Goal: Information Seeking & Learning: Learn about a topic

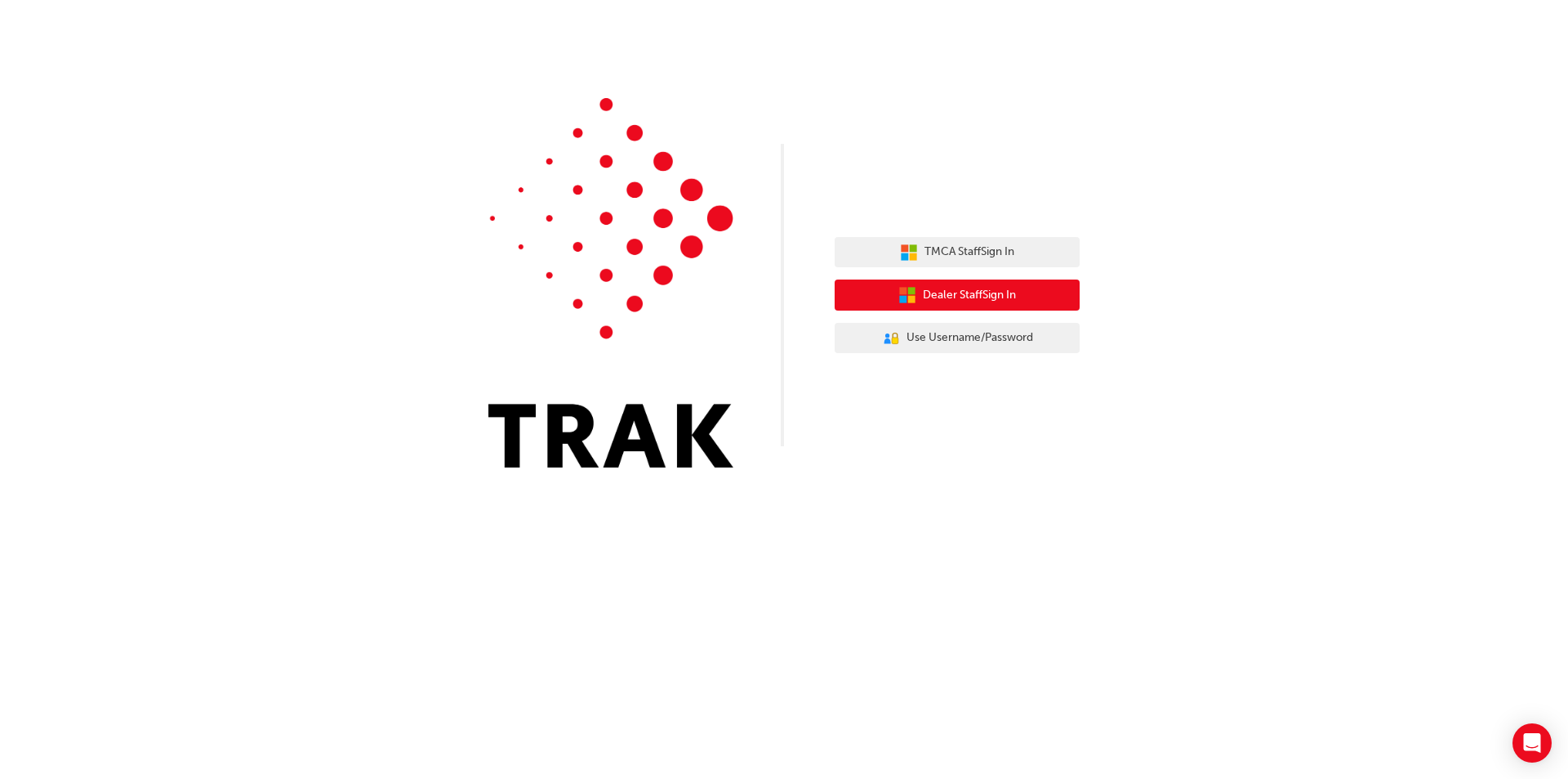
click at [965, 289] on span "Dealer Staff Sign In" at bounding box center [970, 295] width 93 height 19
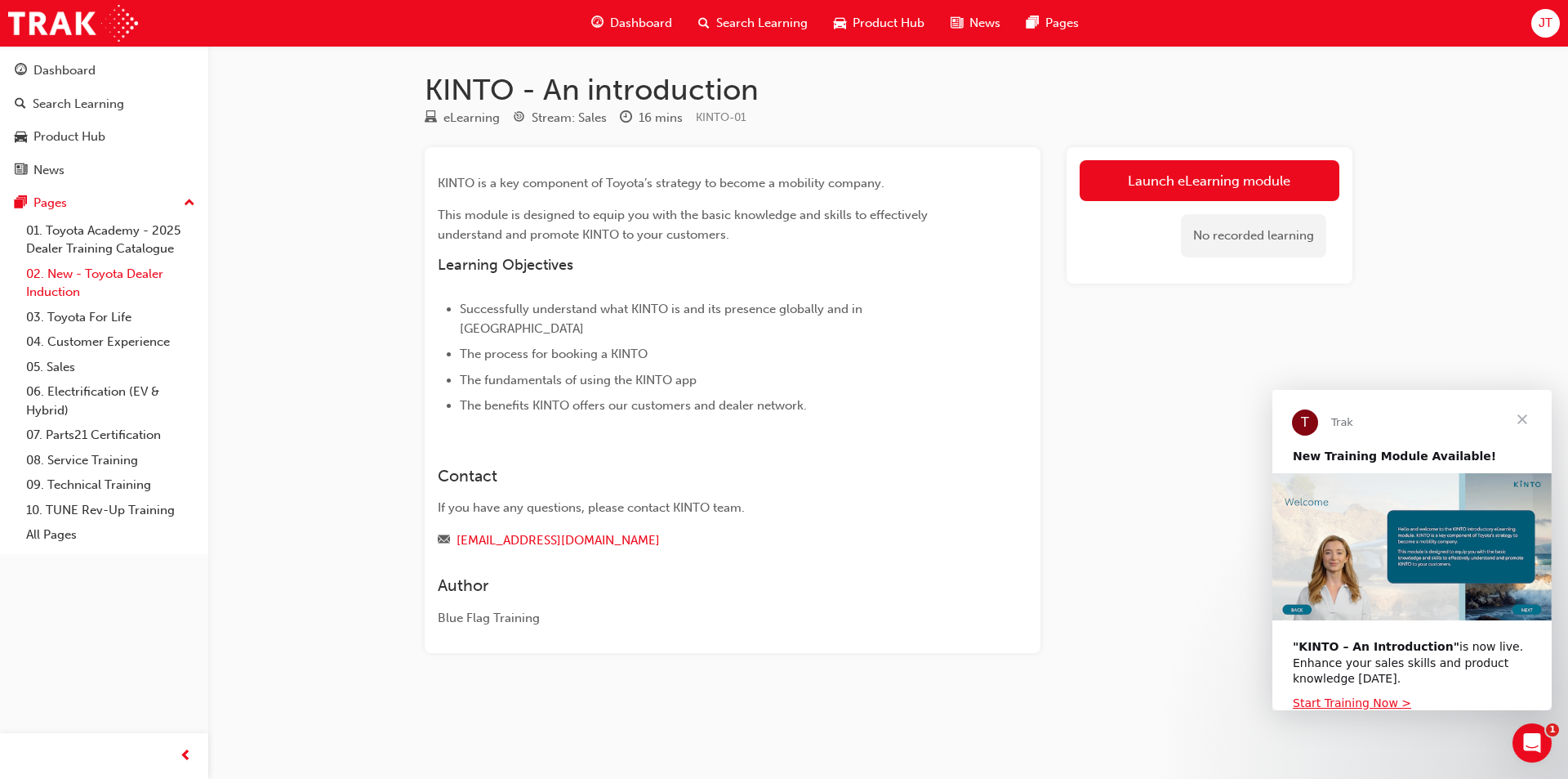
click at [141, 282] on link "02. New - Toyota Dealer Induction" at bounding box center [111, 283] width 182 height 43
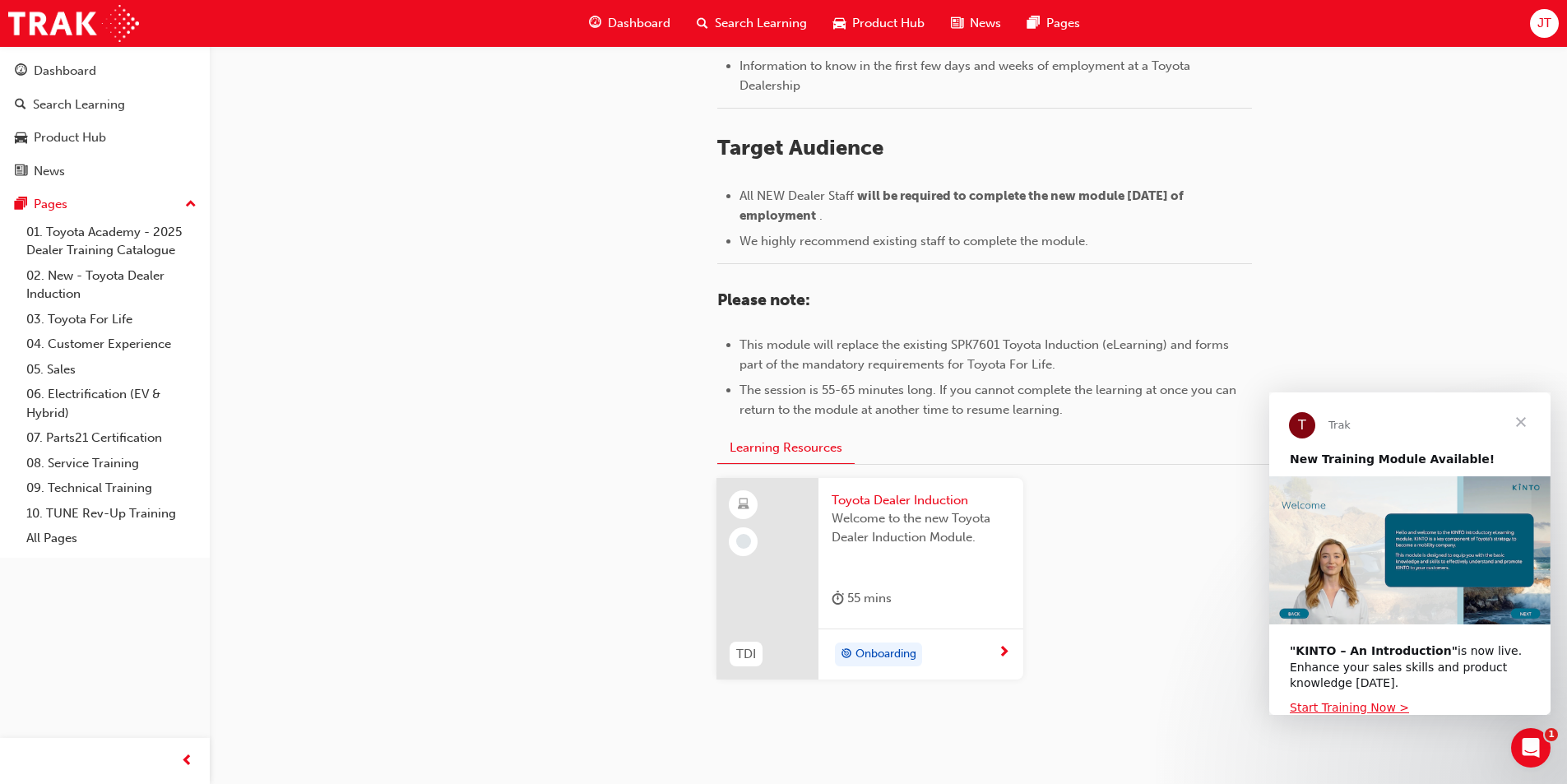
scroll to position [657, 0]
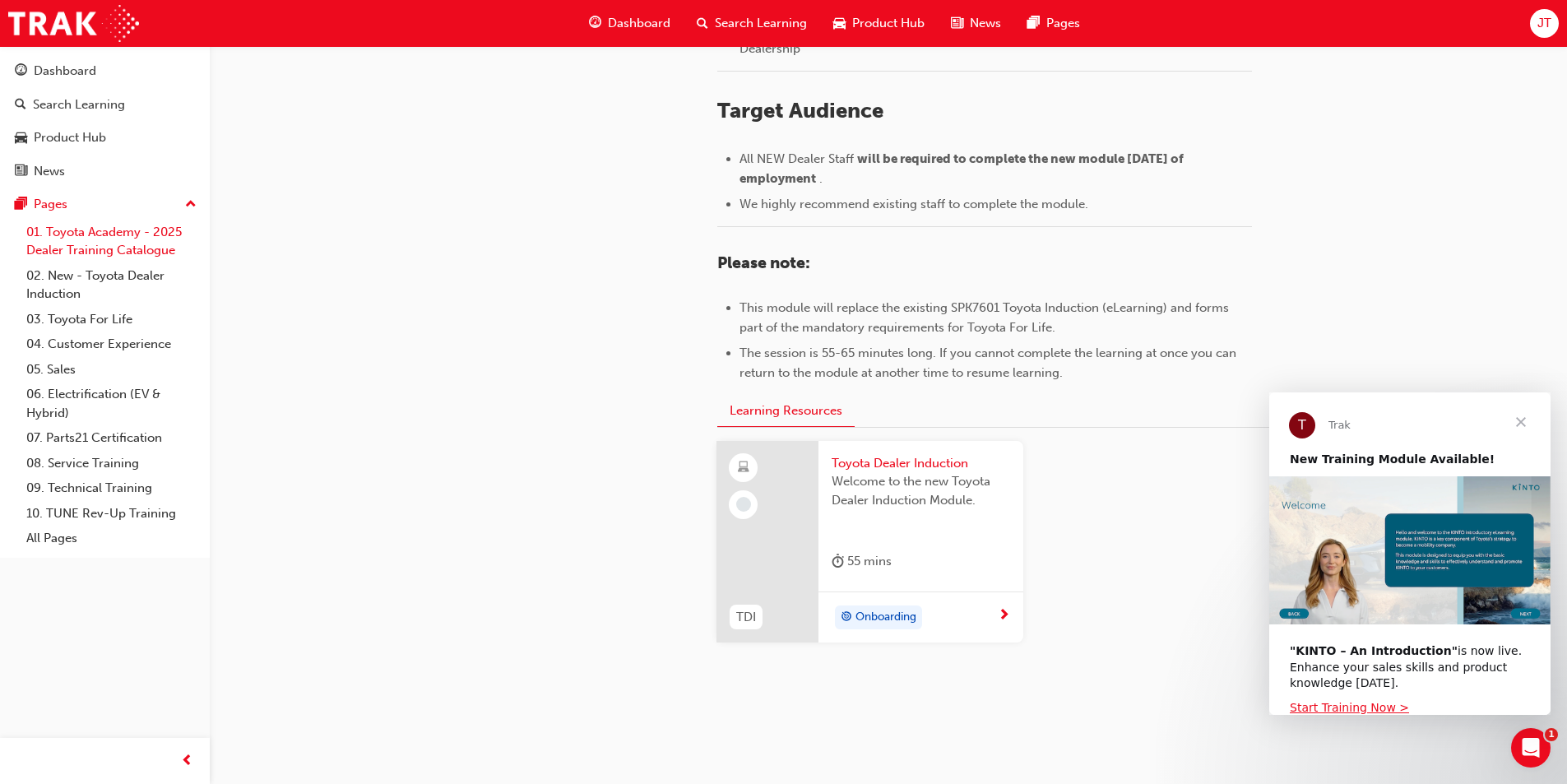
click at [115, 246] on link "01. Toyota Academy - 2025 Dealer Training Catalogue" at bounding box center [112, 241] width 183 height 43
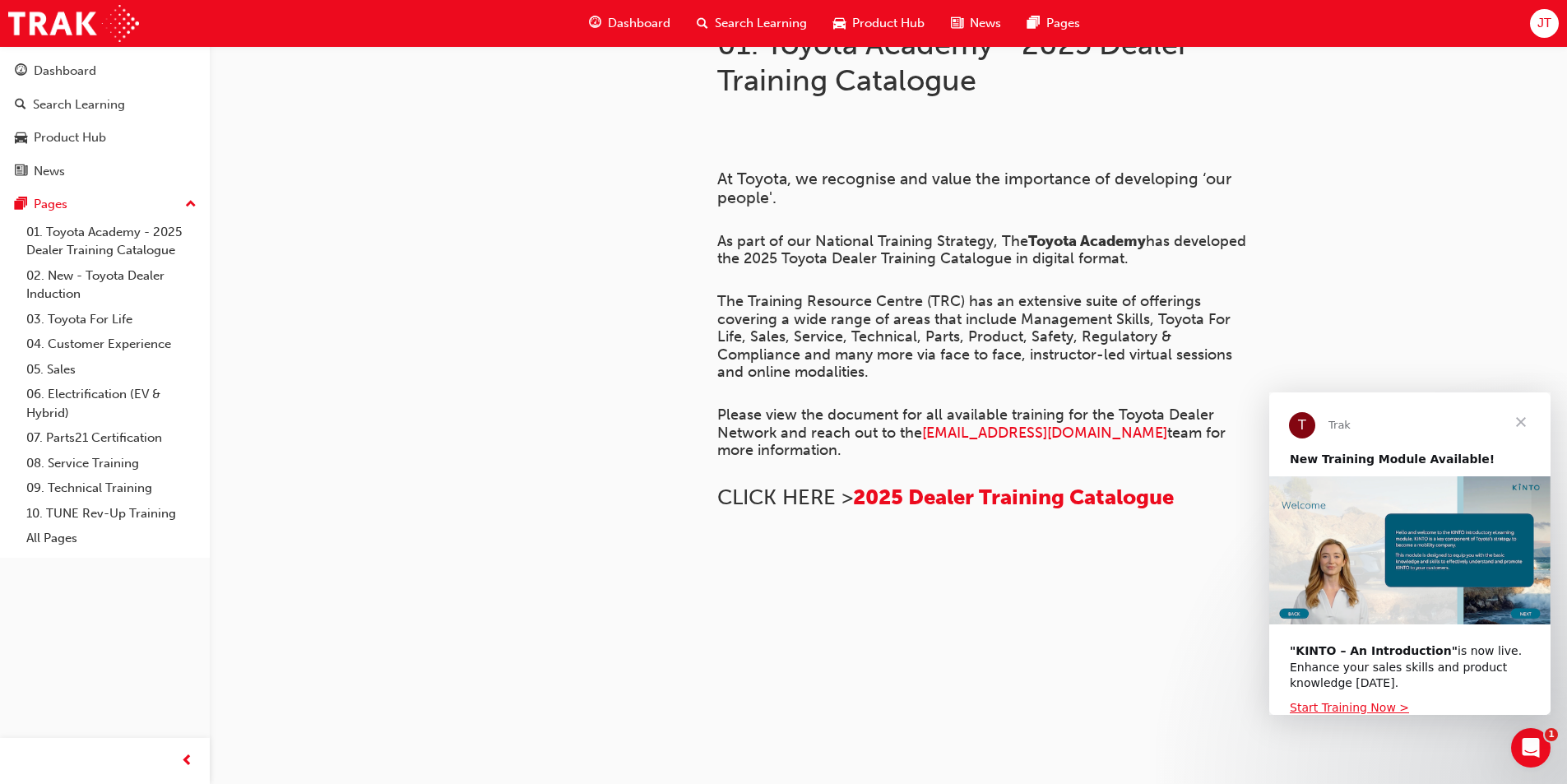
scroll to position [329, 0]
click at [128, 285] on link "02. New - Toyota Dealer Induction" at bounding box center [112, 285] width 183 height 43
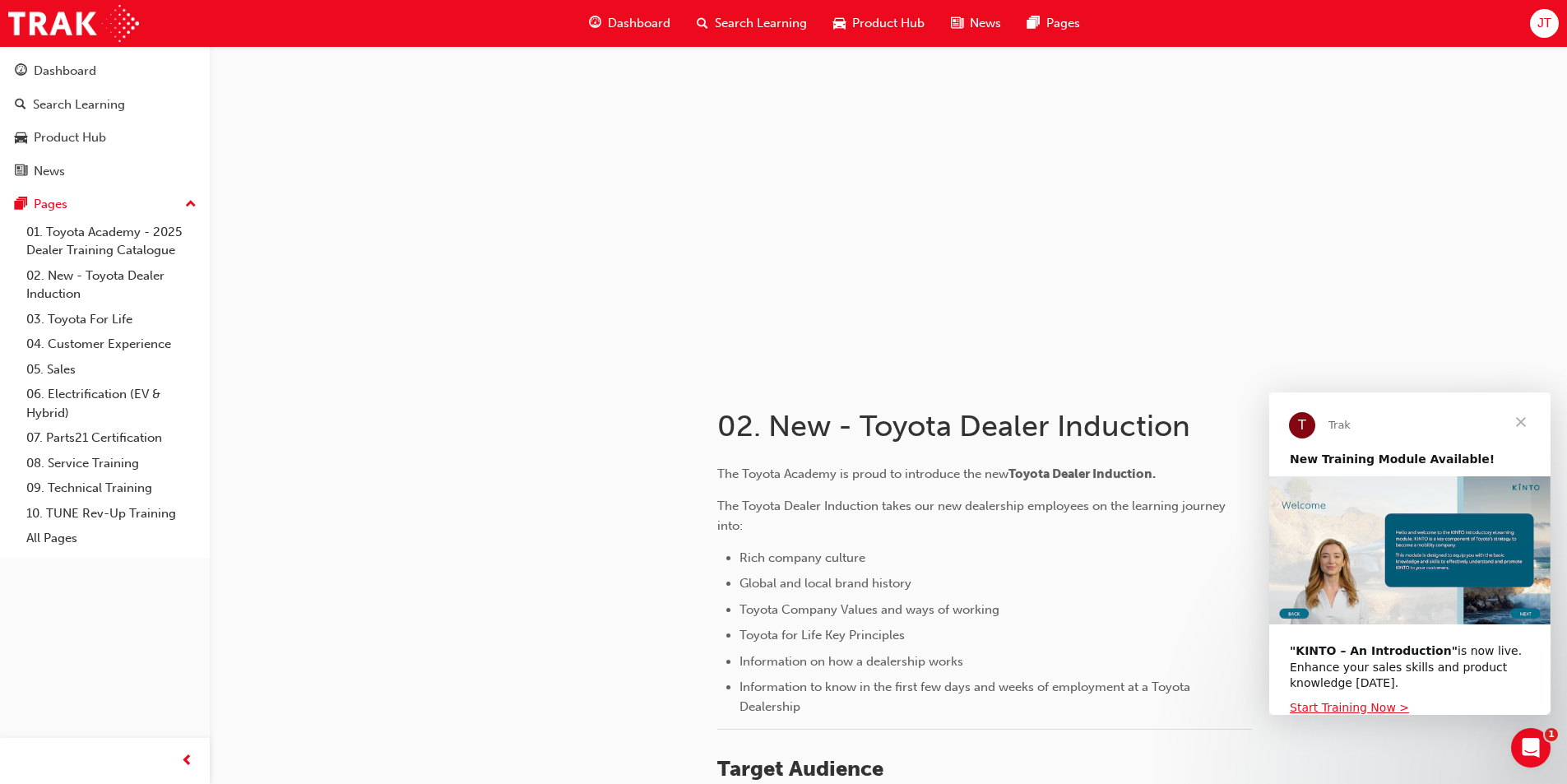
click at [1547, 21] on span "JT" at bounding box center [1545, 23] width 14 height 19
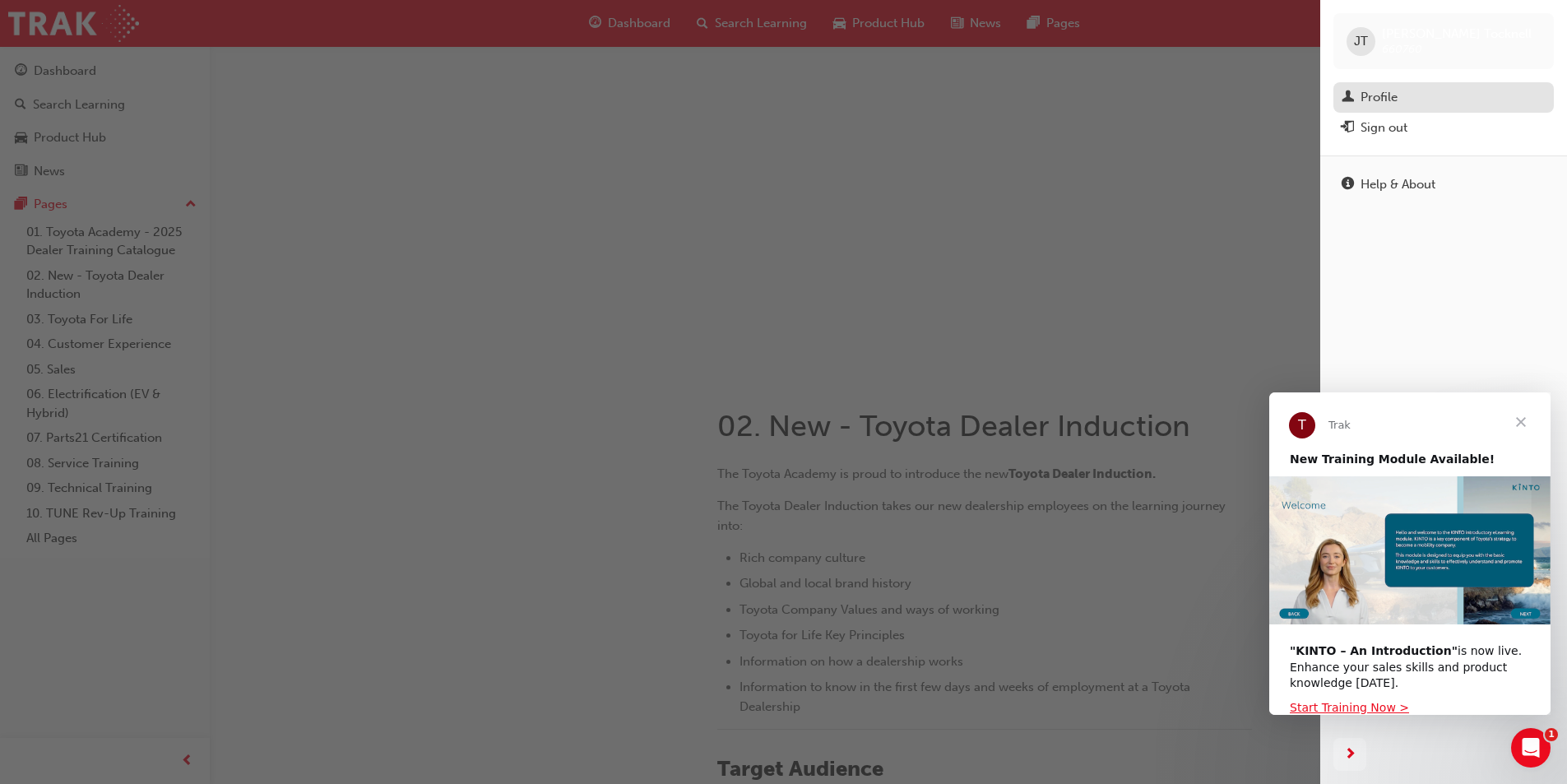
click at [1380, 89] on div "Profile" at bounding box center [1379, 97] width 37 height 19
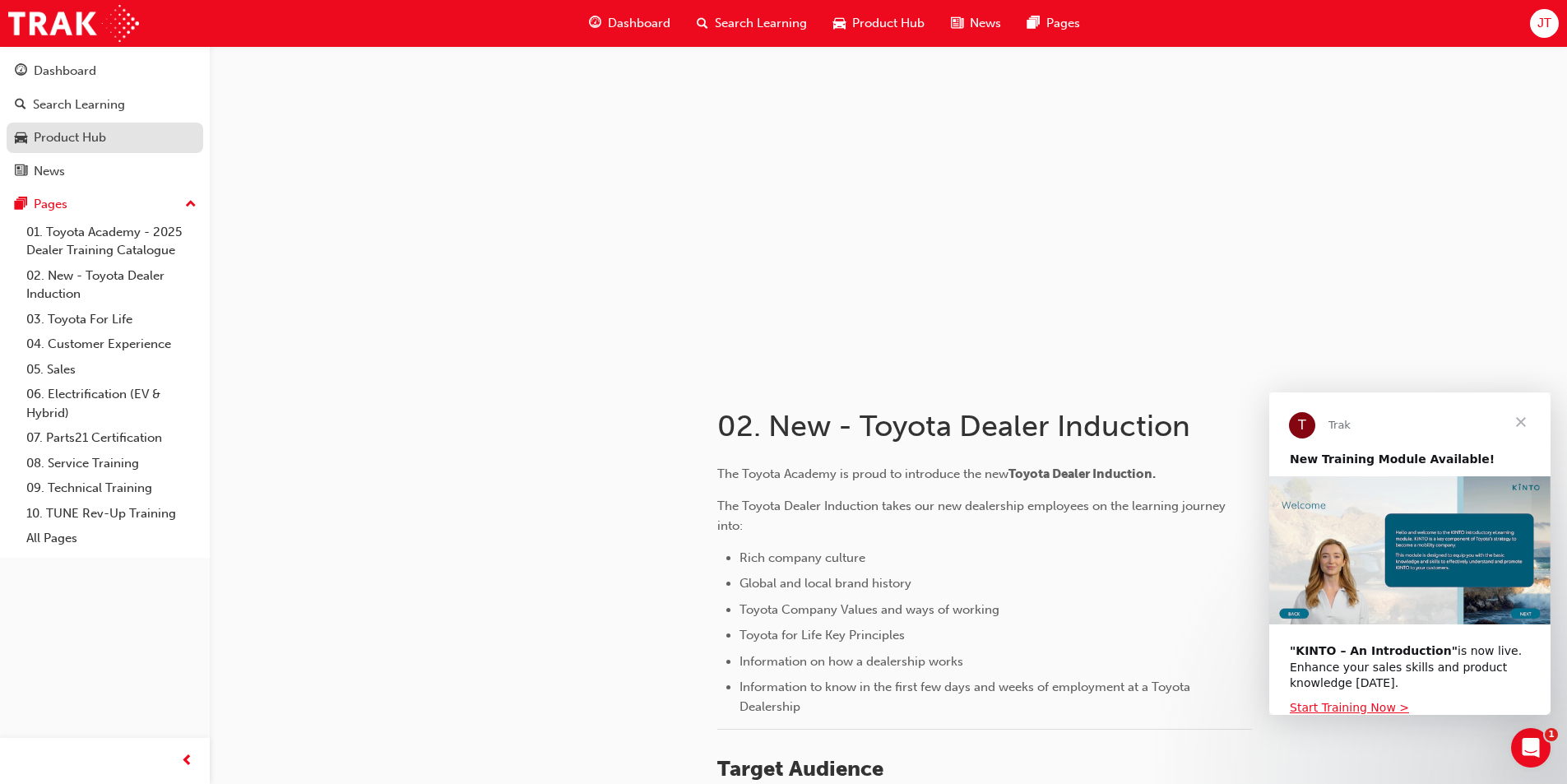
click at [101, 135] on div "Product Hub" at bounding box center [70, 137] width 72 height 19
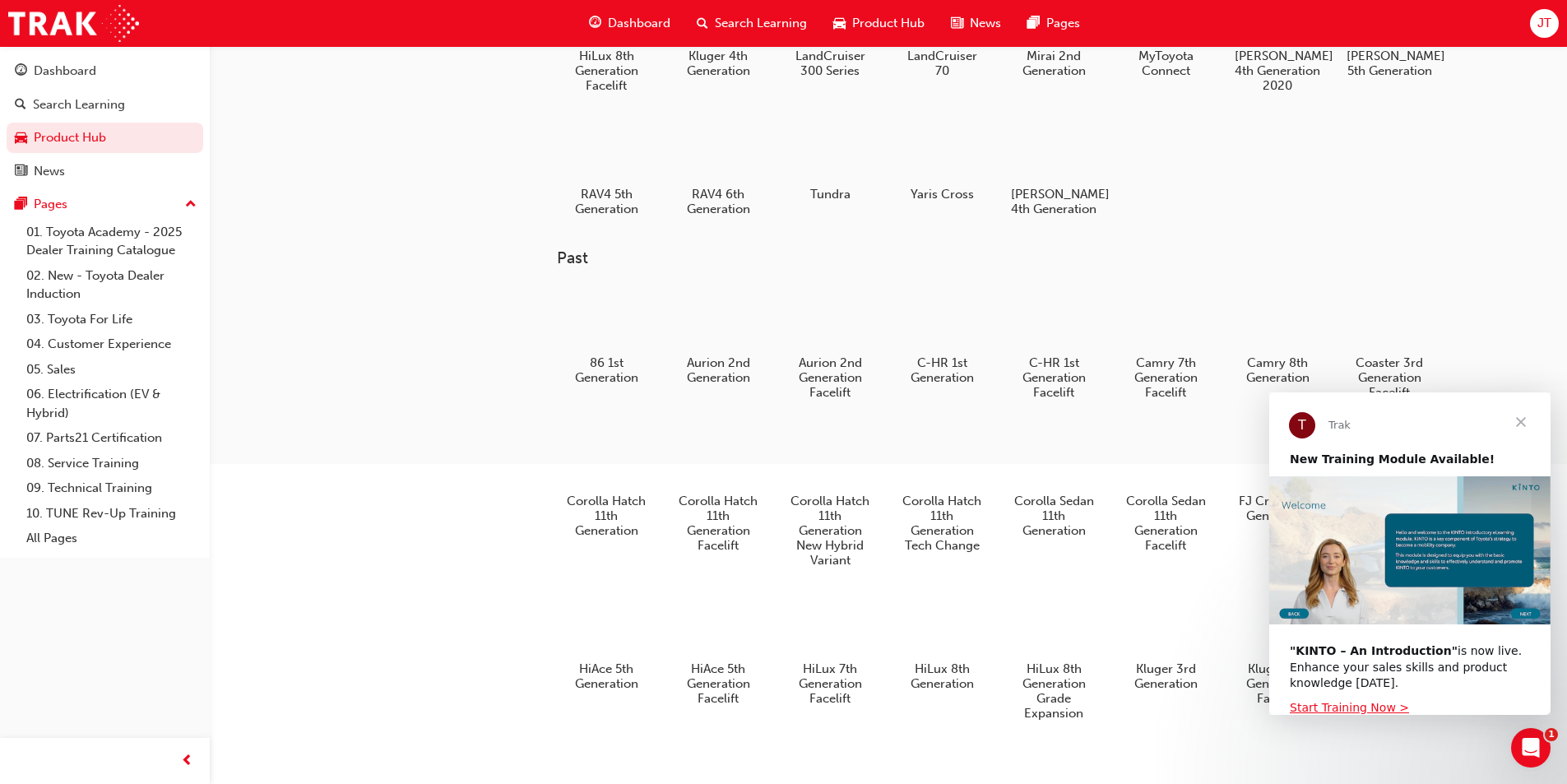
scroll to position [411, 0]
click at [1533, 419] on span "Close" at bounding box center [1520, 421] width 59 height 59
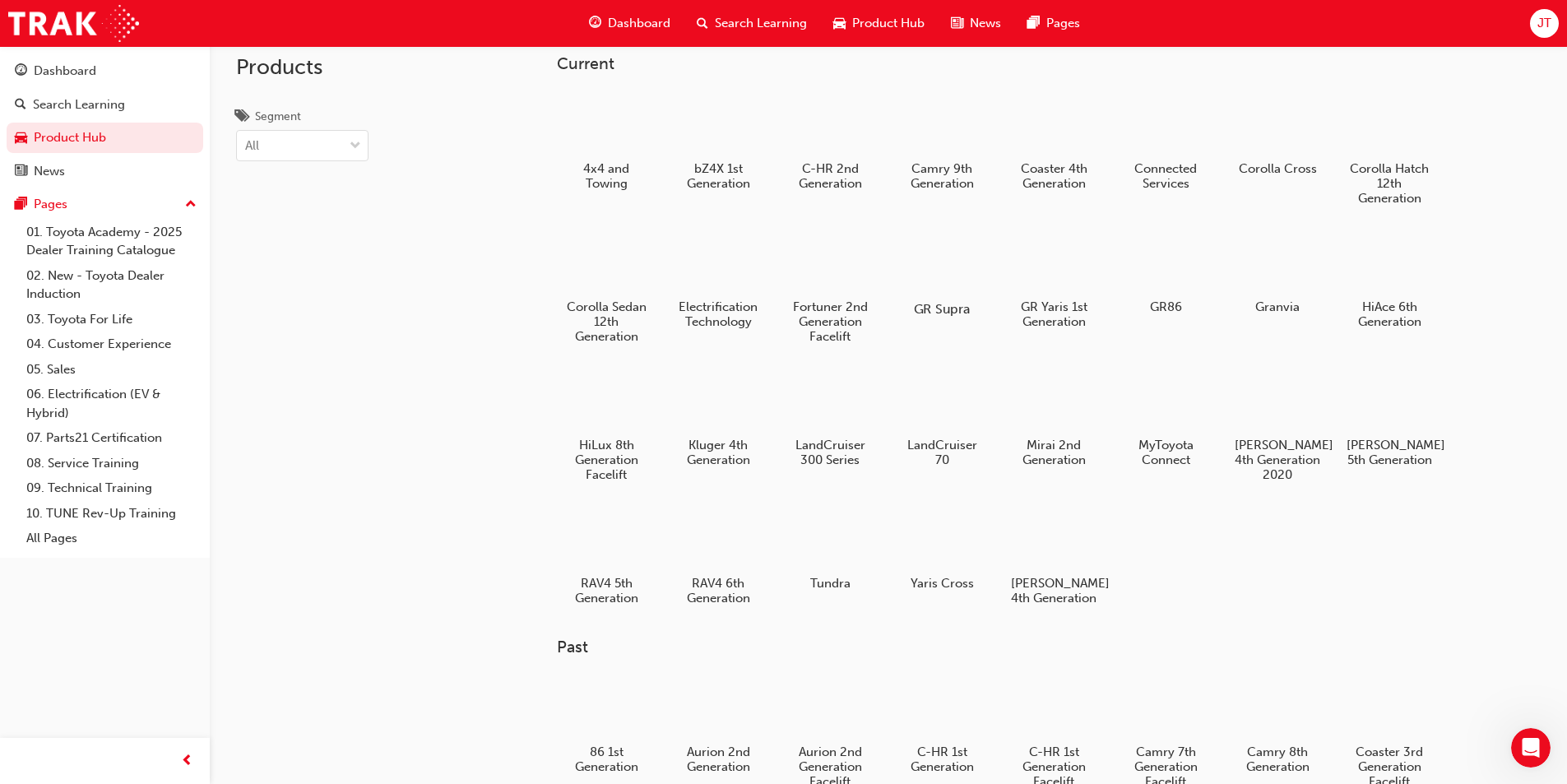
scroll to position [0, 0]
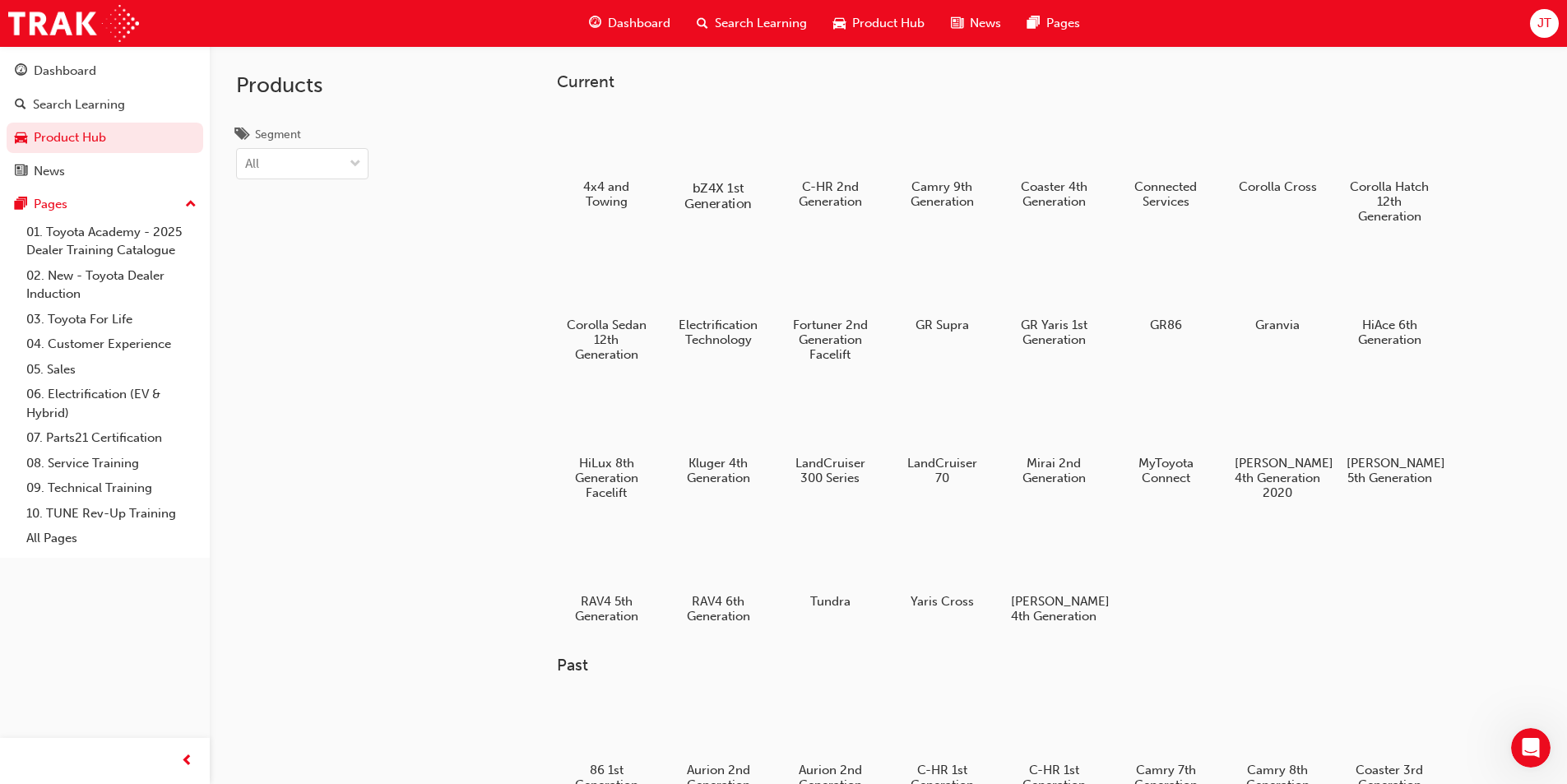
click at [711, 151] on div at bounding box center [718, 140] width 92 height 65
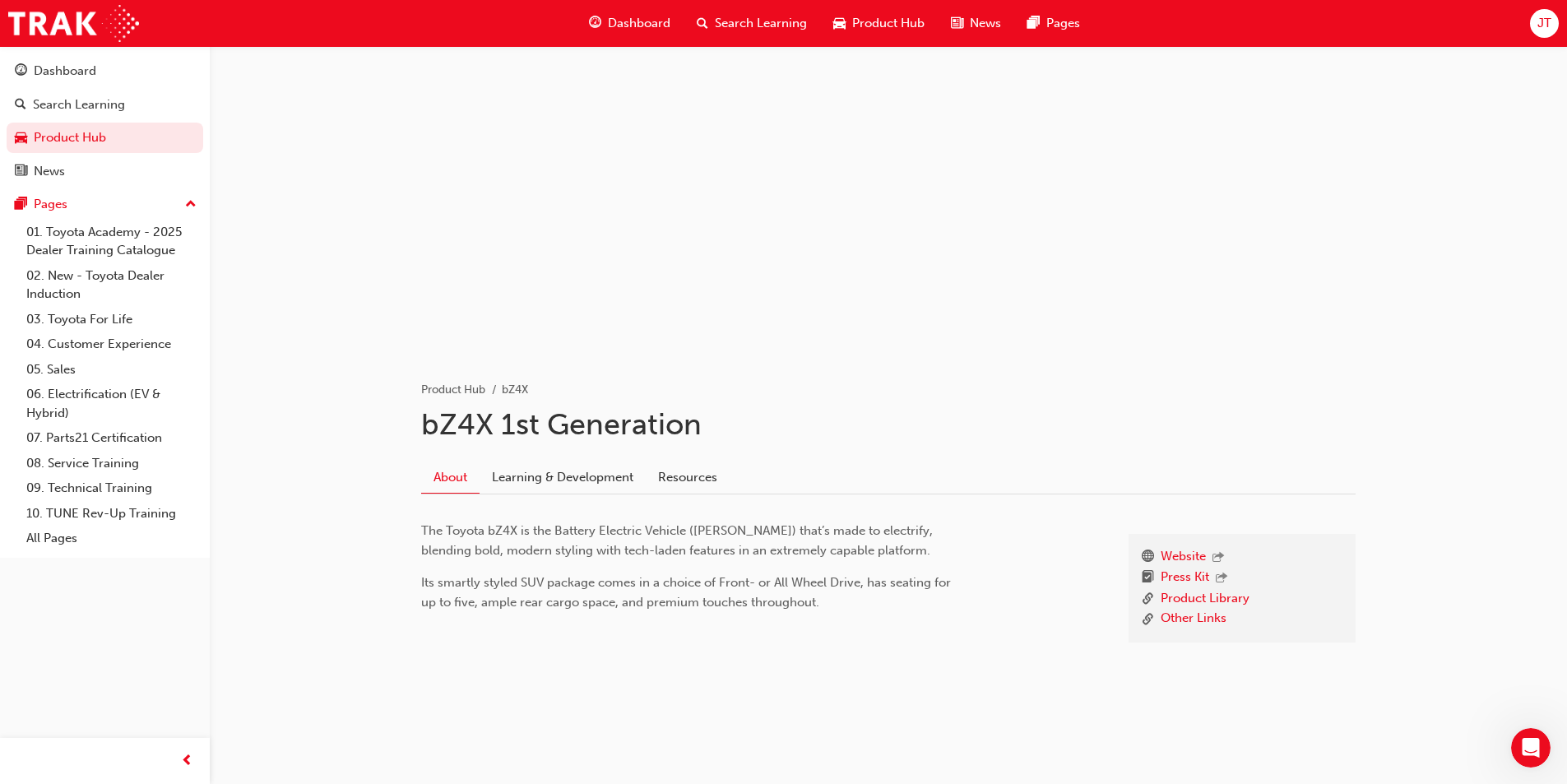
scroll to position [27, 0]
click at [576, 469] on link "Learning & Development" at bounding box center [563, 472] width 167 height 32
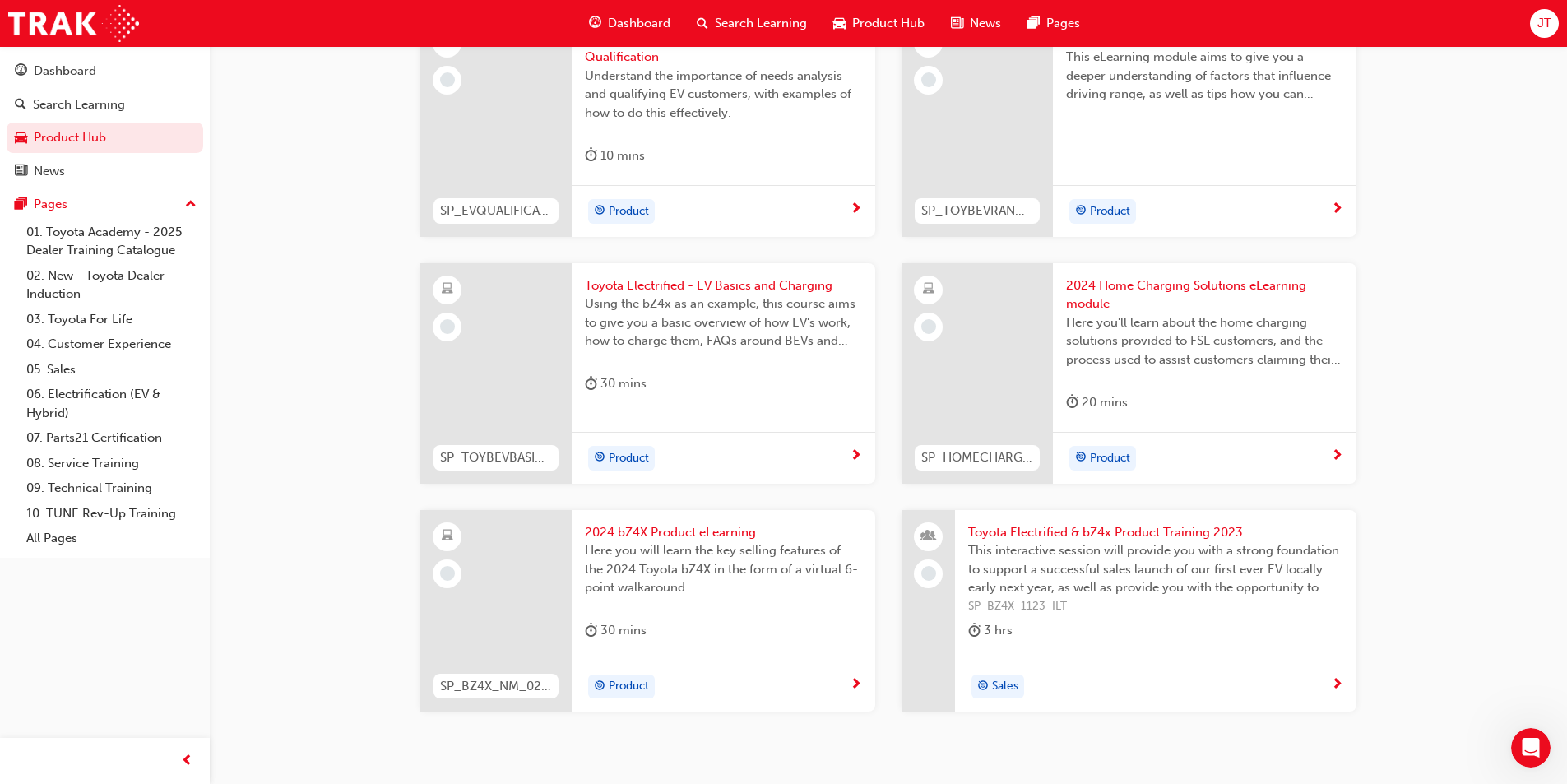
scroll to position [1529, 0]
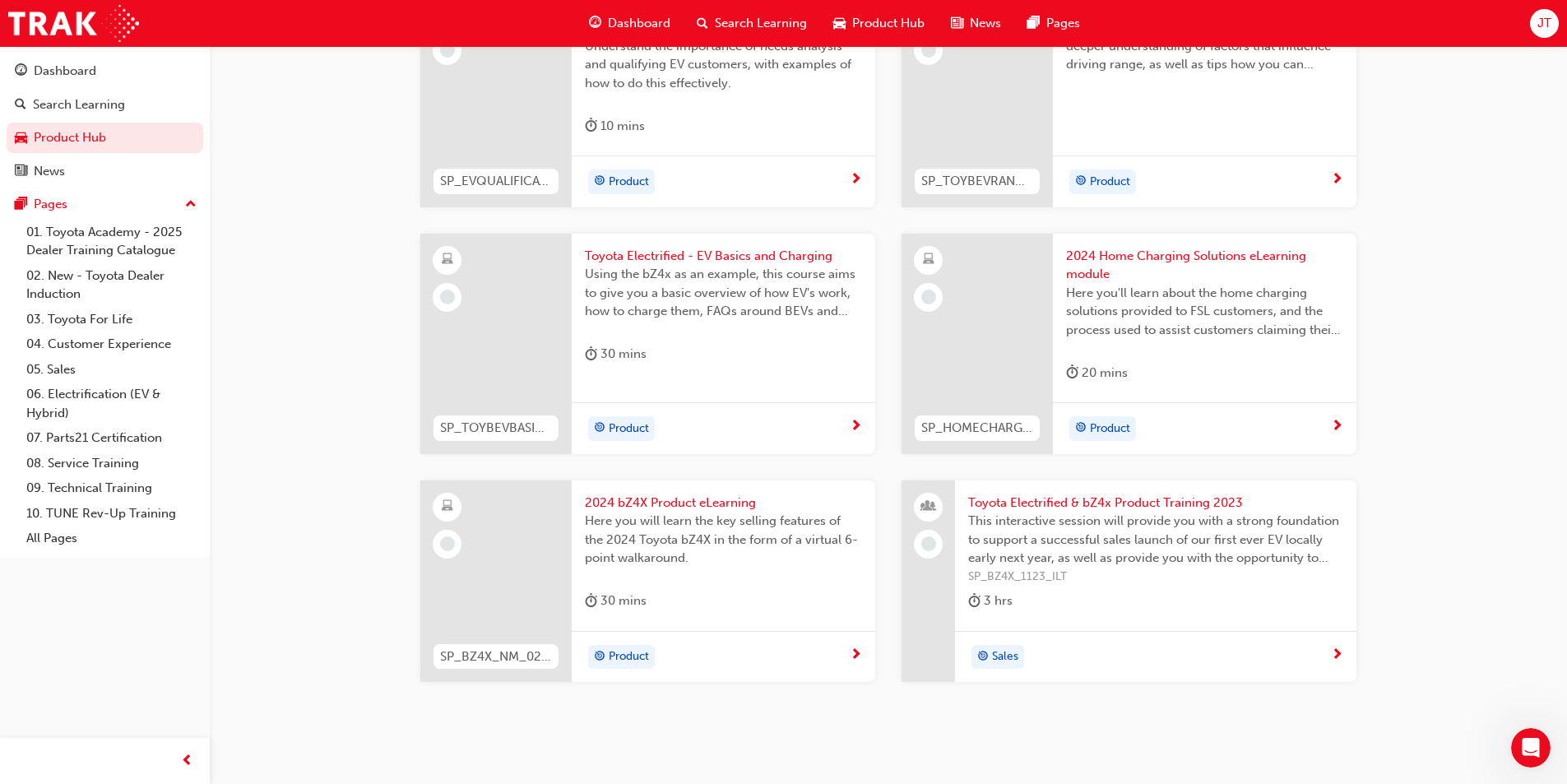
click at [695, 645] on div "Product" at bounding box center [718, 657] width 265 height 25
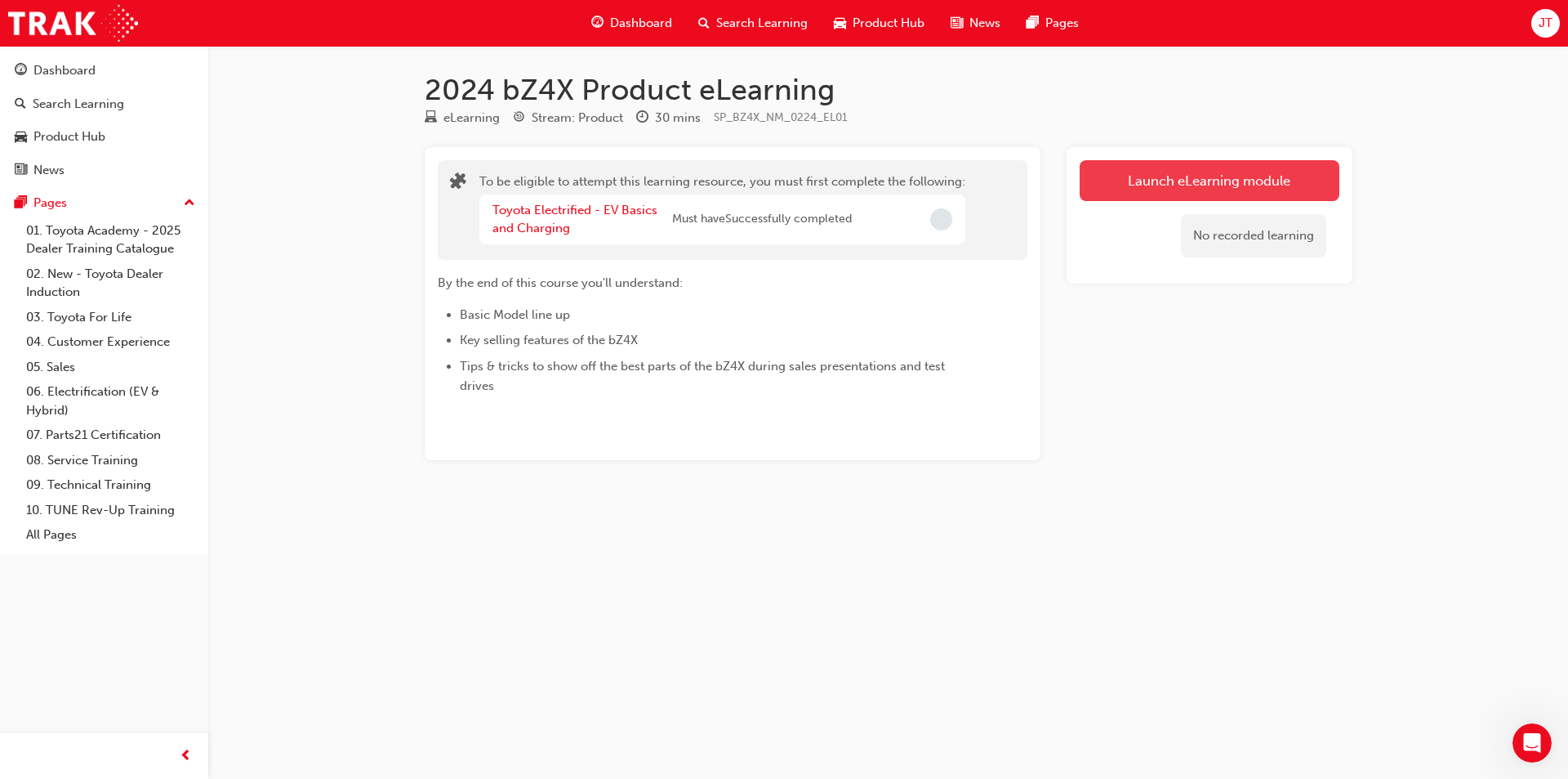
click at [1117, 176] on button "Launch eLearning module" at bounding box center [1209, 180] width 260 height 41
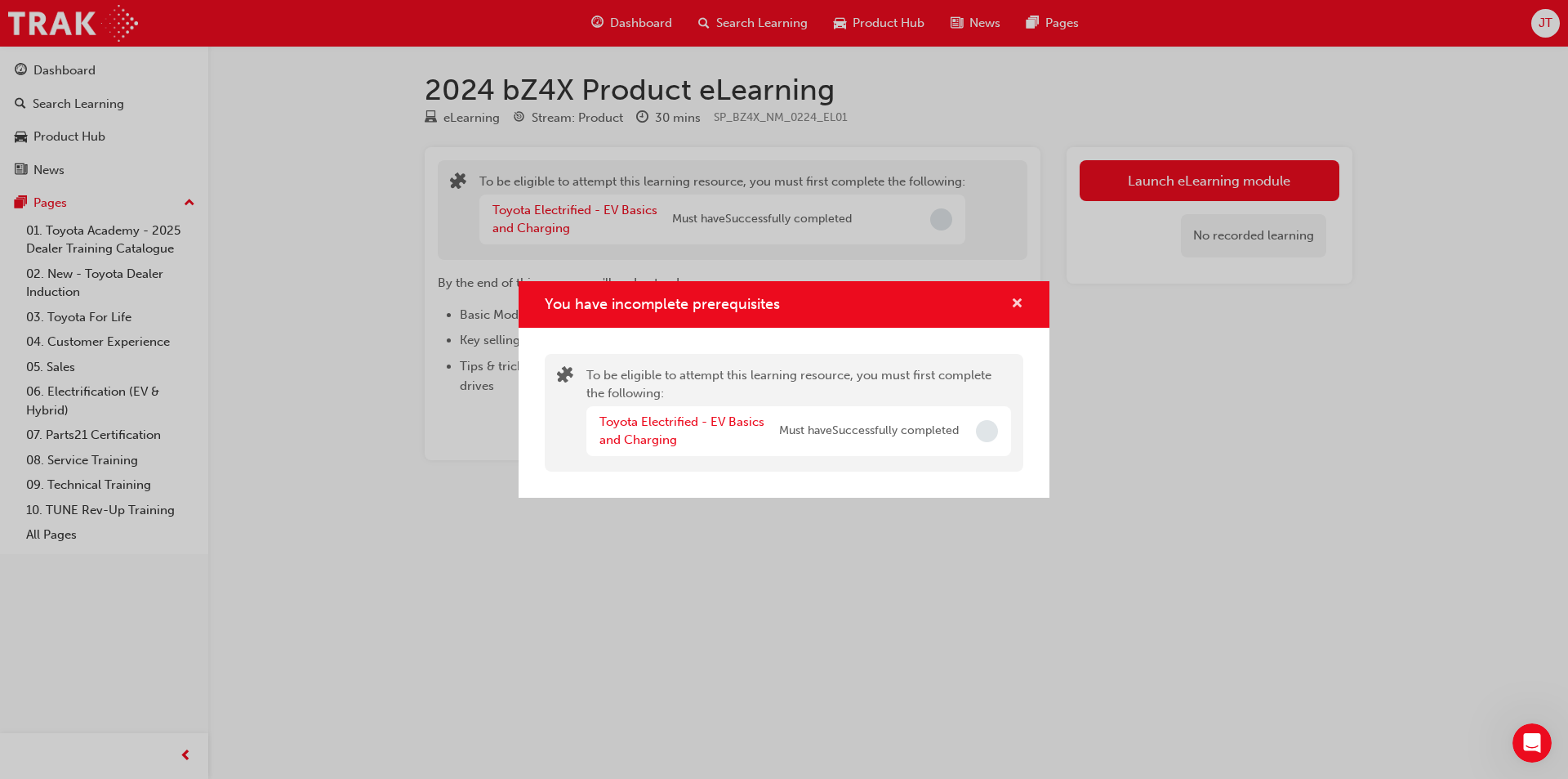
click at [1021, 308] on span "cross-icon" at bounding box center [1017, 305] width 12 height 15
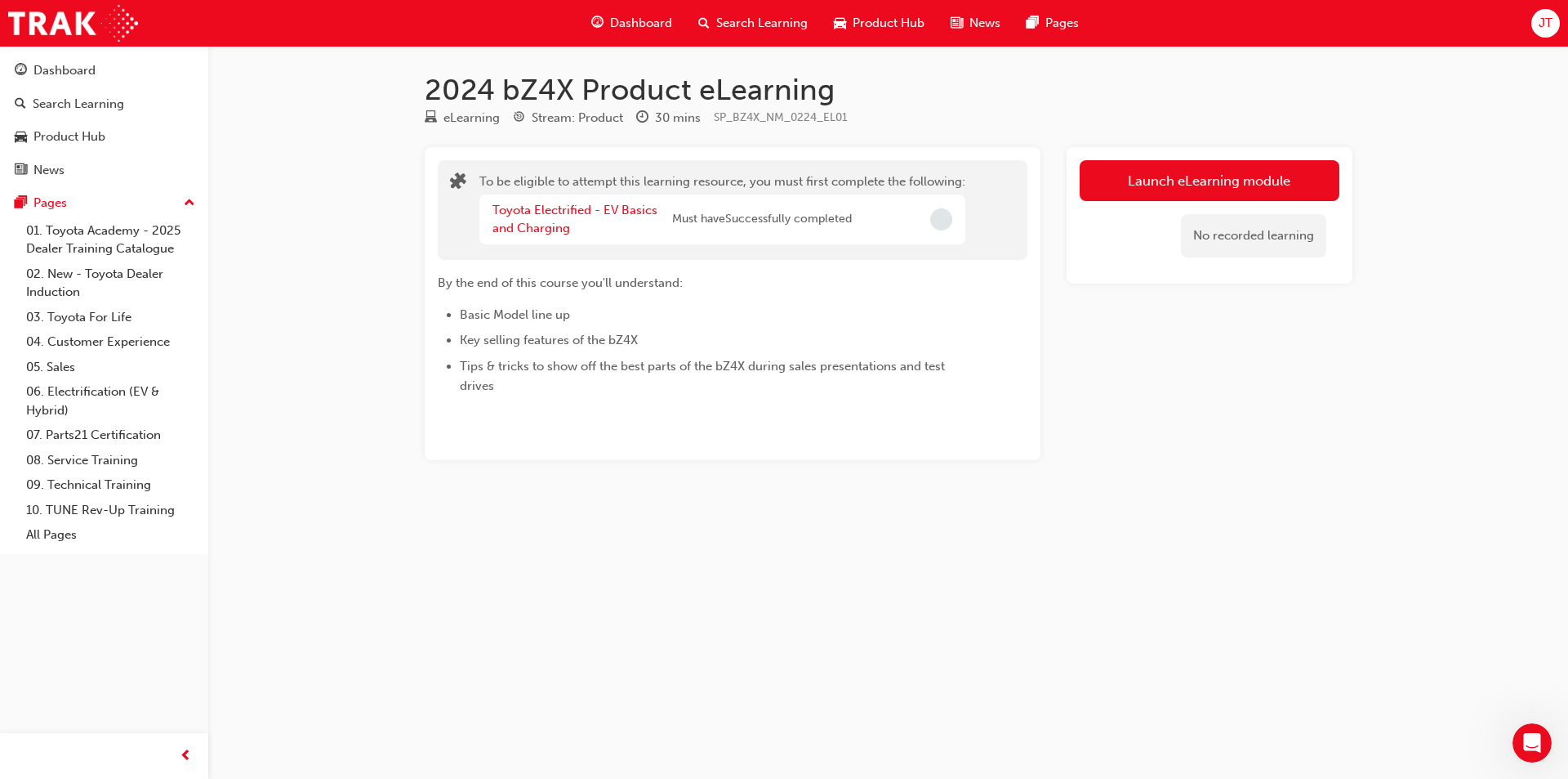
click at [565, 219] on div "Toyota Electrified - EV Basics and Charging" at bounding box center [582, 219] width 179 height 36
click at [551, 216] on link "Toyota Electrified - EV Basics and Charging" at bounding box center [575, 219] width 165 height 34
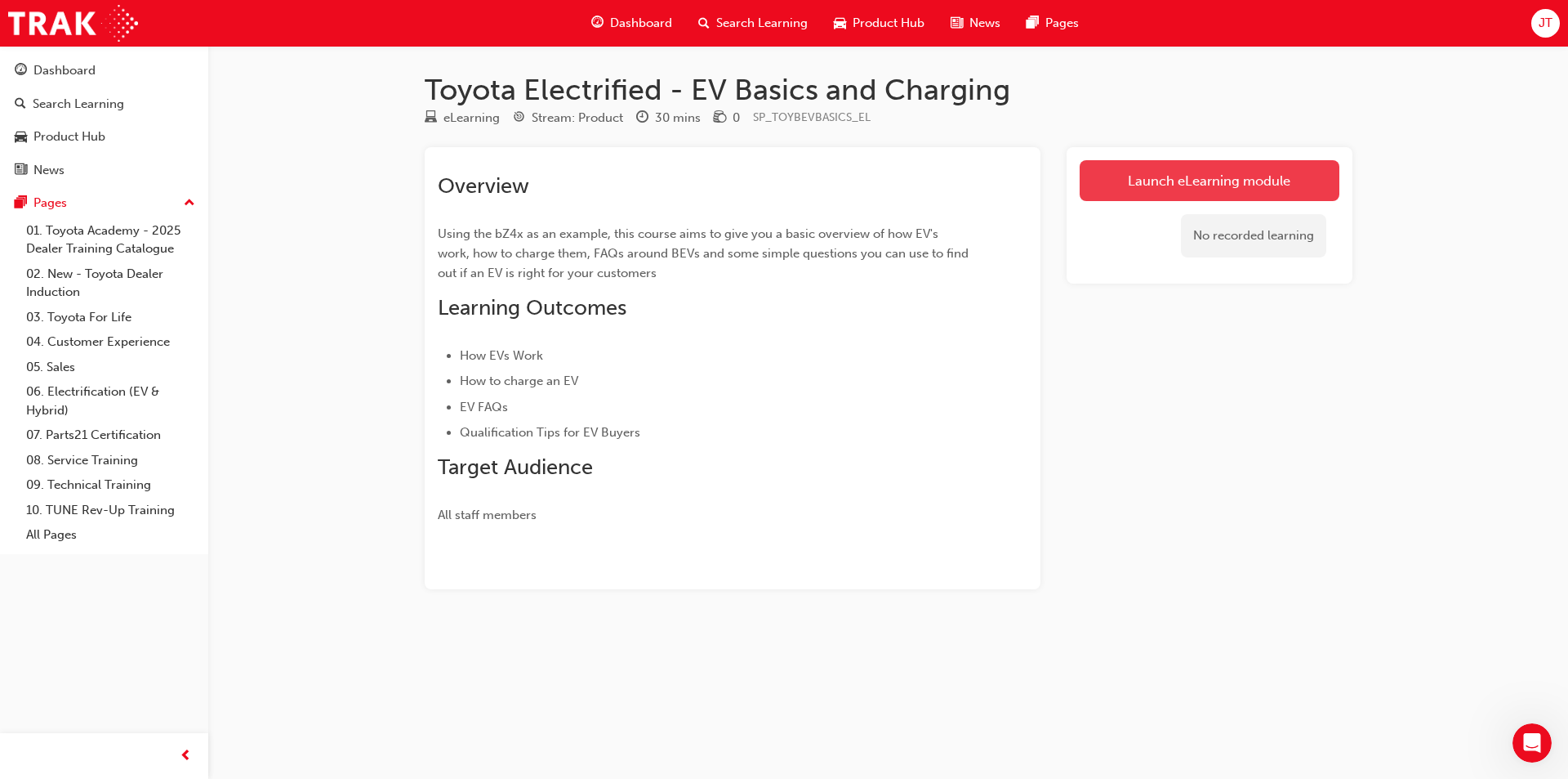
click at [1103, 182] on link "Launch eLearning module" at bounding box center [1209, 180] width 260 height 41
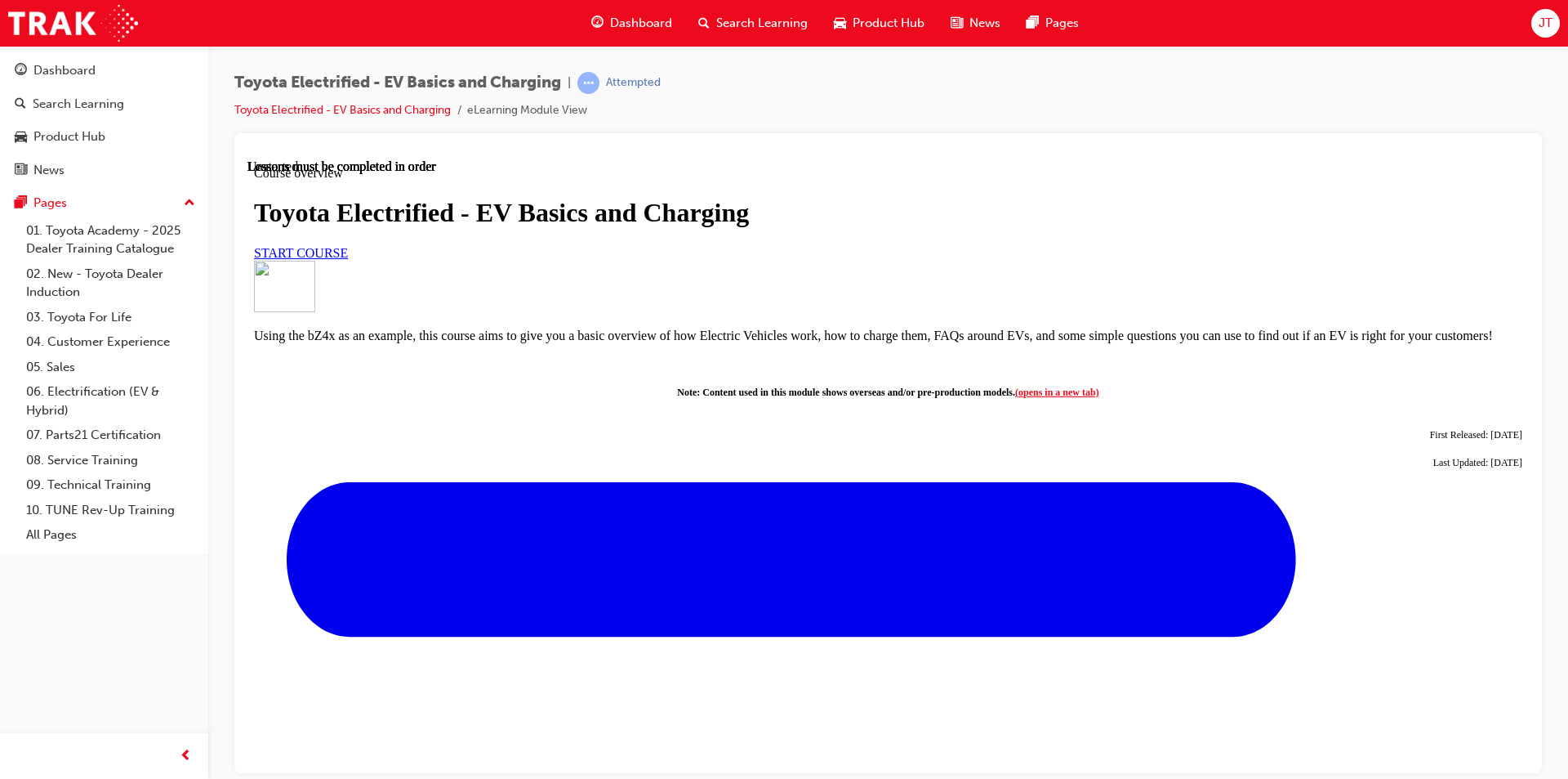
scroll to position [594, 0]
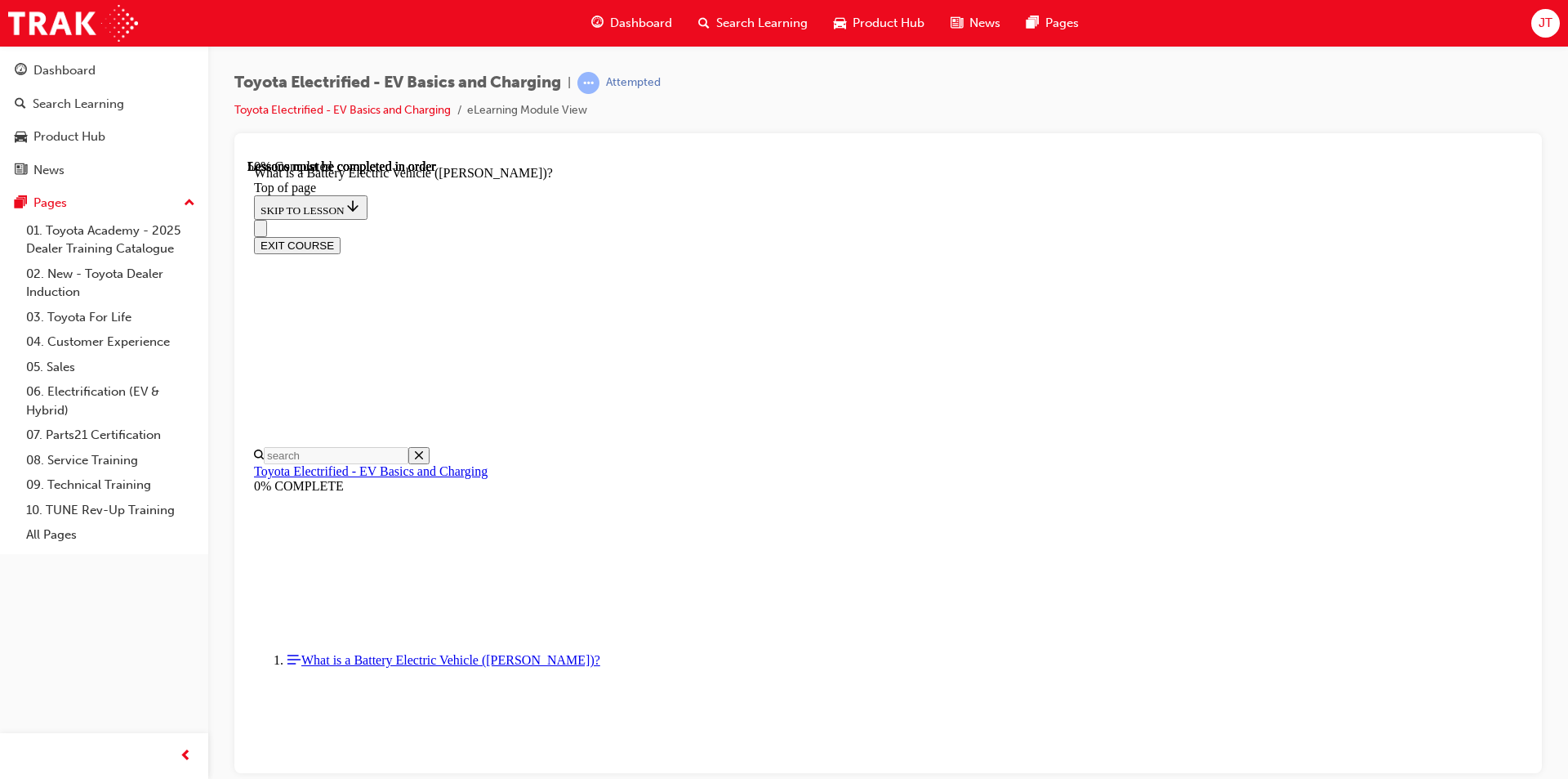
scroll to position [1603, 0]
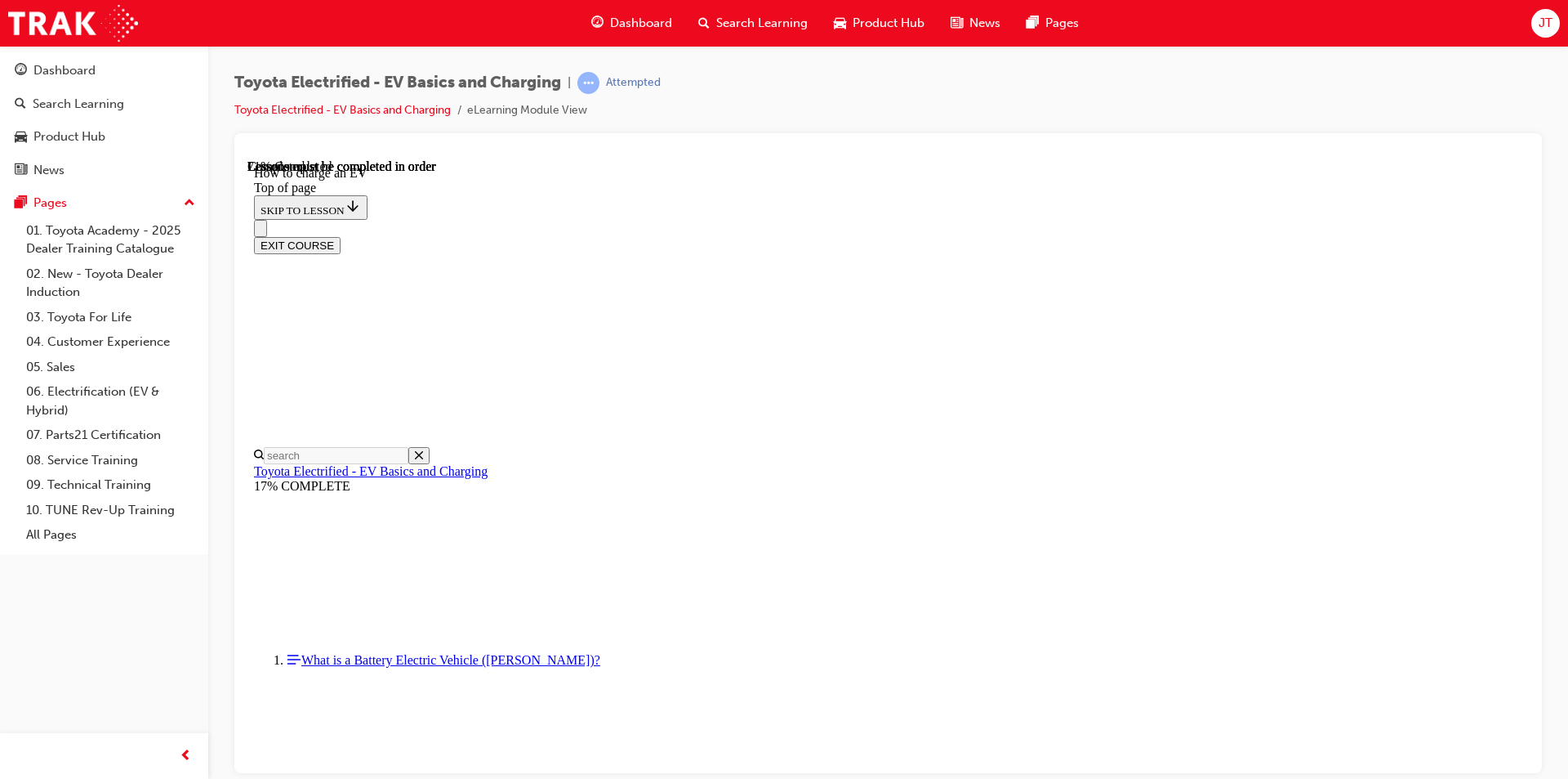
drag, startPoint x: 830, startPoint y: 662, endPoint x: 606, endPoint y: 665, distance: 224.0
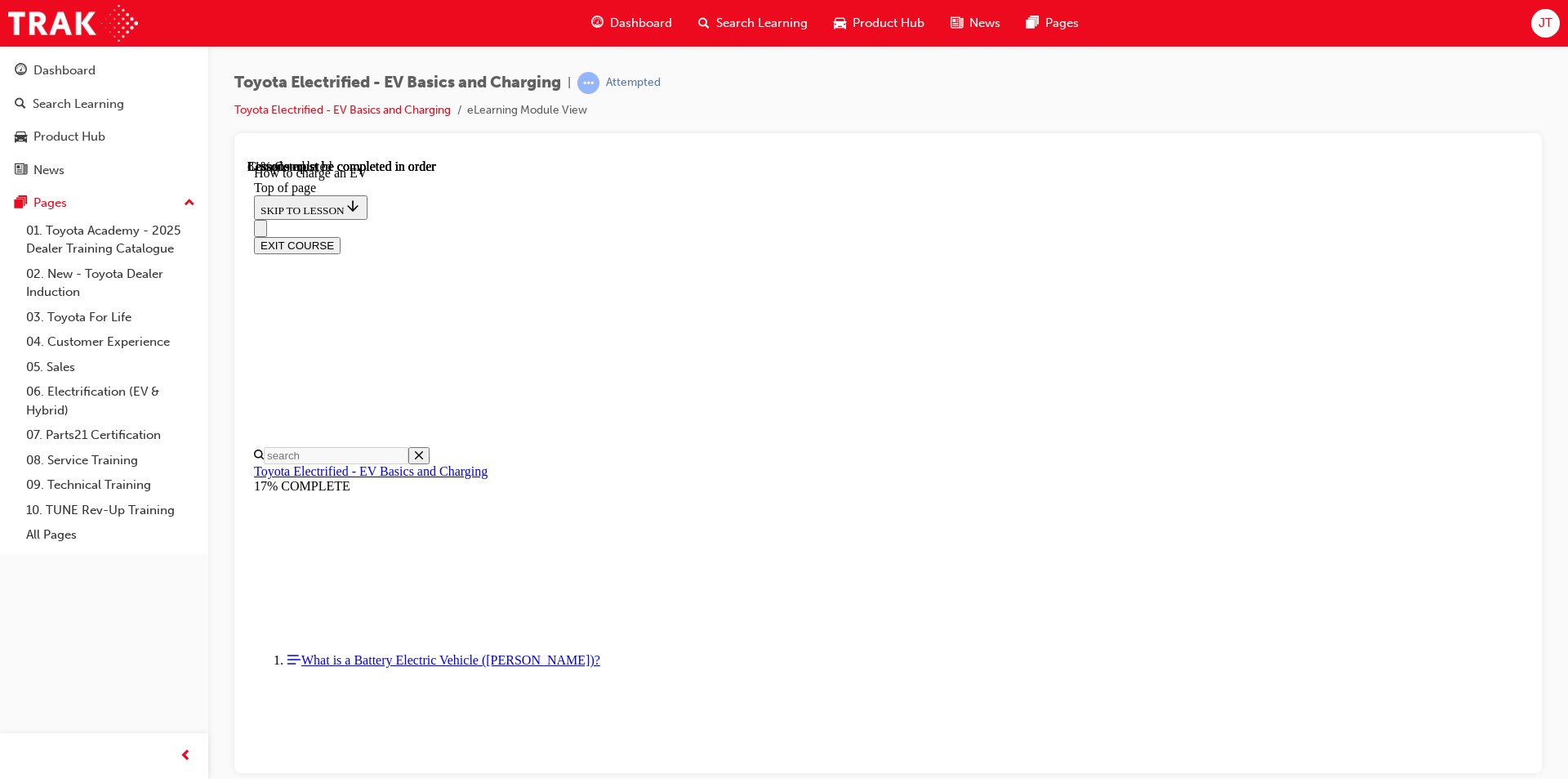
drag, startPoint x: 1396, startPoint y: 685, endPoint x: 1643, endPoint y: 915, distance: 337.5
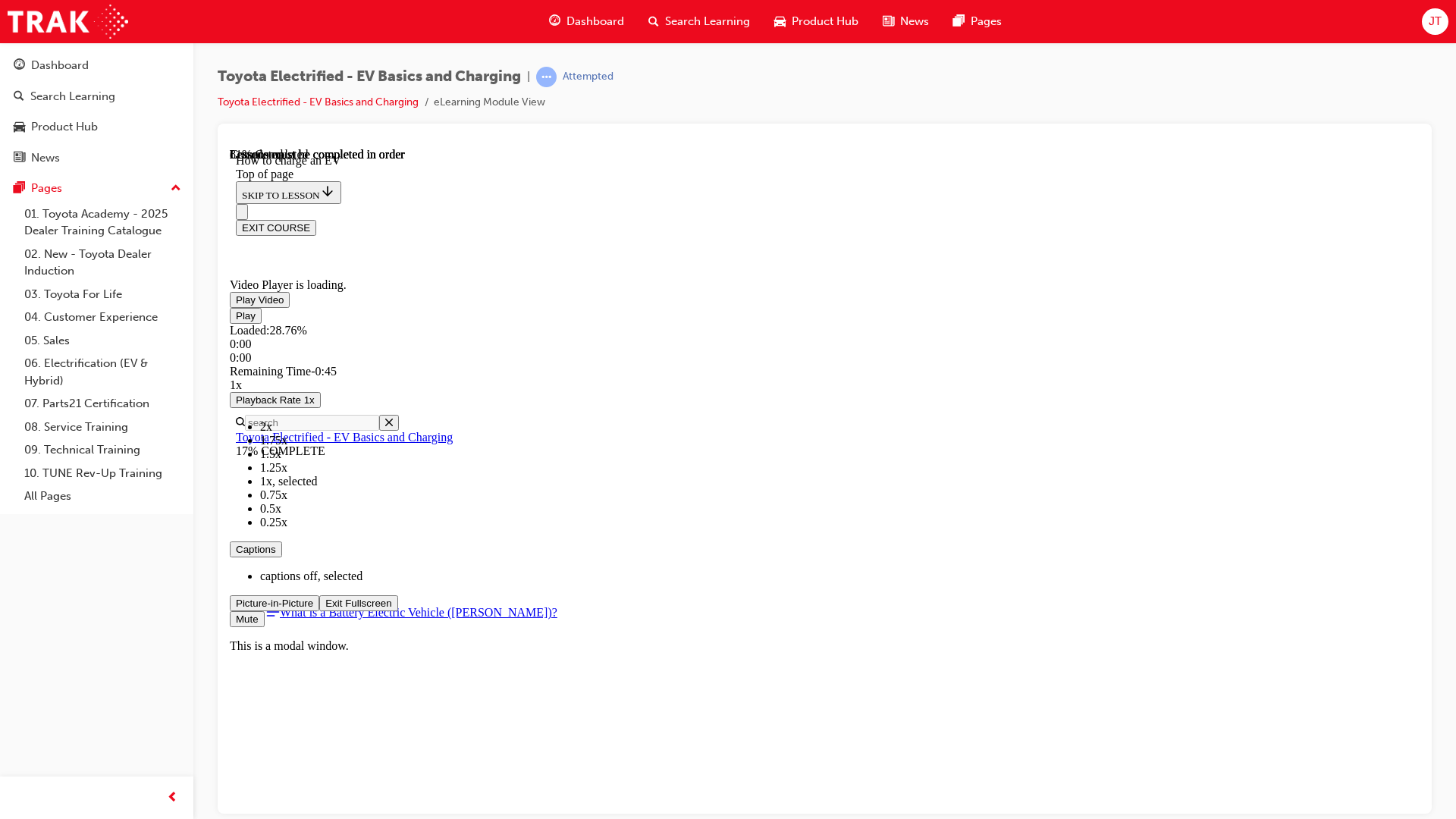
click at [272, 626] on div "Play Loaded : 28.76% 0:00 0:00 Remaining Time - 0:45 1x Playback Rate 1x 2x 1.7…" at bounding box center [824, 467] width 1190 height 319
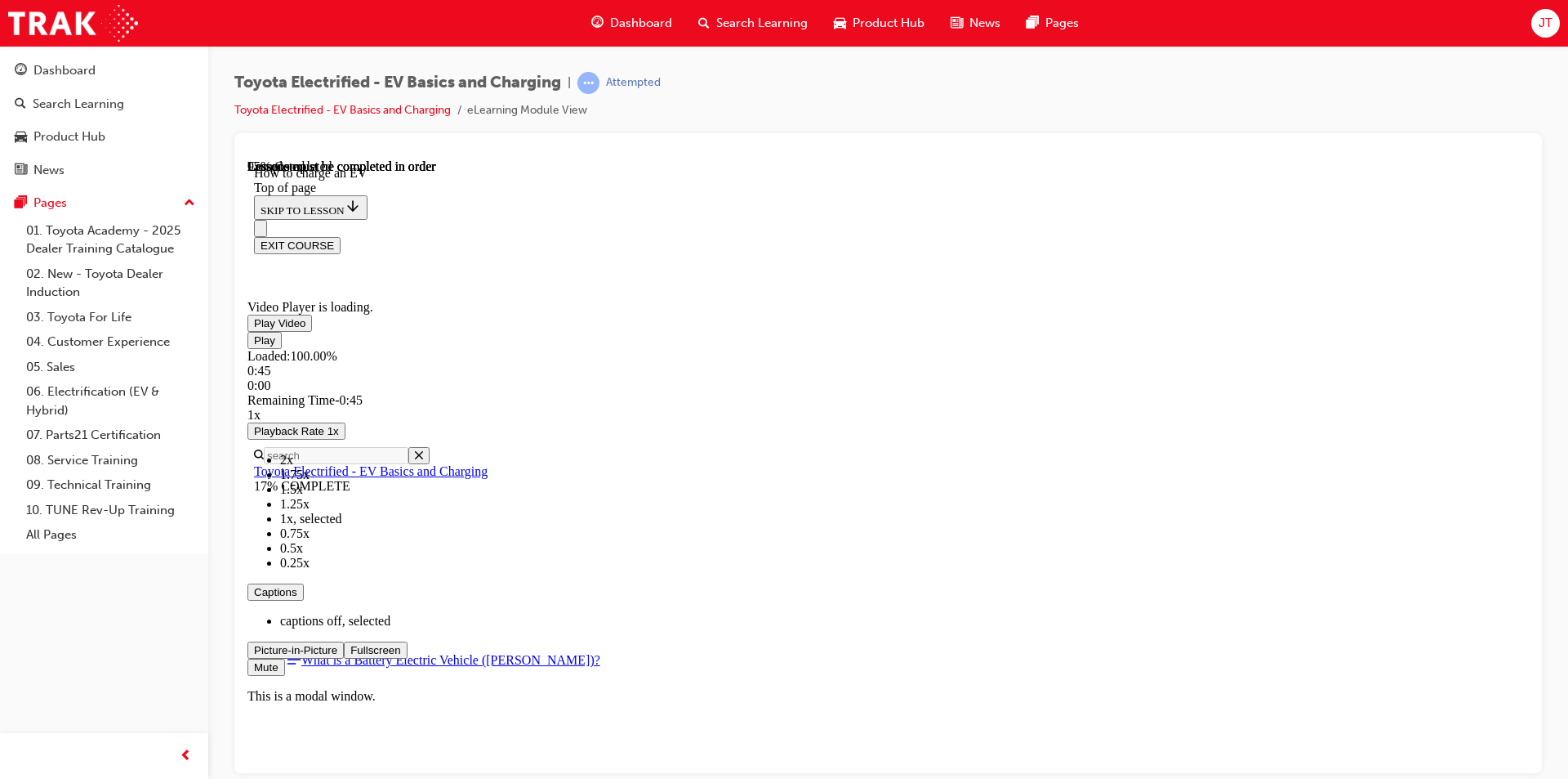
scroll to position [7038, 0]
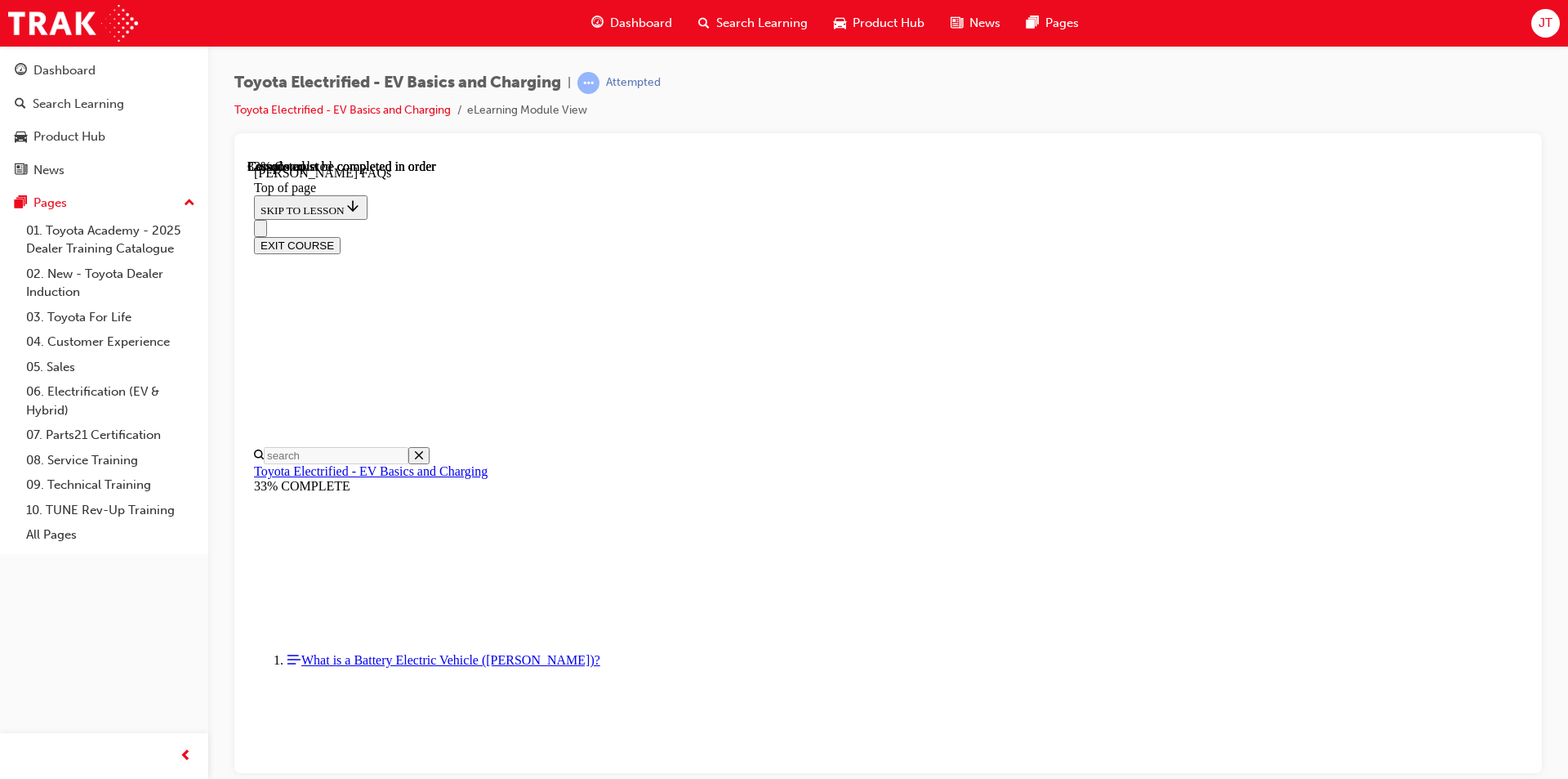
scroll to position [377, 0]
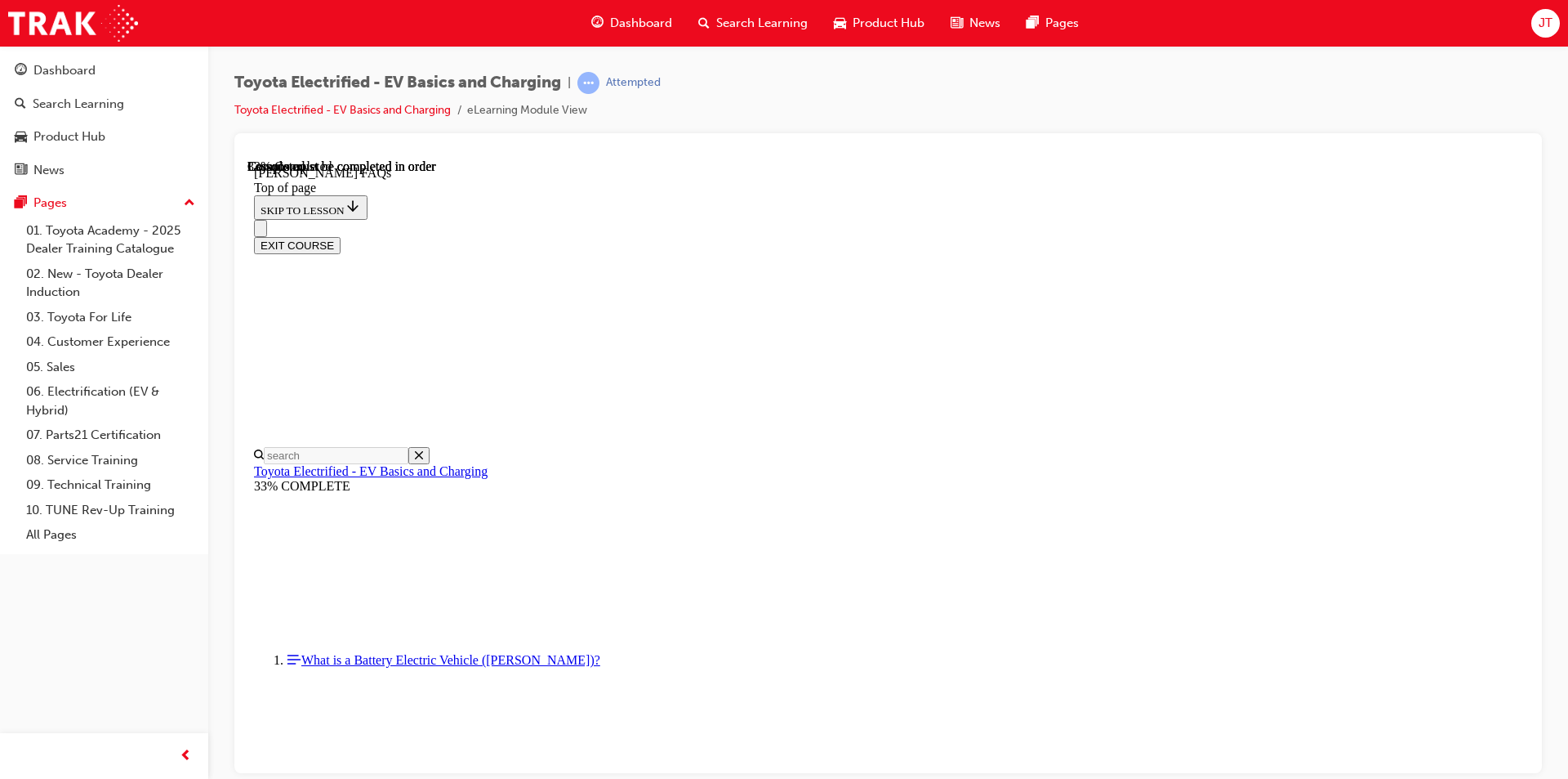
scroll to position [541, 0]
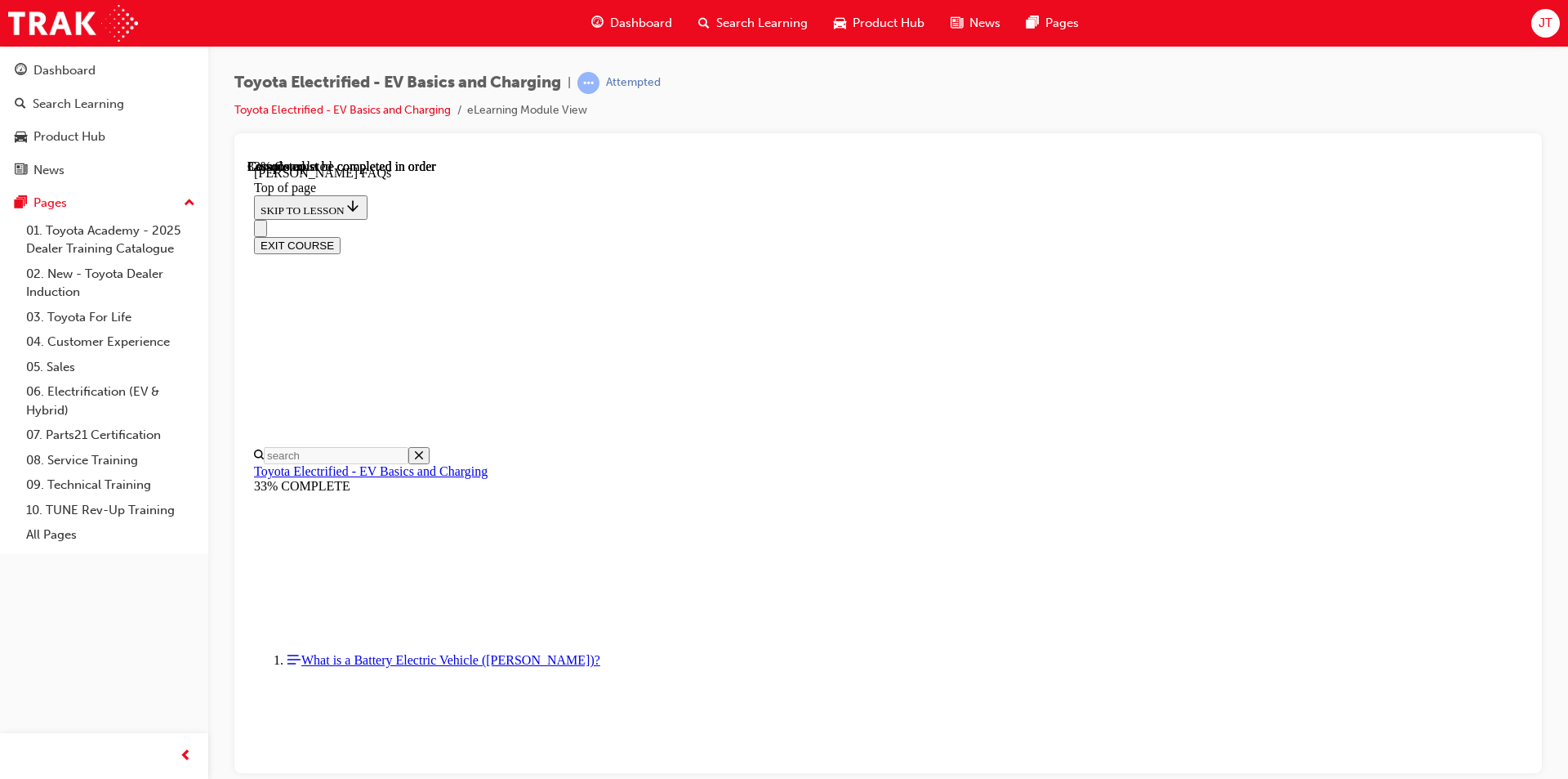
scroll to position [949, 0]
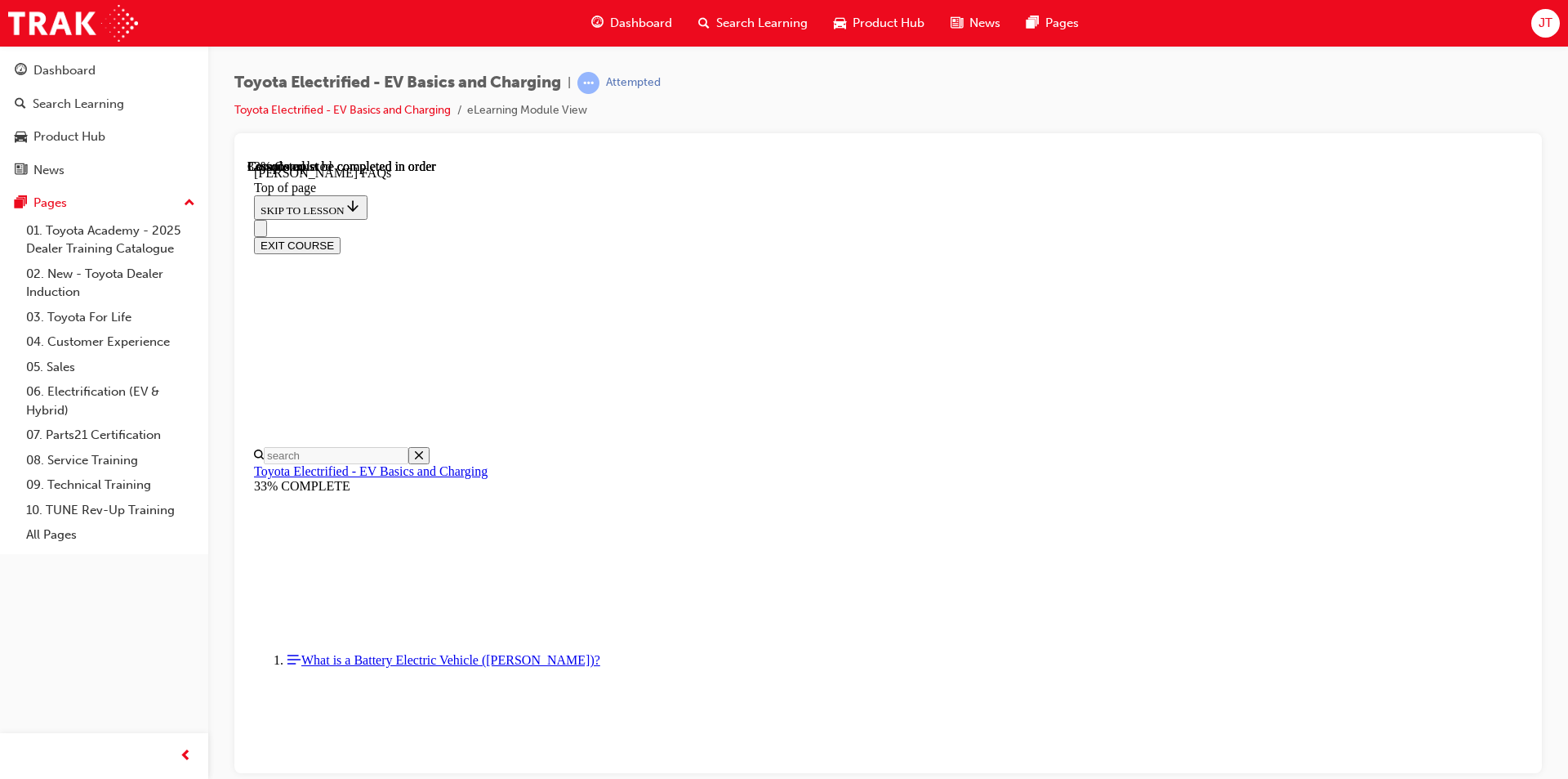
scroll to position [653, 0]
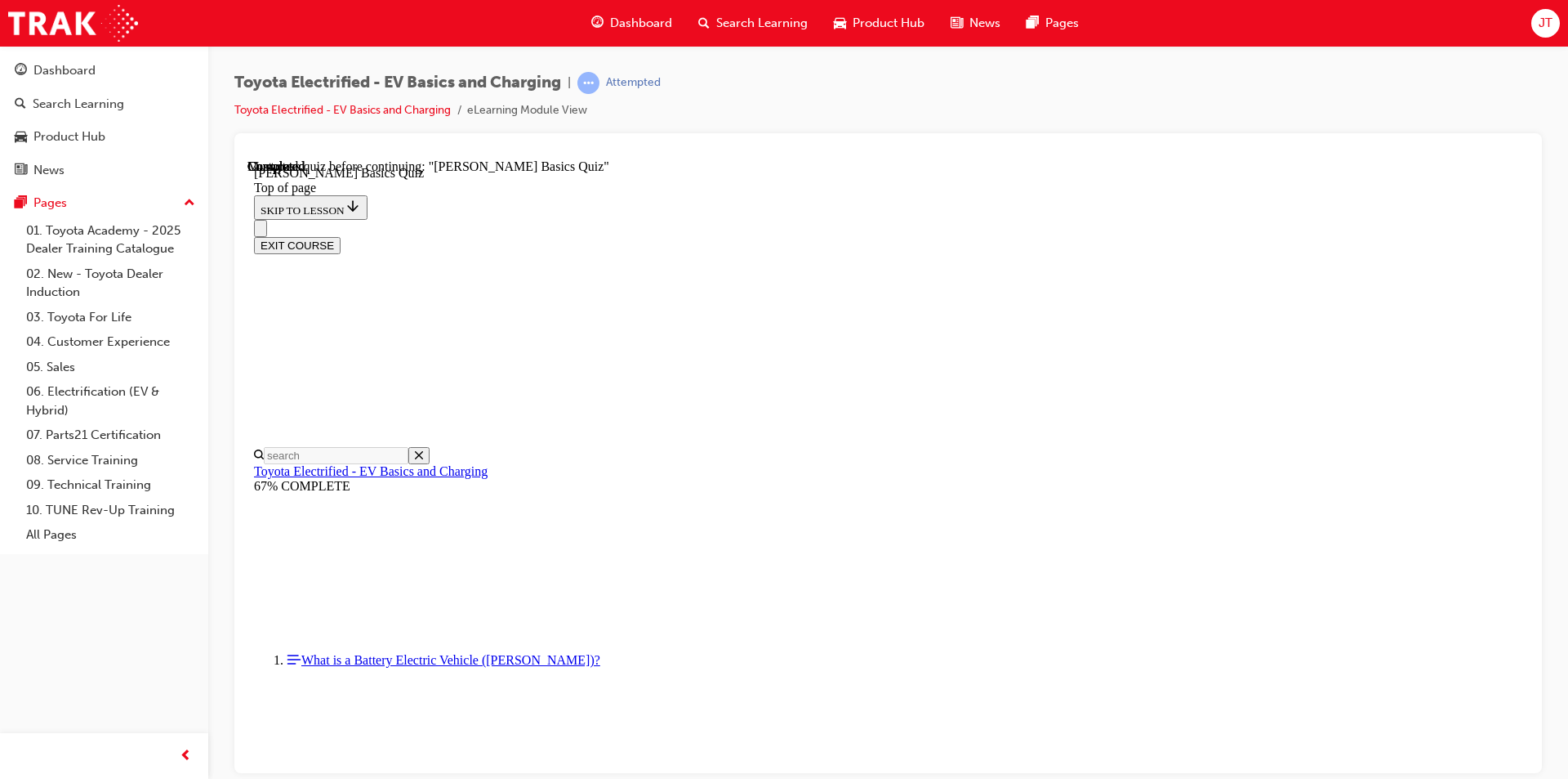
scroll to position [131, 0]
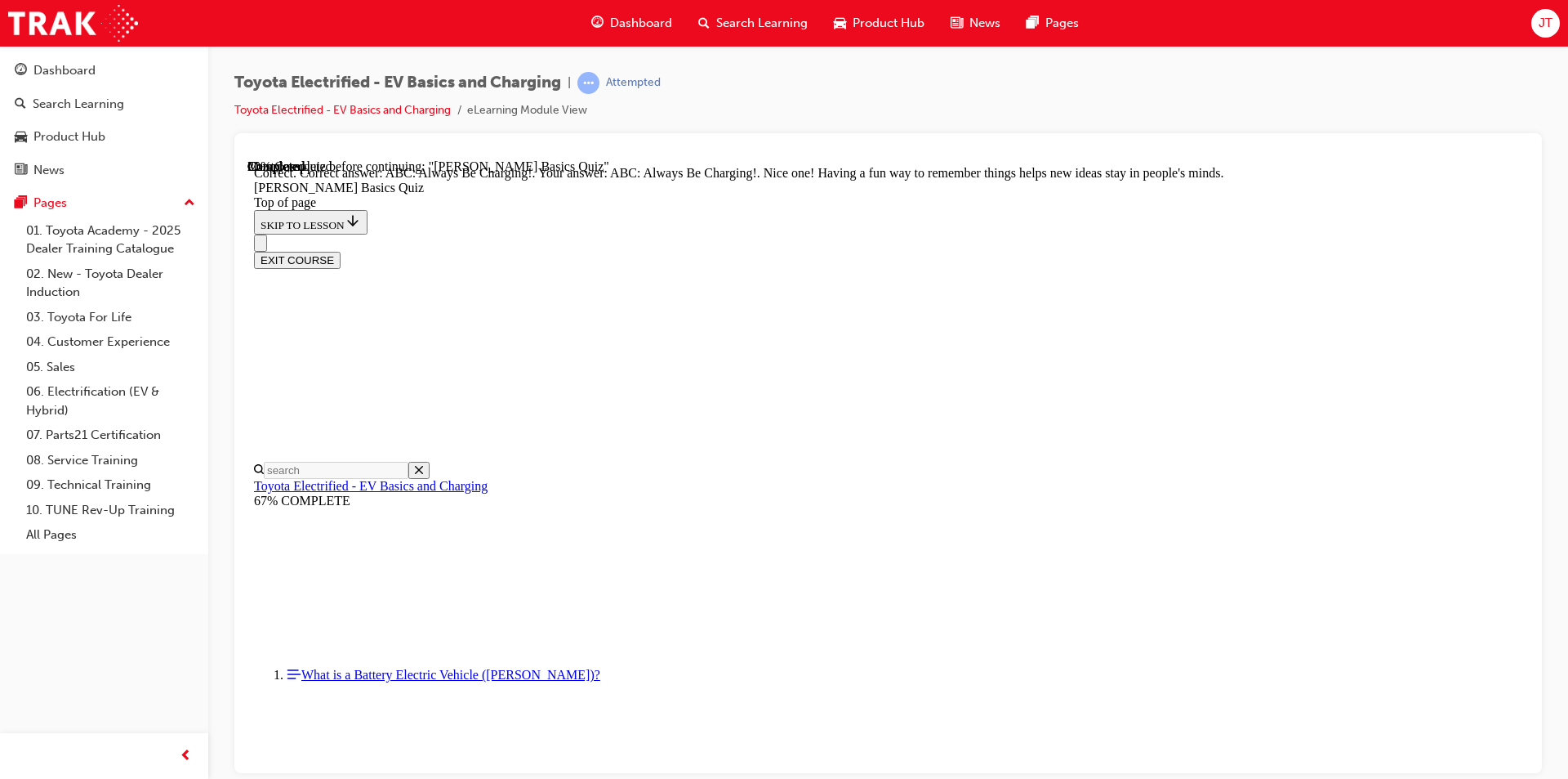
scroll to position [310, 0]
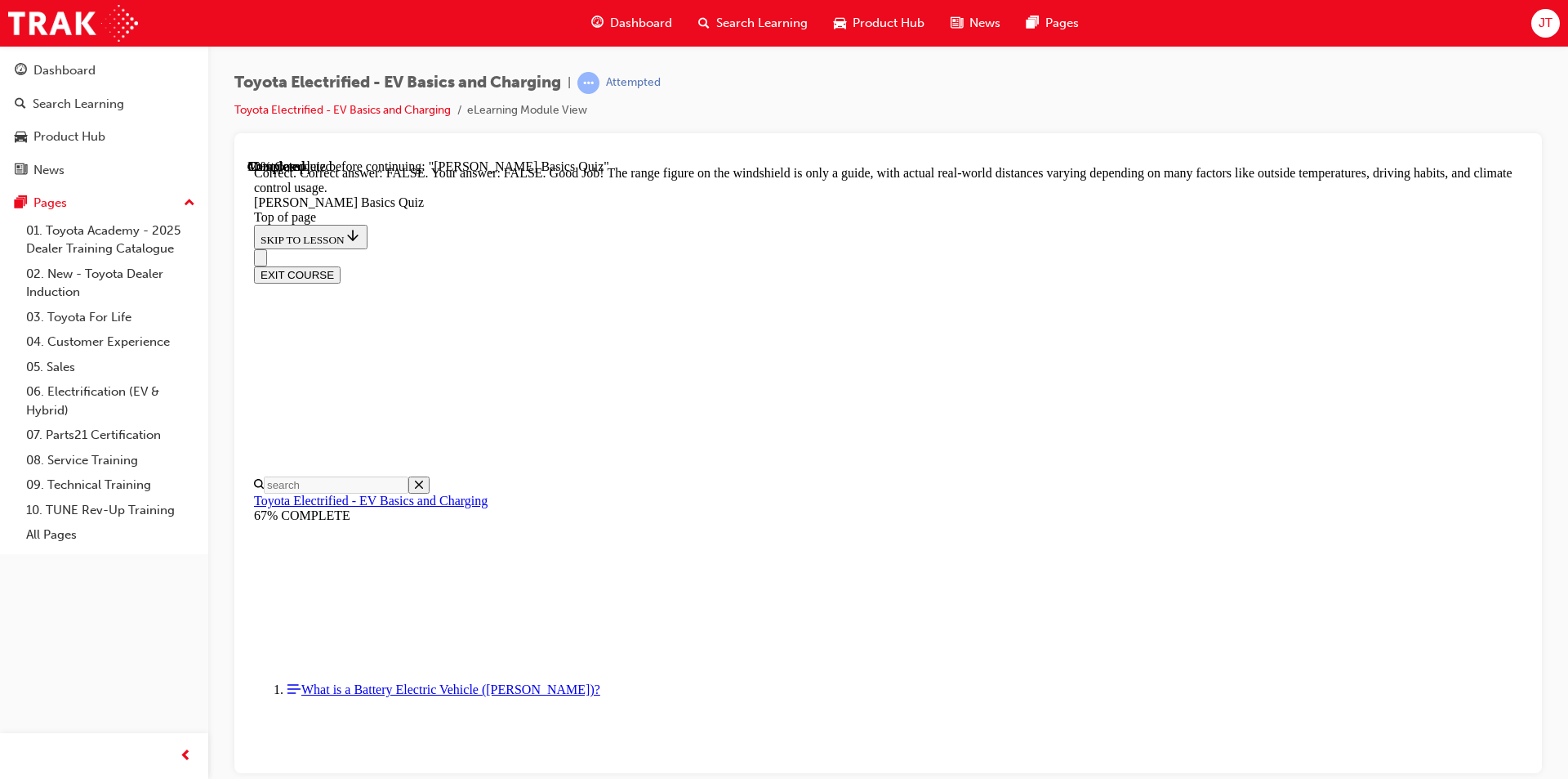
scroll to position [264, 0]
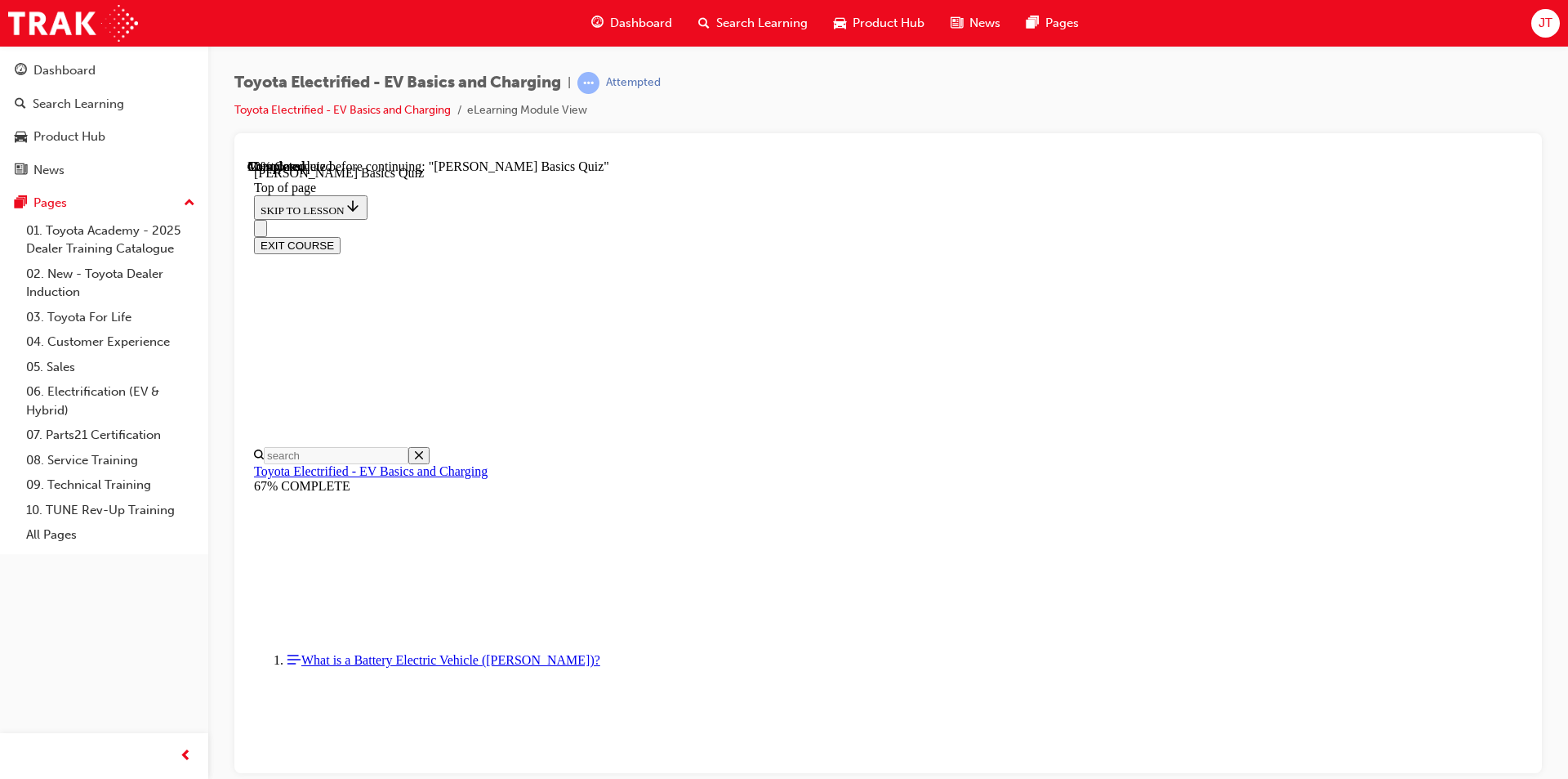
scroll to position [213, 0]
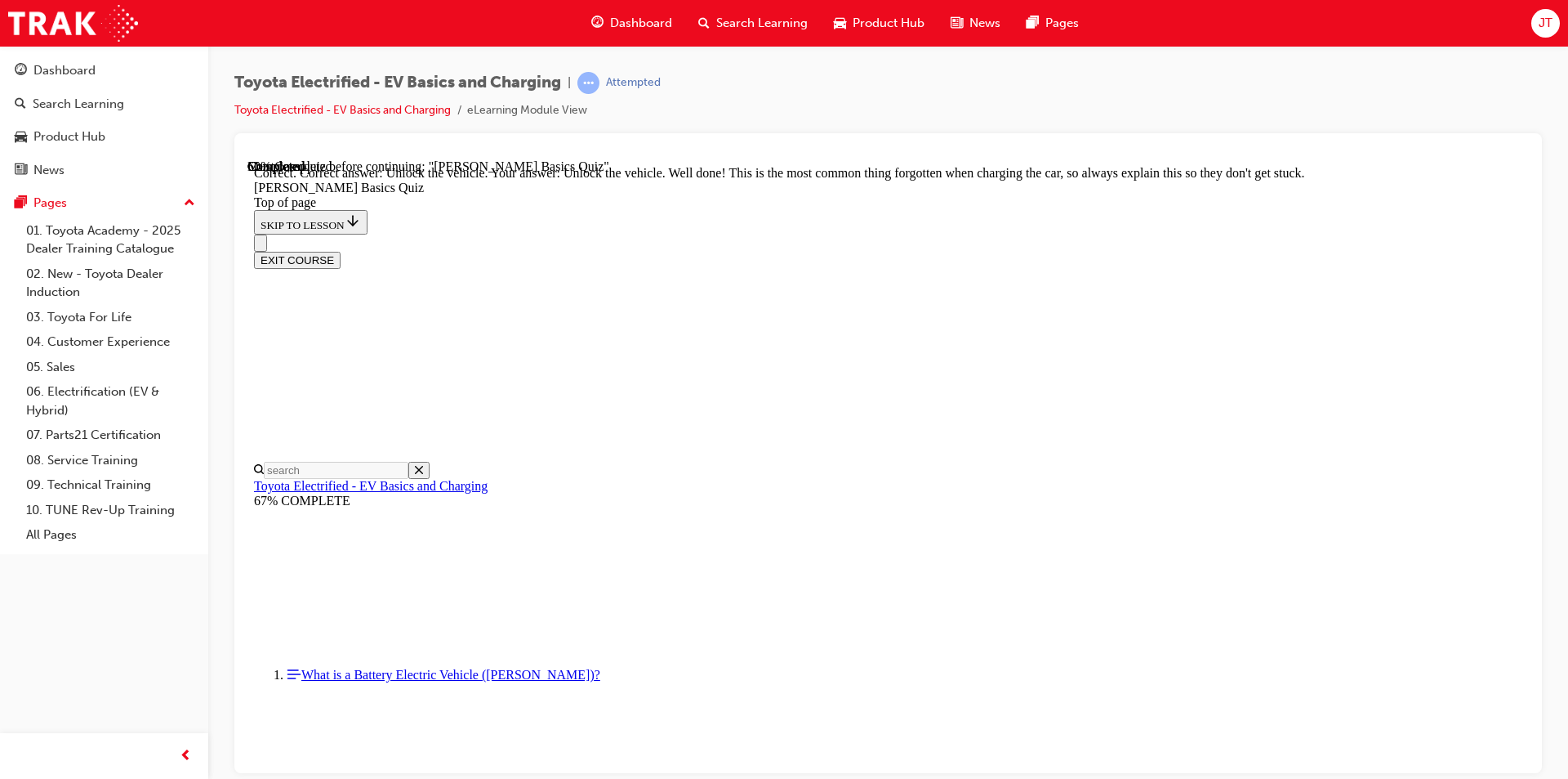
scroll to position [522, 0]
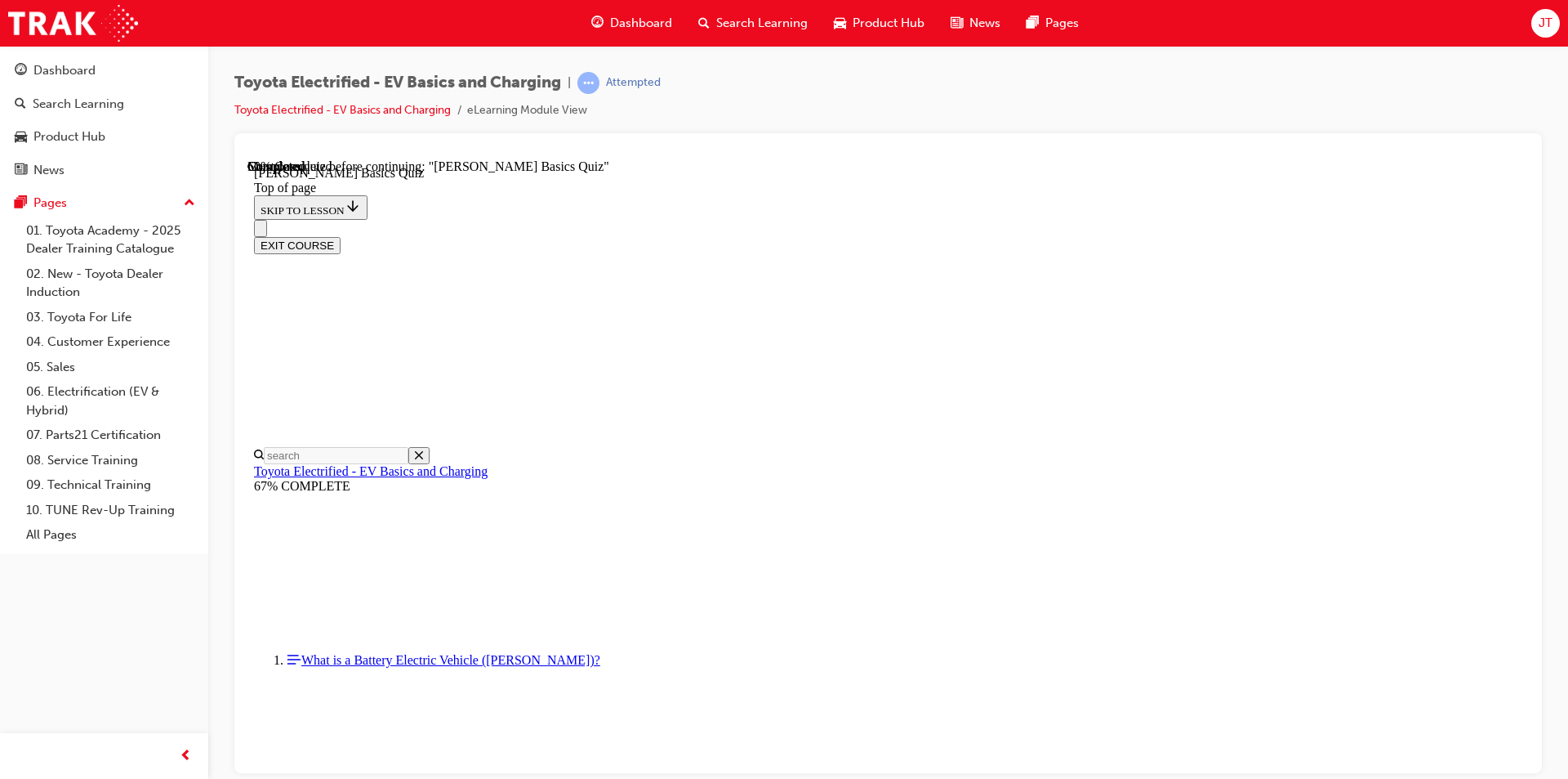
scroll to position [131, 0]
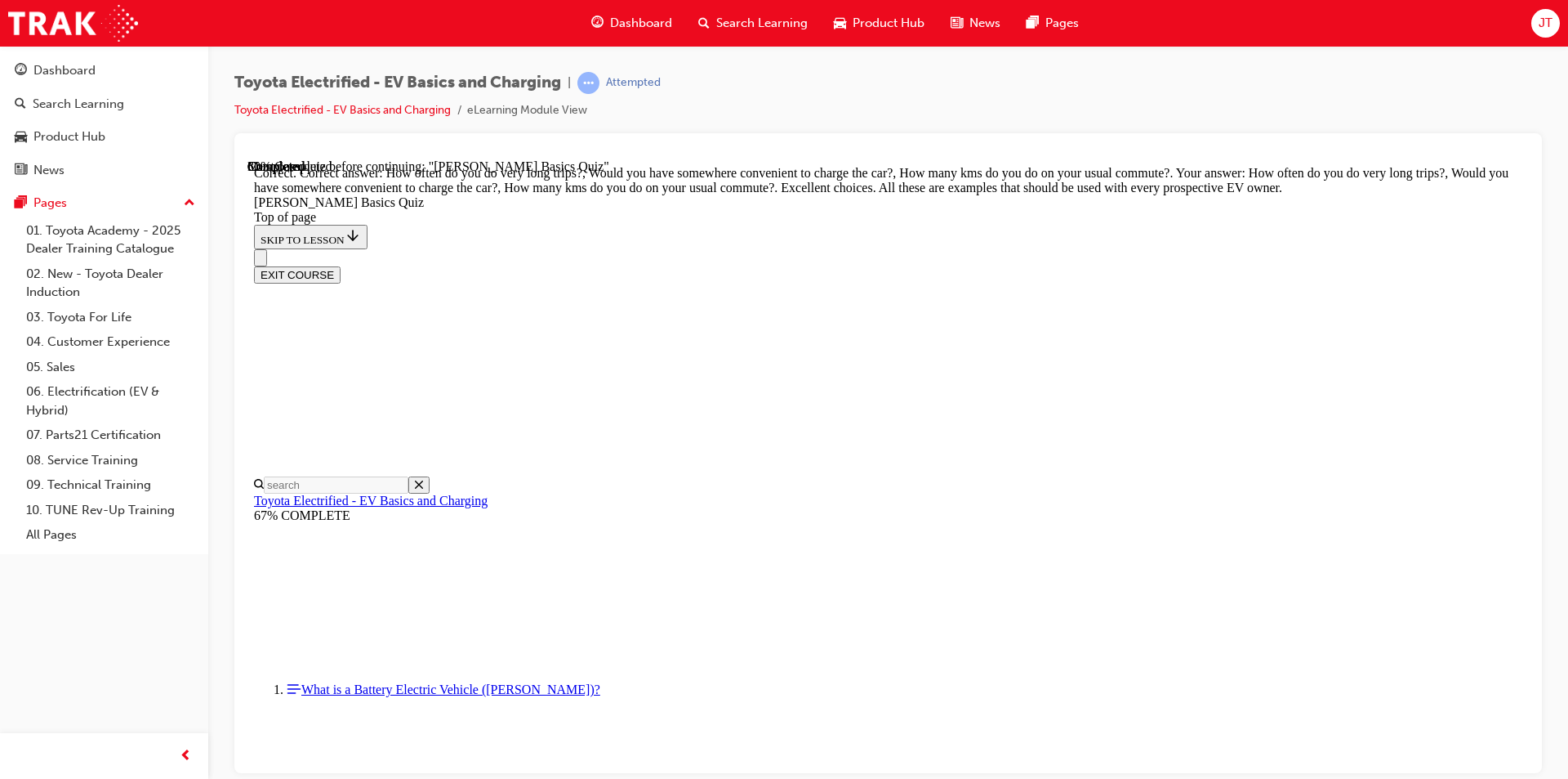
scroll to position [376, 0]
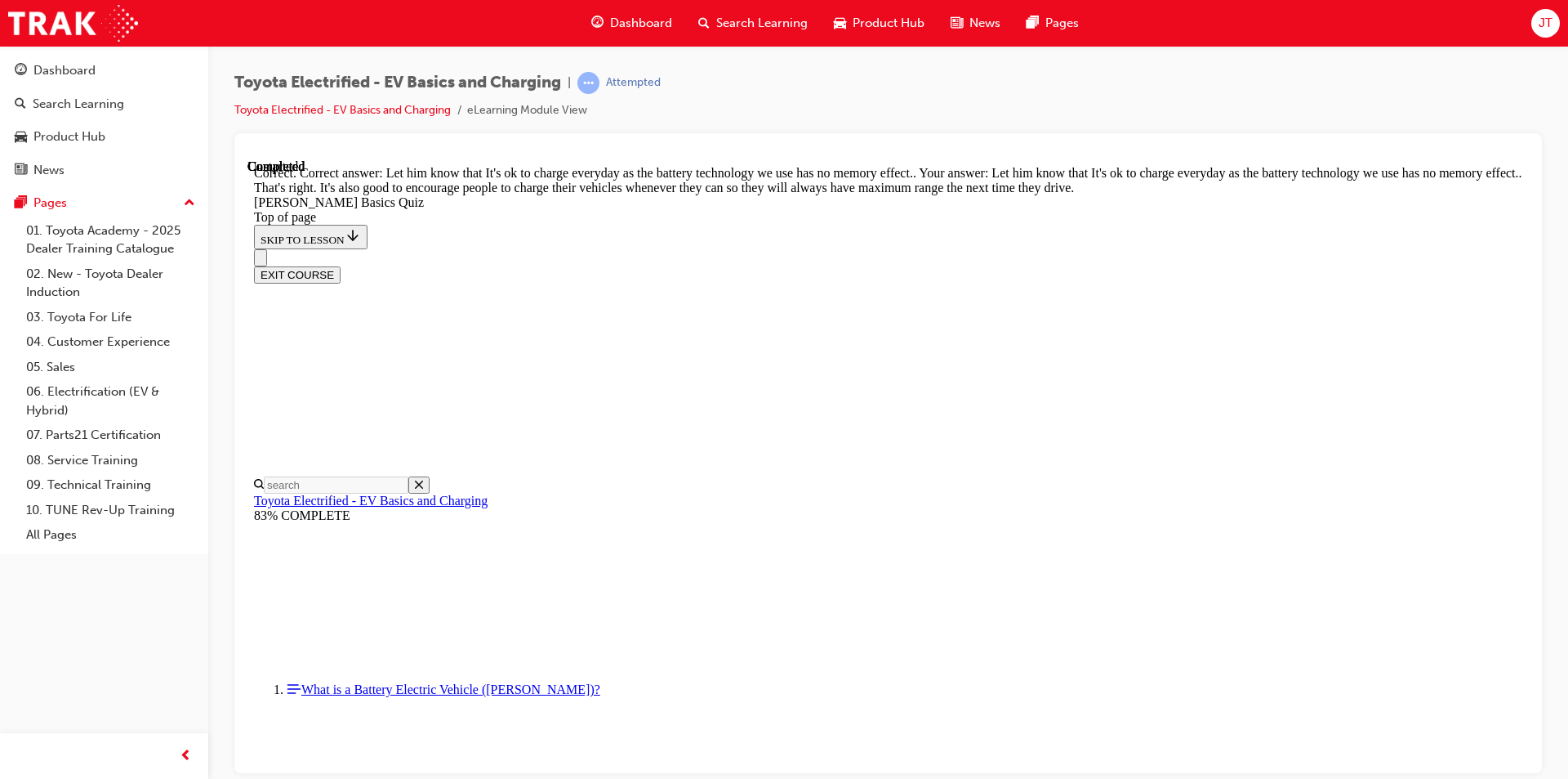
scroll to position [297, 0]
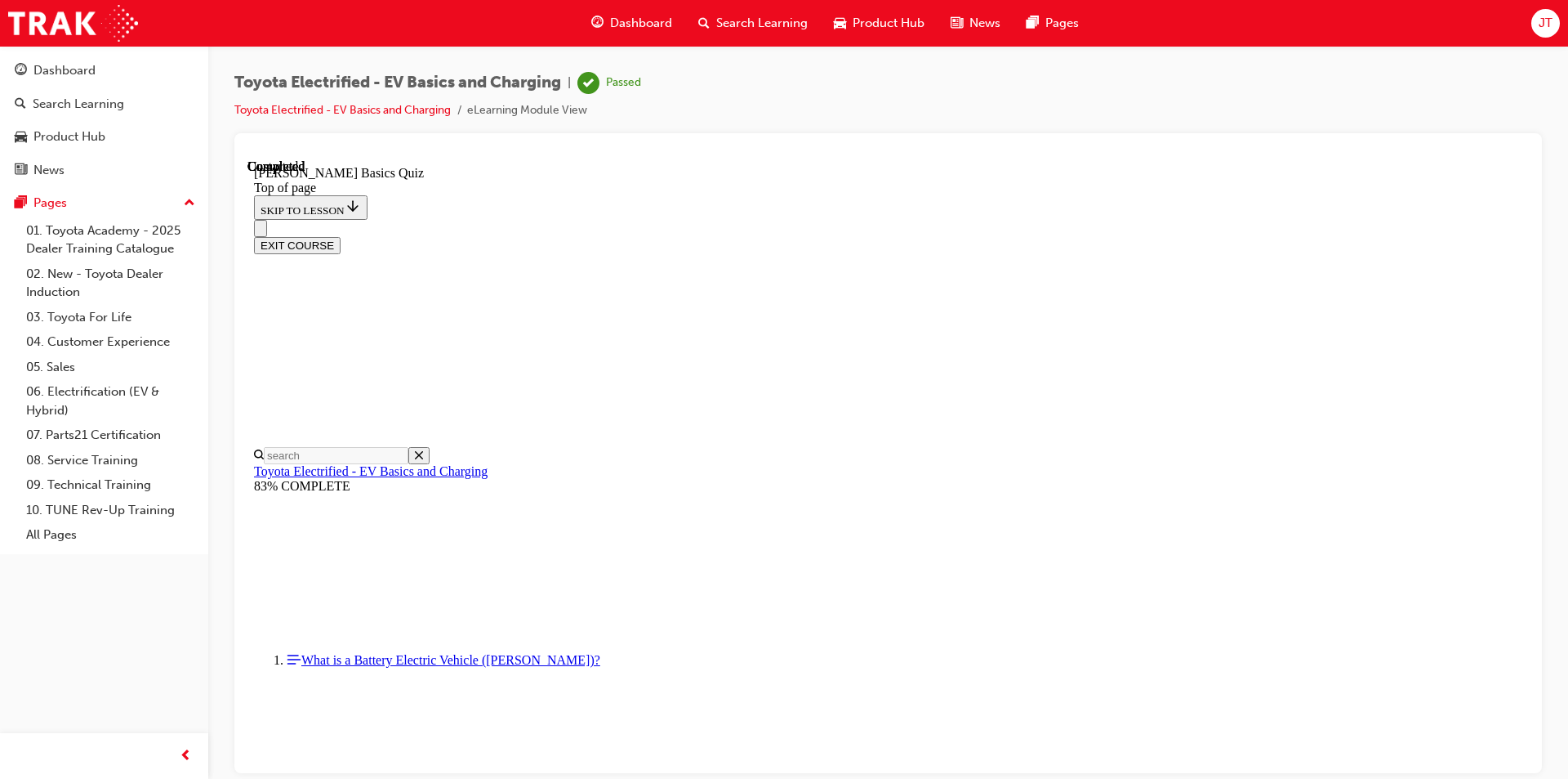
scroll to position [274, 0]
click at [341, 237] on button "EXIT COURSE" at bounding box center [297, 245] width 87 height 17
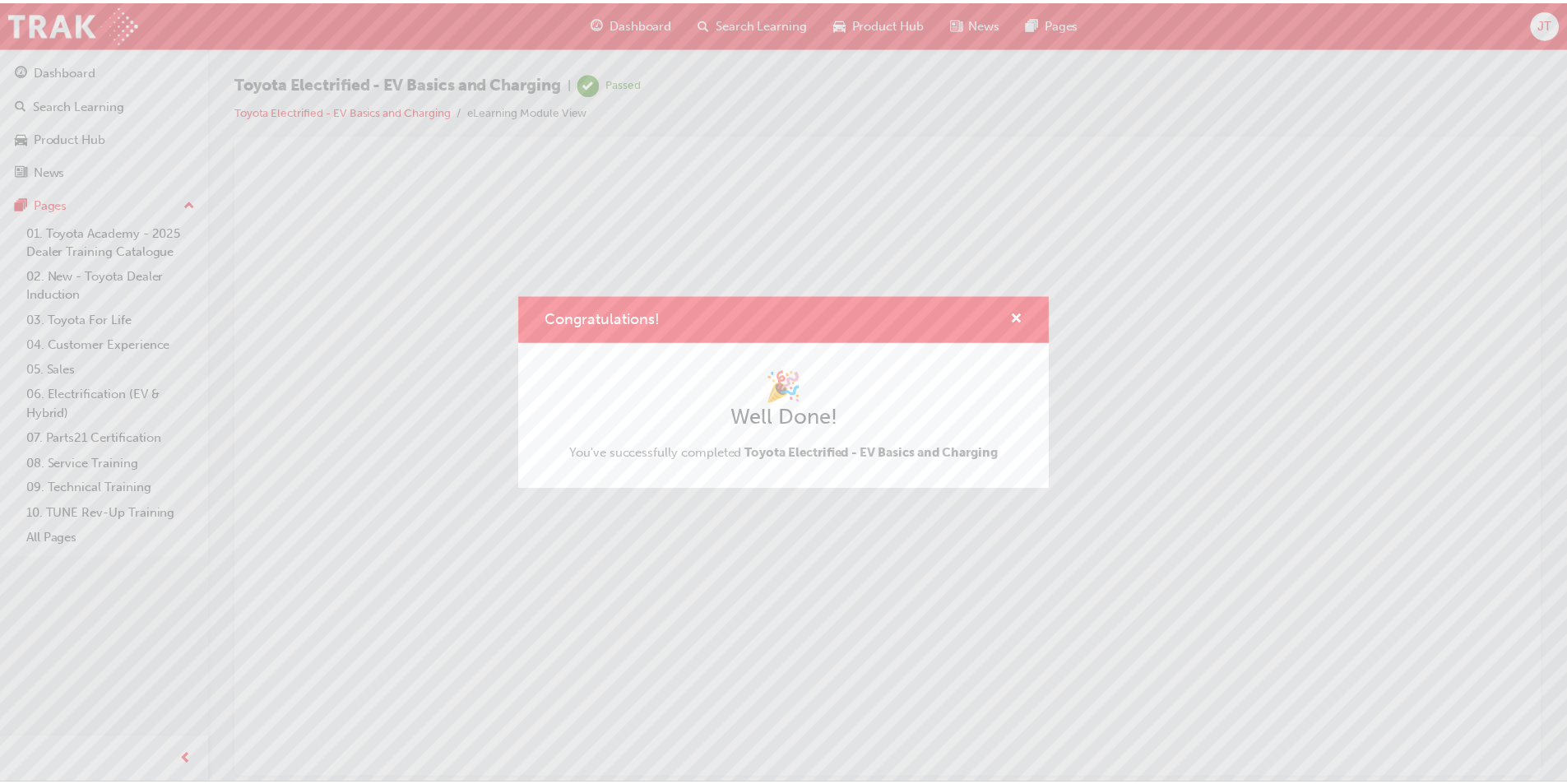
scroll to position [0, 0]
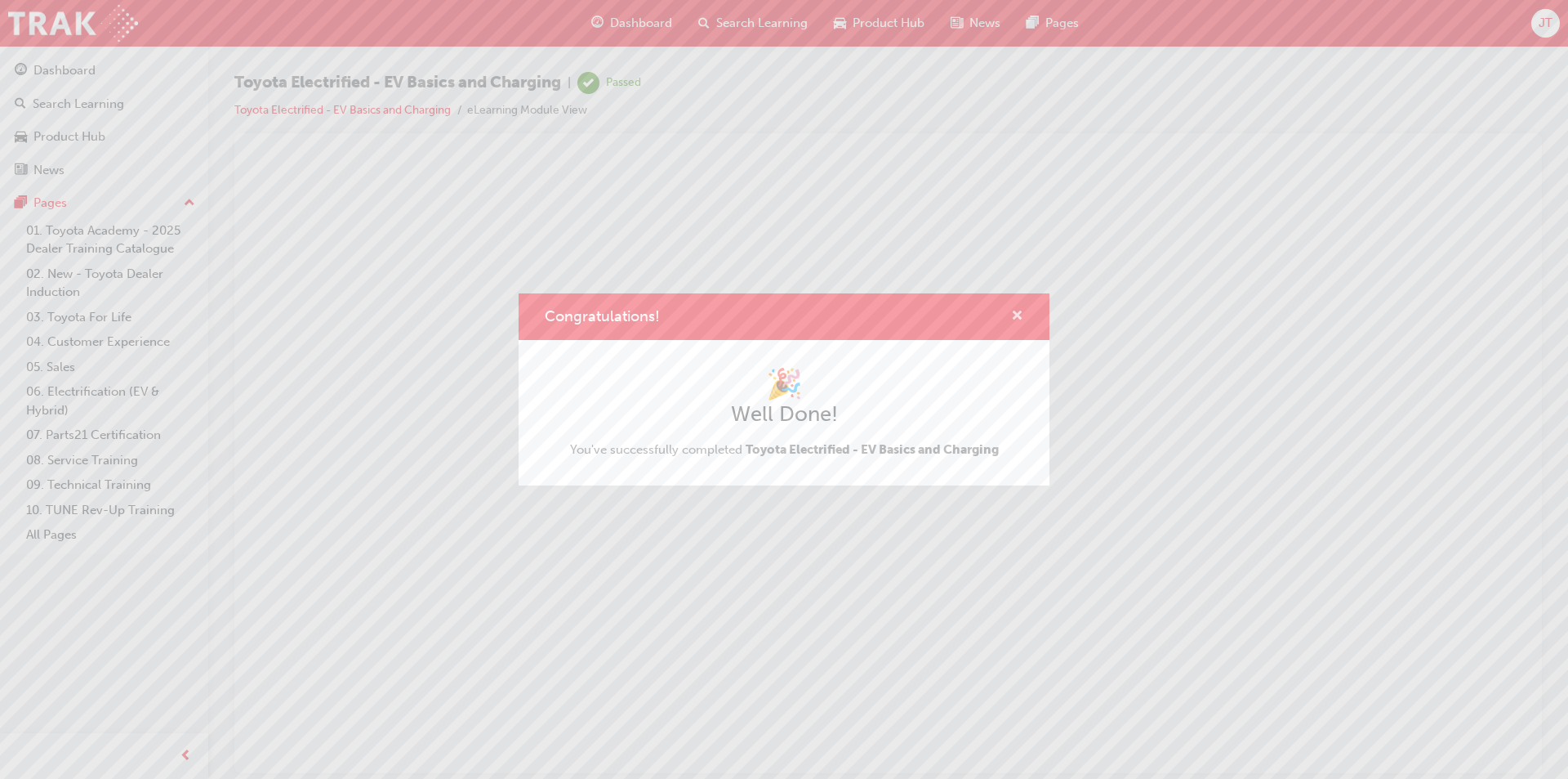
click at [1018, 310] on span "cross-icon" at bounding box center [1017, 317] width 12 height 15
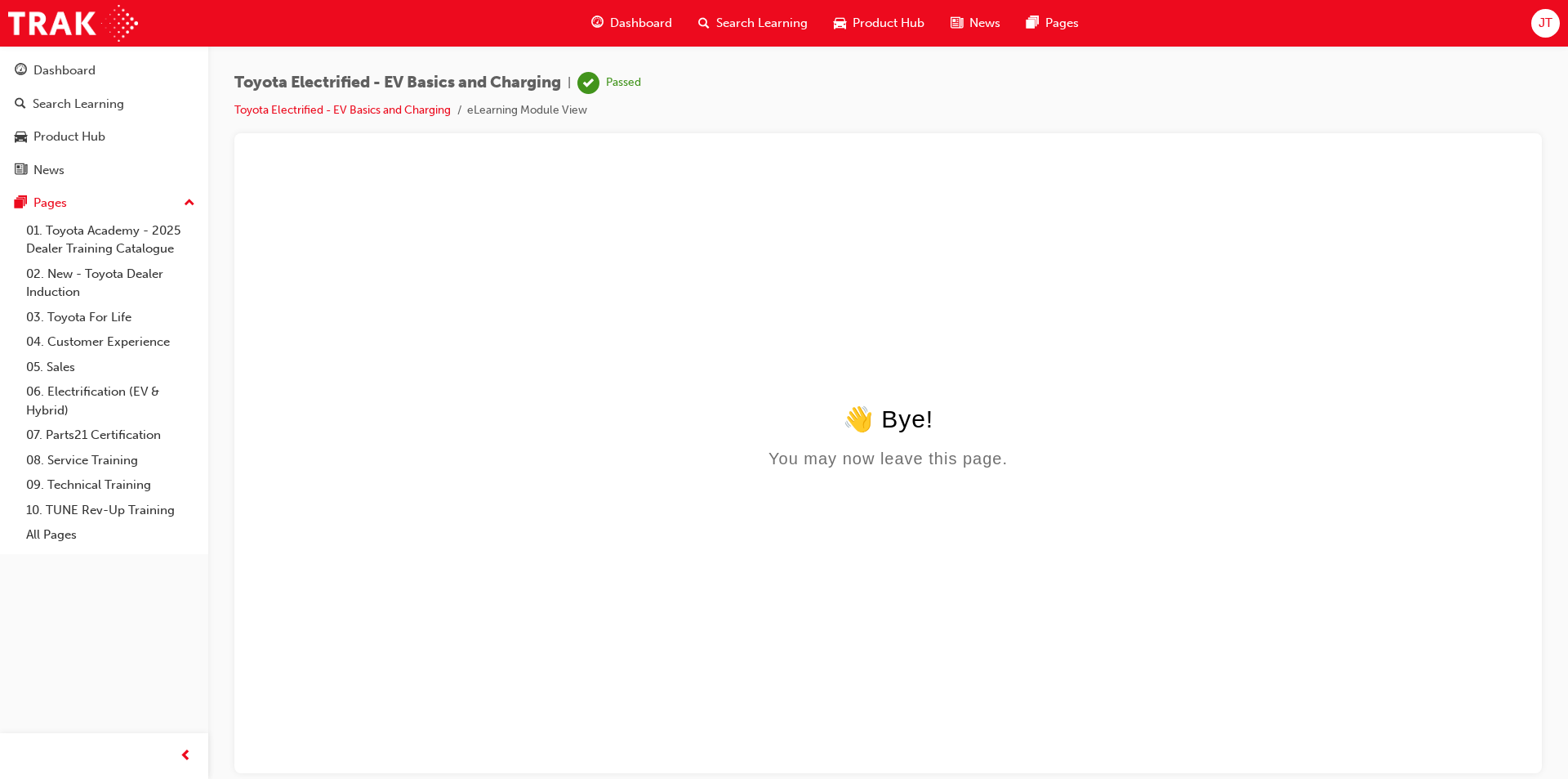
click at [608, 19] on div "Dashboard" at bounding box center [631, 23] width 107 height 34
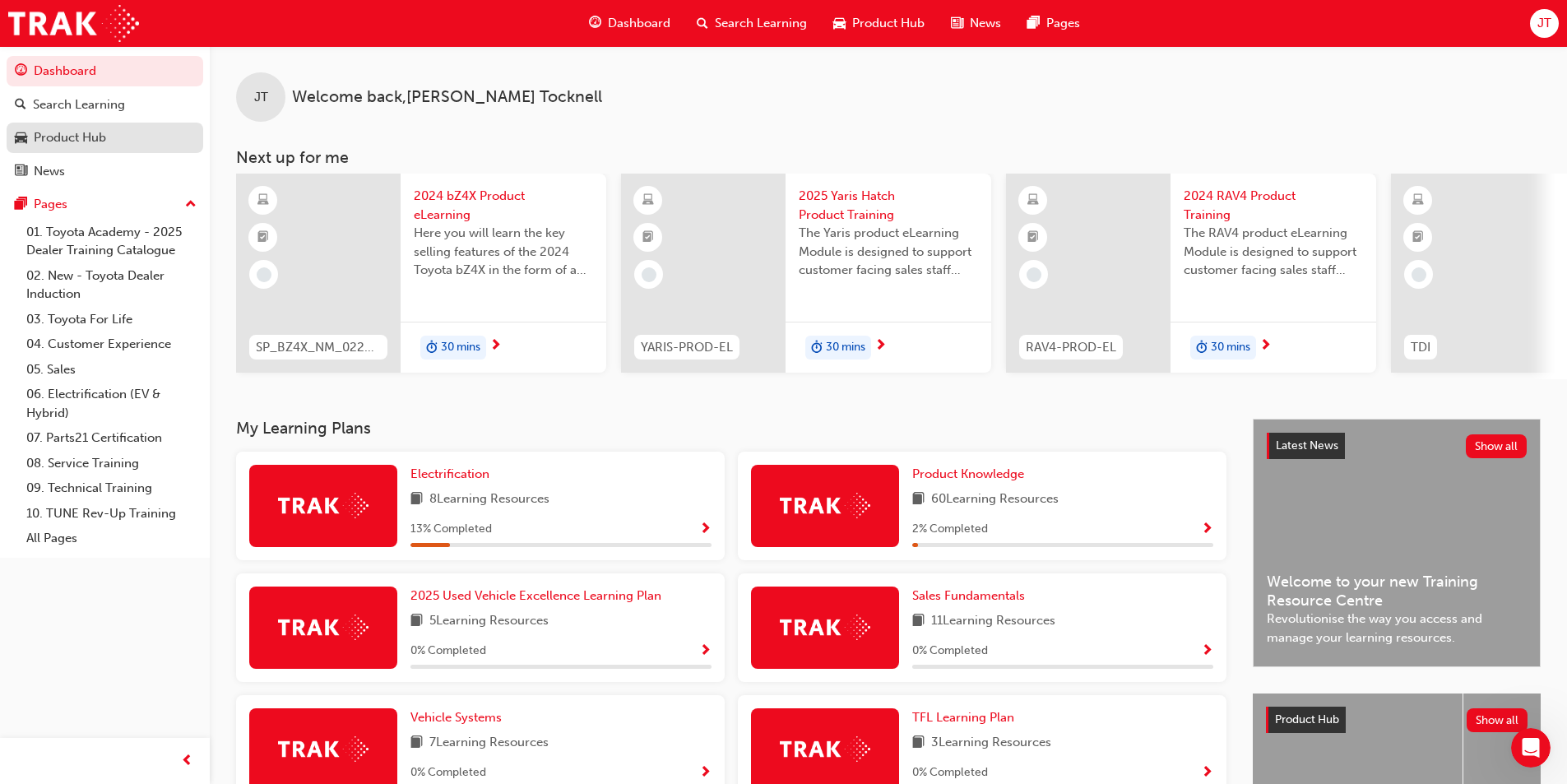
click at [89, 142] on div "Product Hub" at bounding box center [70, 137] width 72 height 19
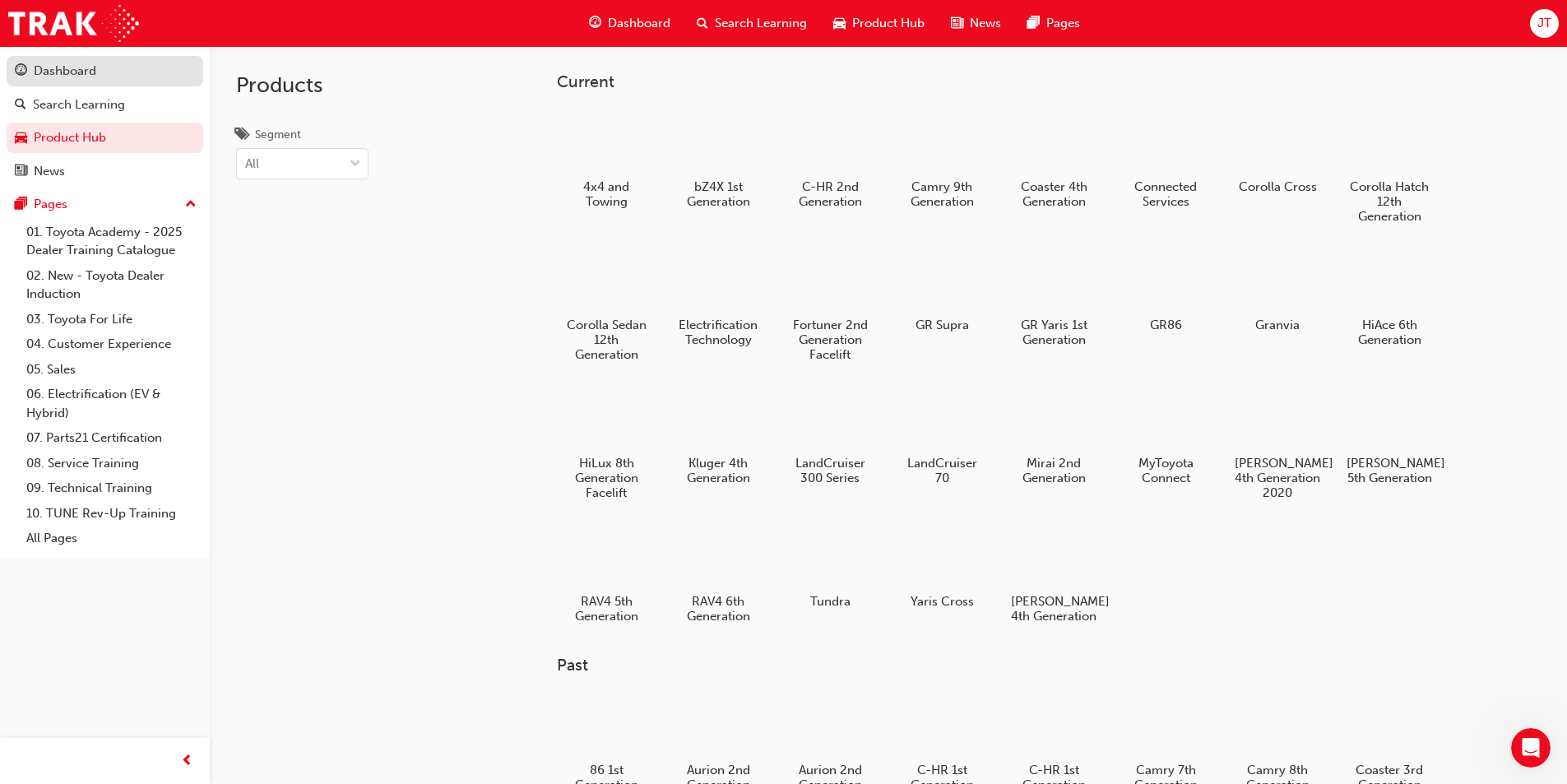
click at [86, 62] on div "Dashboard" at bounding box center [65, 71] width 62 height 19
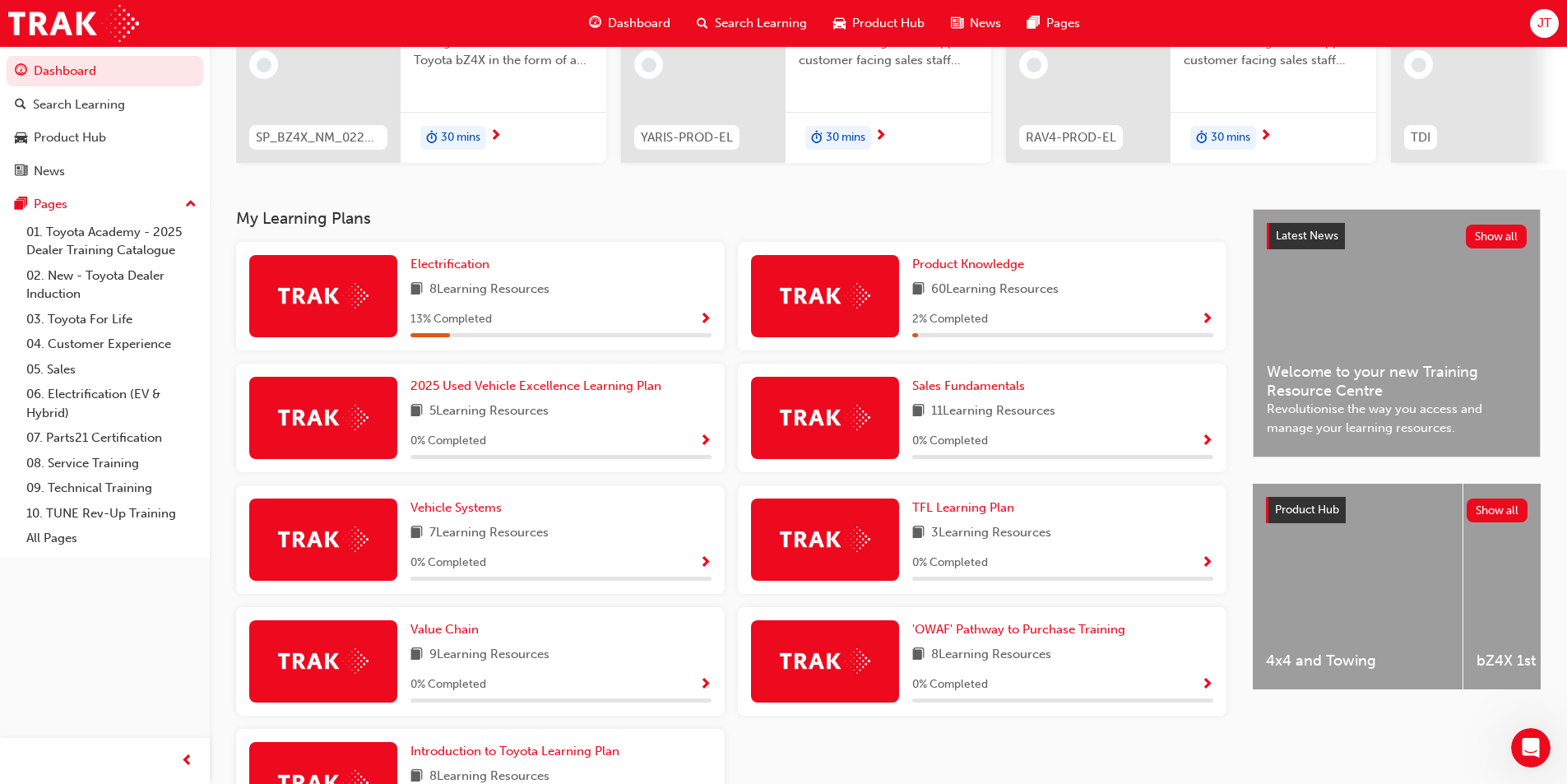
scroll to position [246, 0]
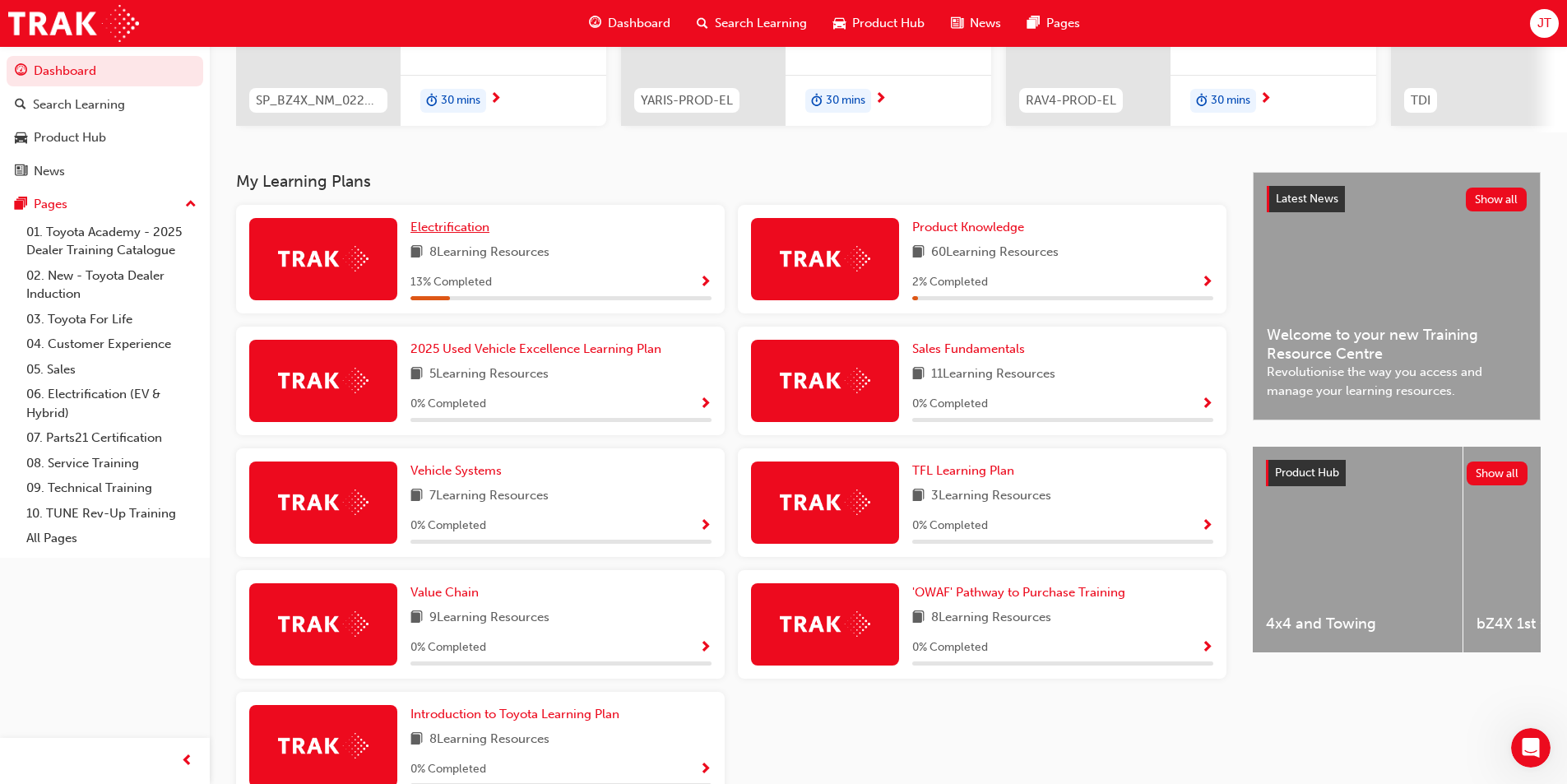
click at [467, 231] on span "Electrification" at bounding box center [450, 227] width 79 height 15
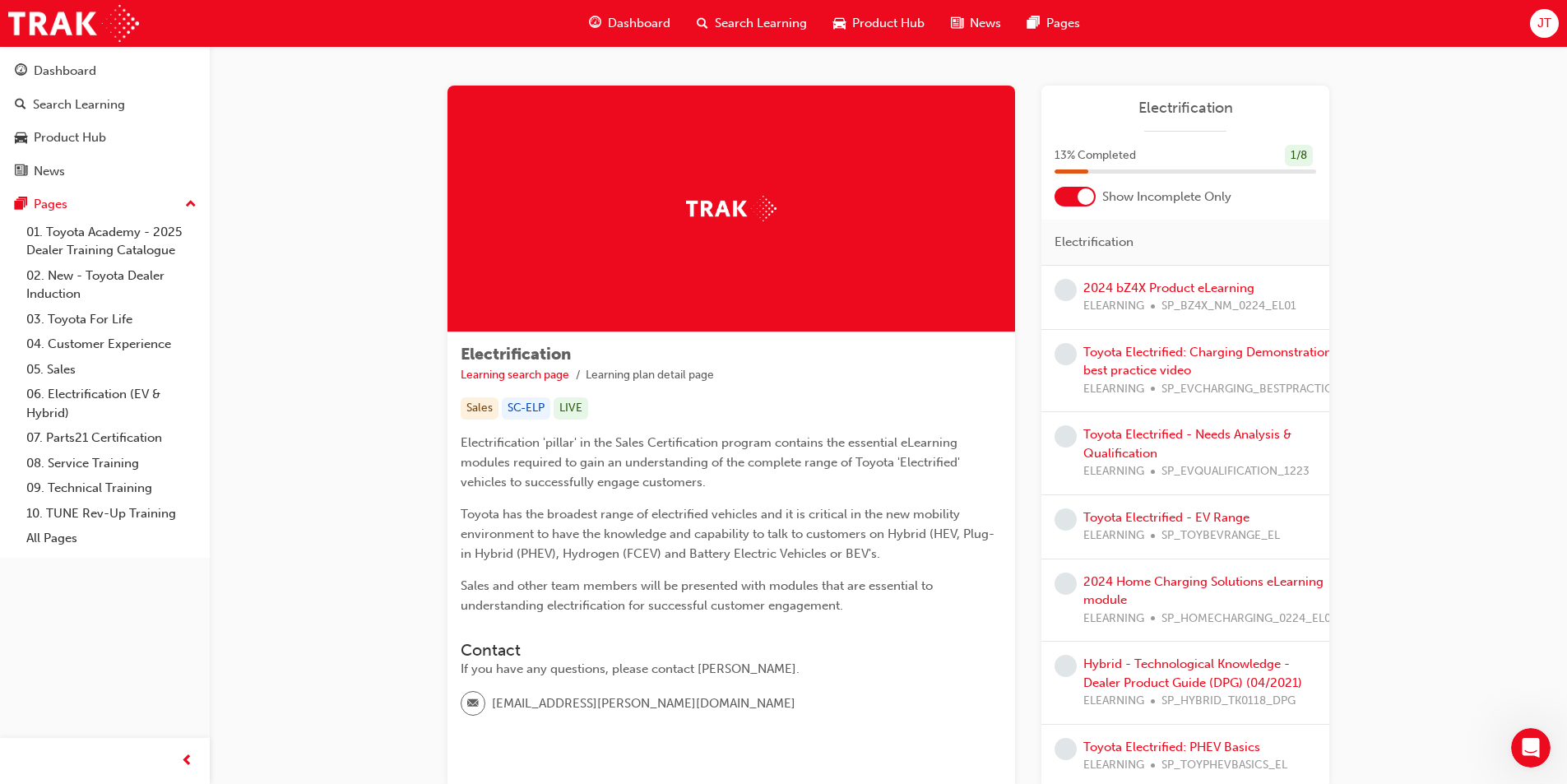
click at [1077, 194] on div at bounding box center [1075, 196] width 41 height 20
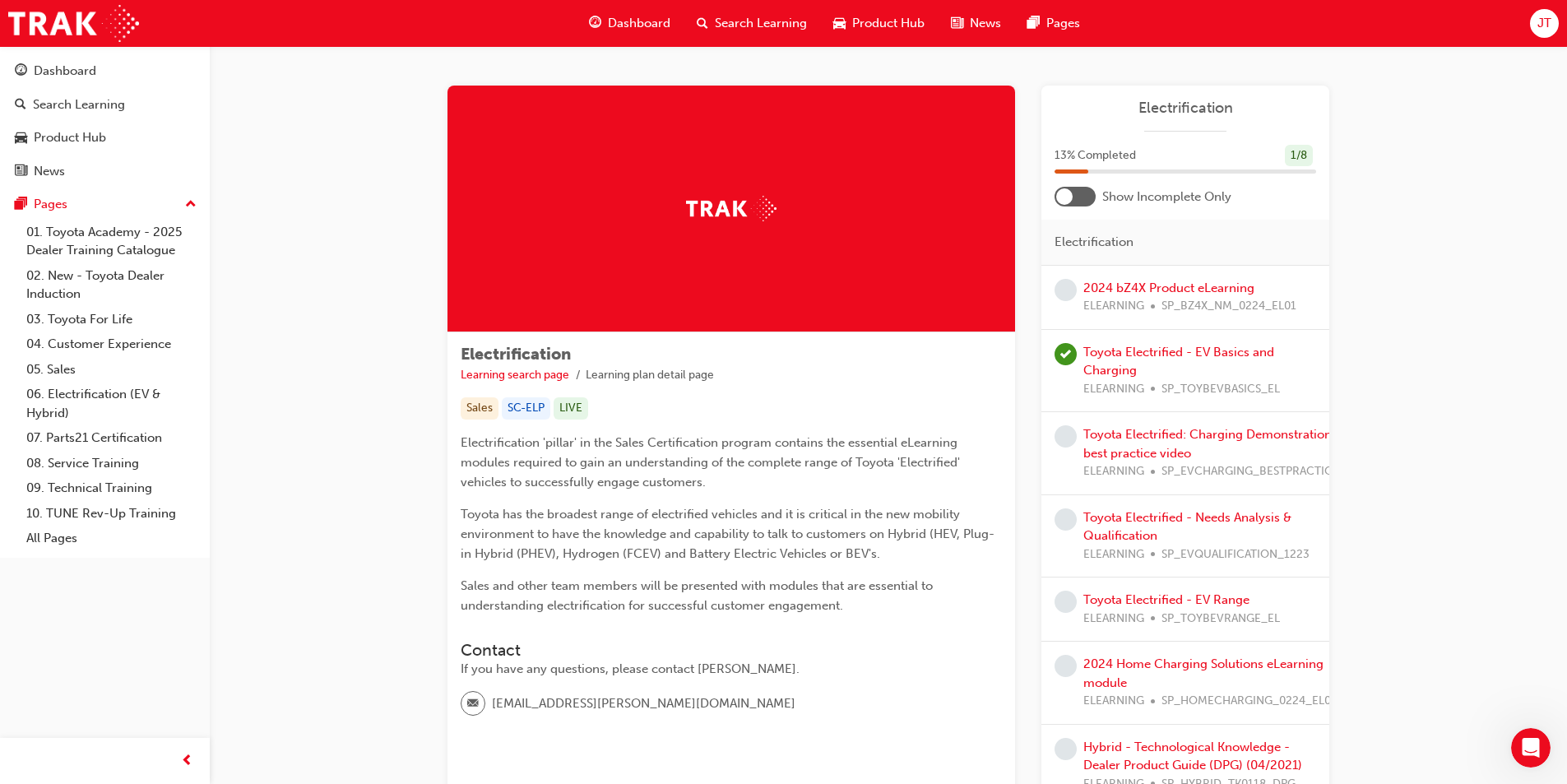
click at [1055, 197] on div at bounding box center [1075, 196] width 41 height 20
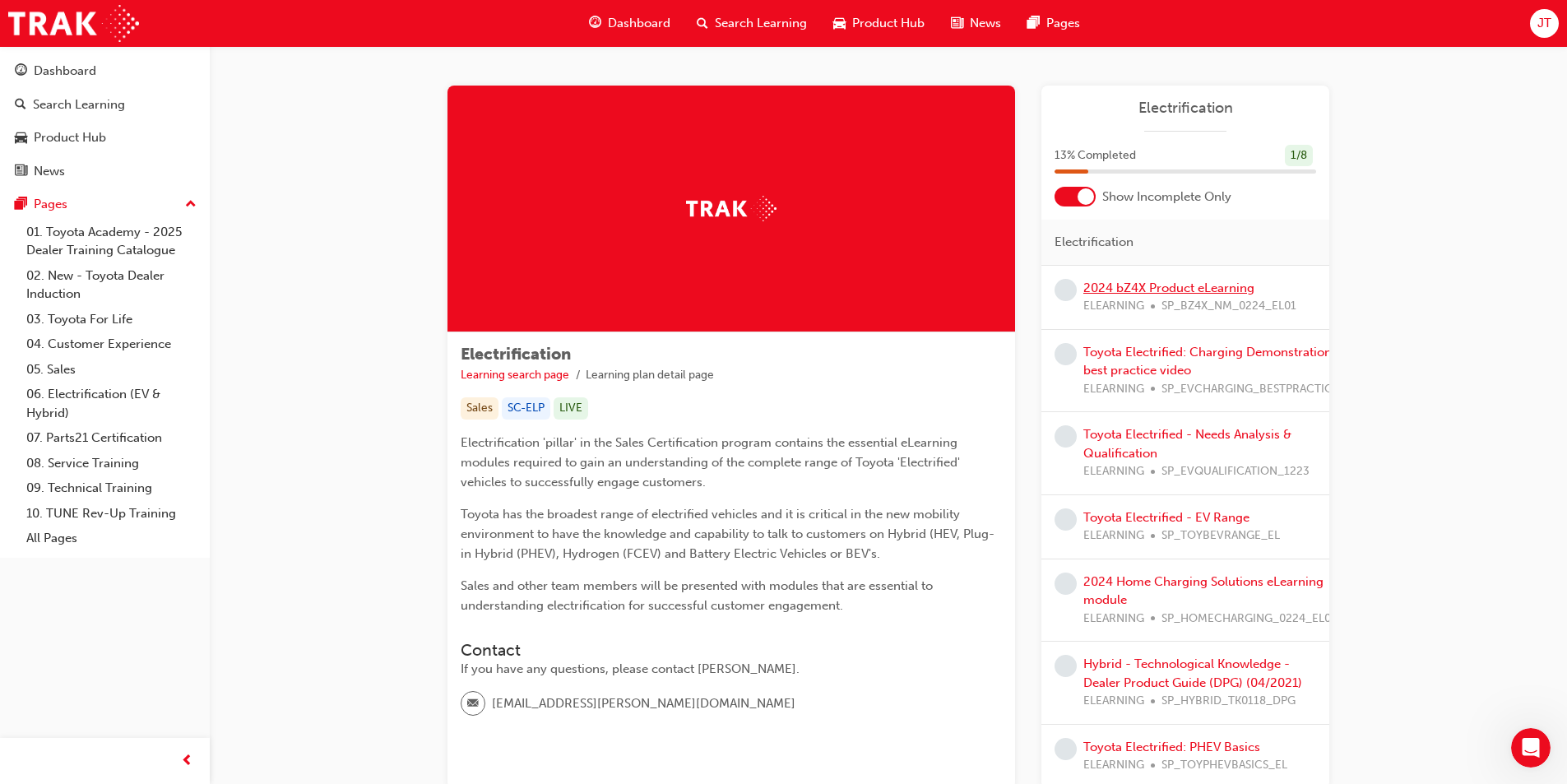
click at [1197, 289] on link "2024 bZ4X Product eLearning" at bounding box center [1169, 288] width 172 height 15
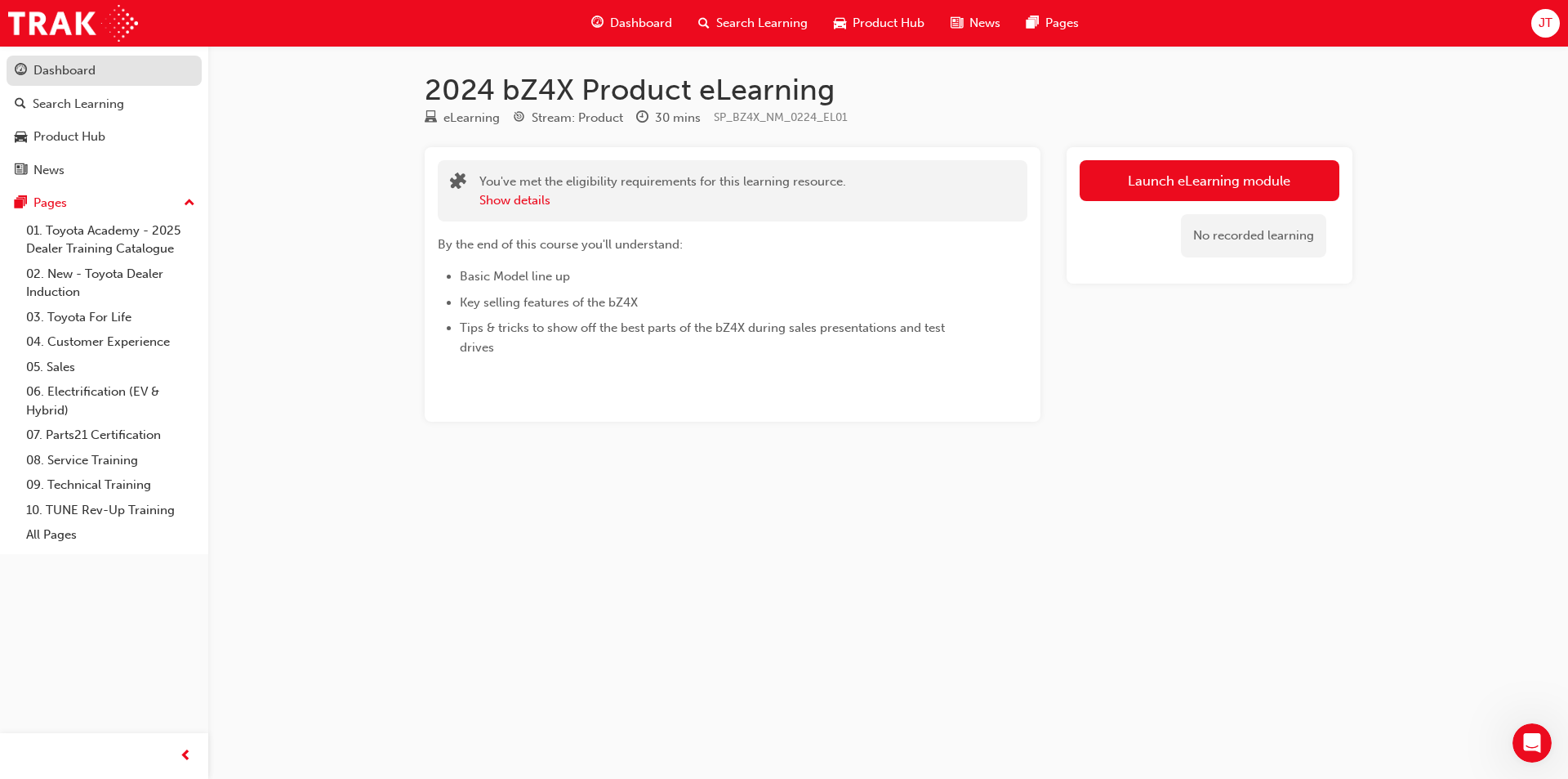
click at [104, 79] on div "Dashboard" at bounding box center [104, 70] width 179 height 21
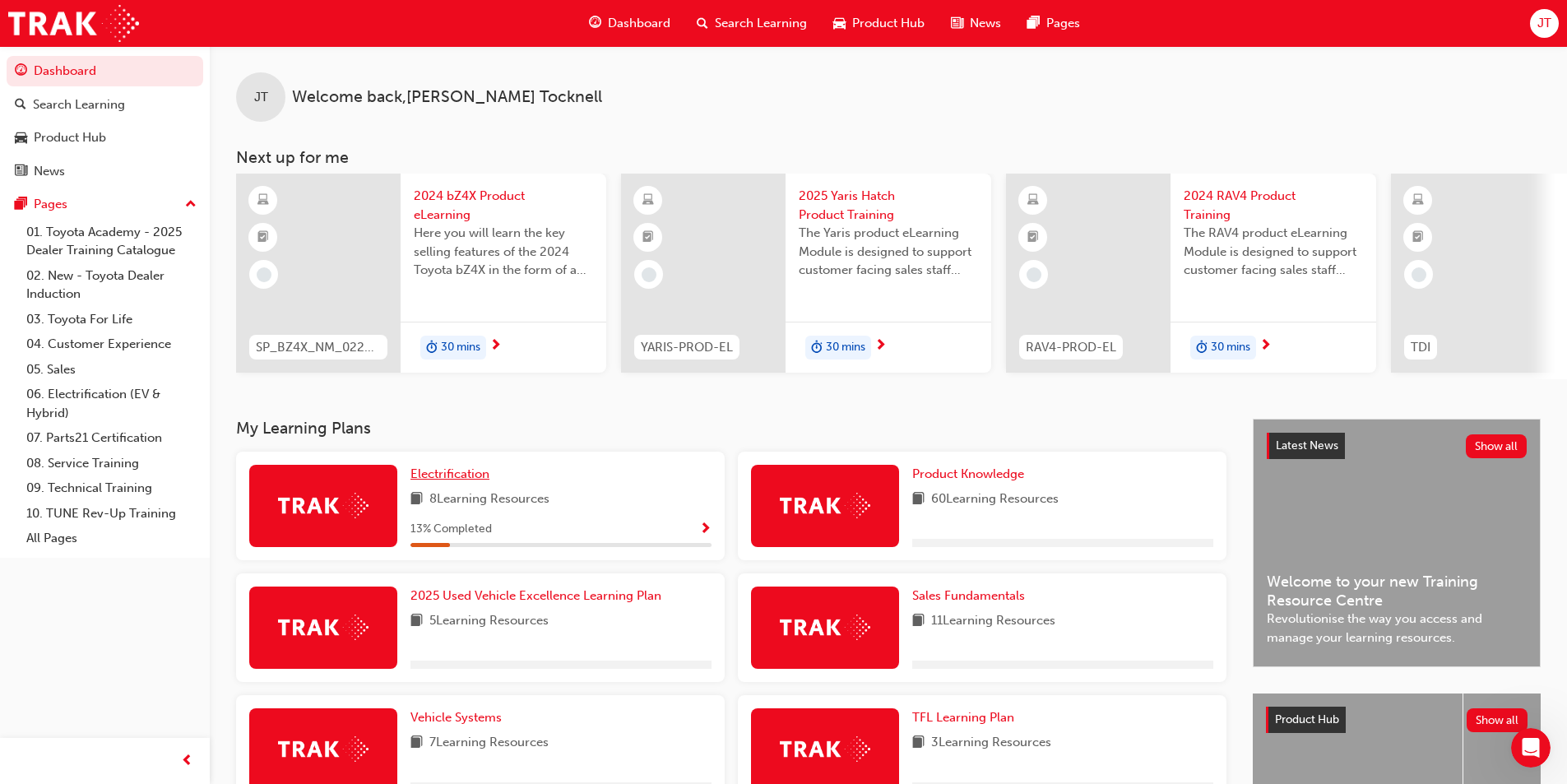
click at [465, 481] on span "Electrification" at bounding box center [450, 474] width 79 height 15
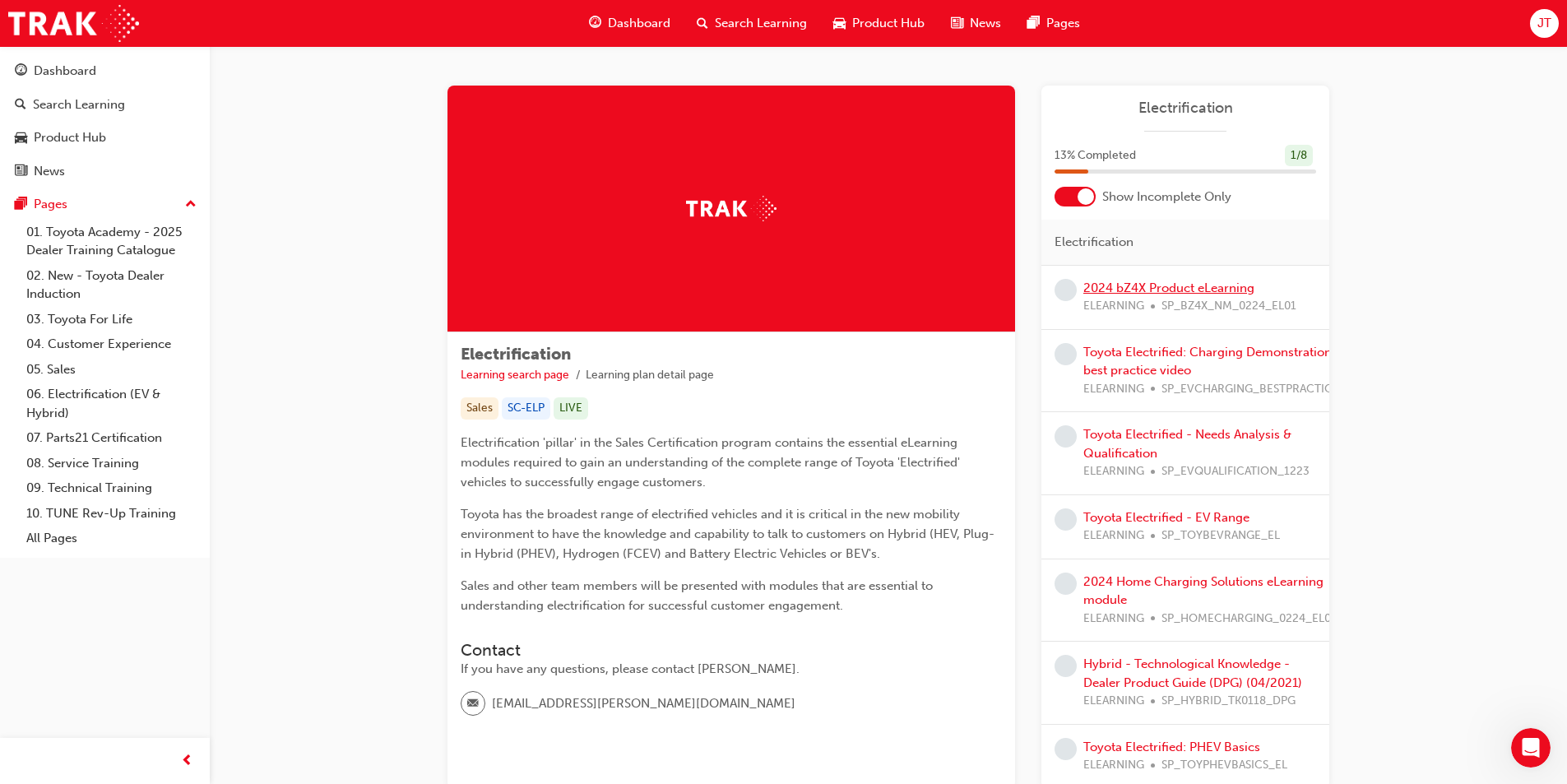
click at [1181, 291] on link "2024 bZ4X Product eLearning" at bounding box center [1169, 288] width 172 height 15
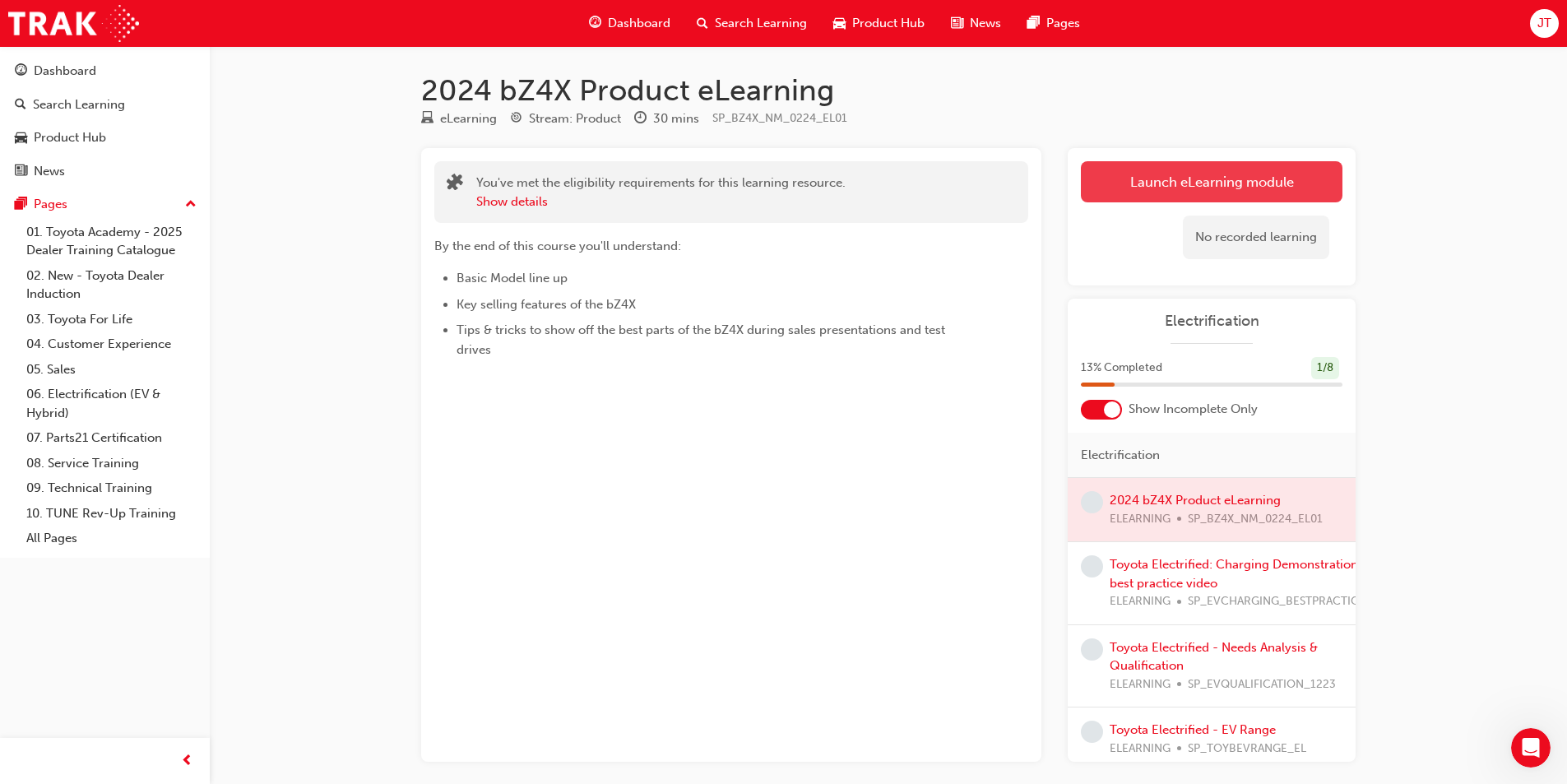
click at [1164, 177] on link "Launch eLearning module" at bounding box center [1211, 181] width 261 height 41
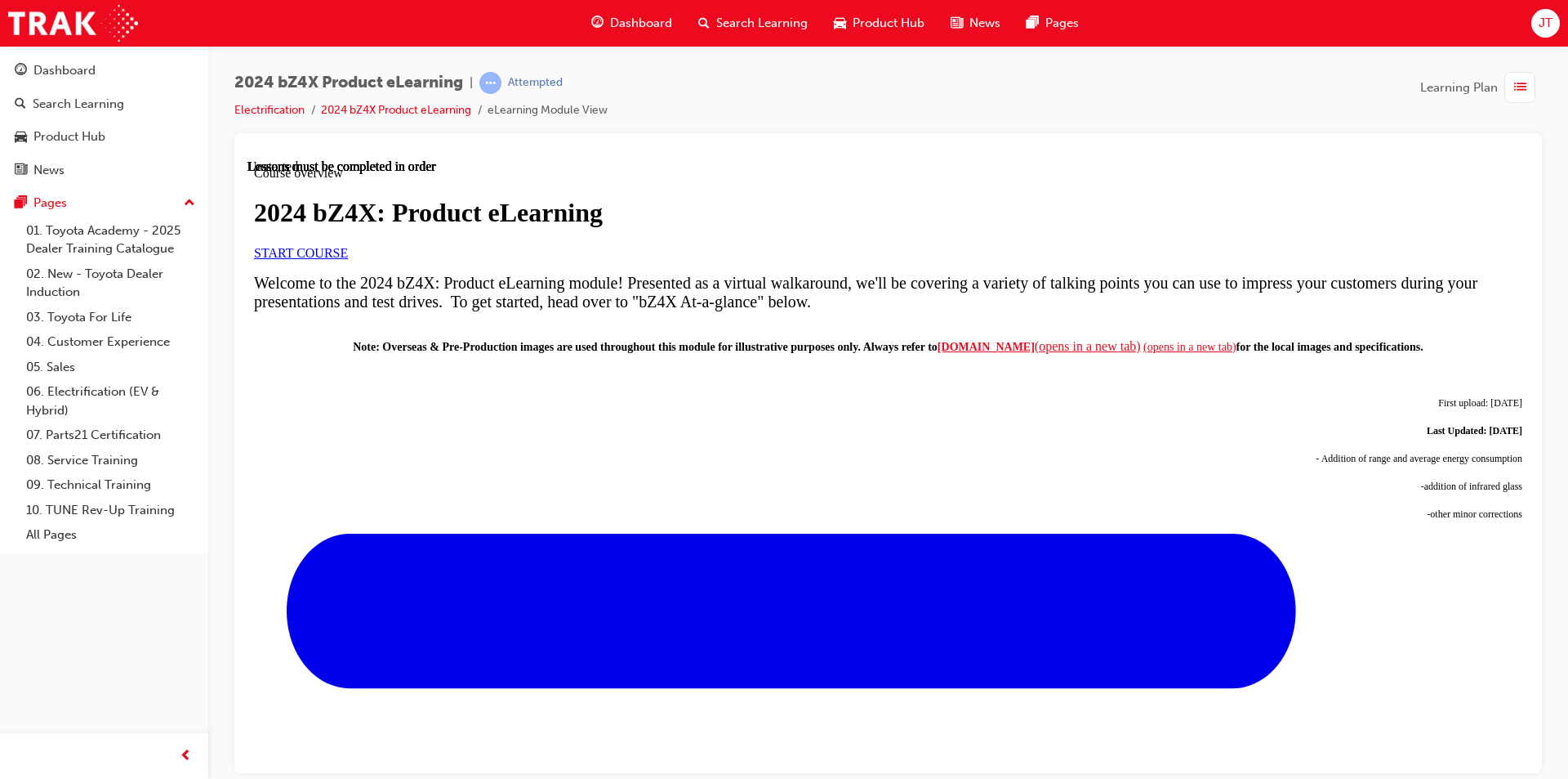
click at [348, 259] on span "START COURSE" at bounding box center [301, 251] width 94 height 14
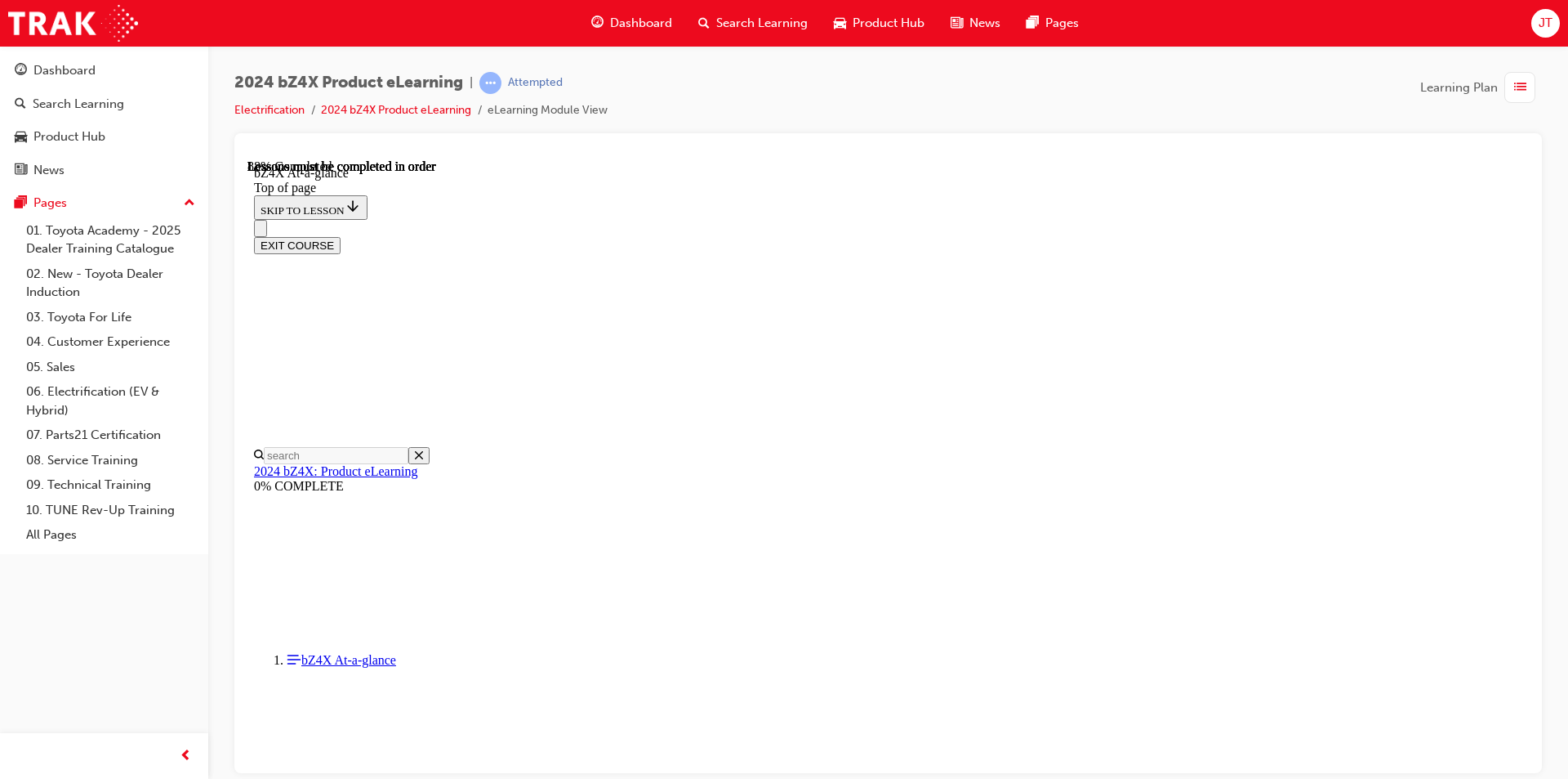
scroll to position [2385, 0]
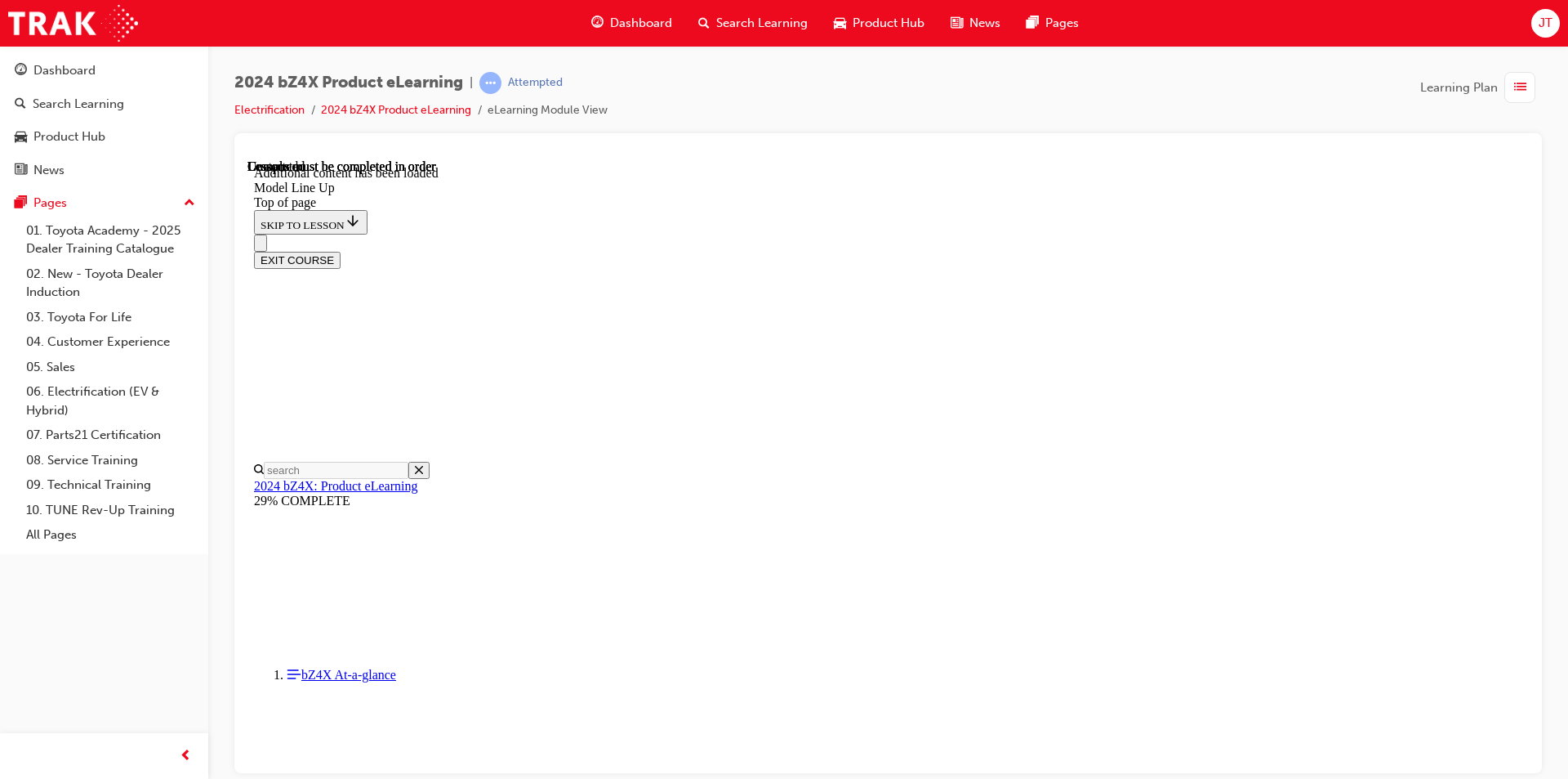
scroll to position [3229, 0]
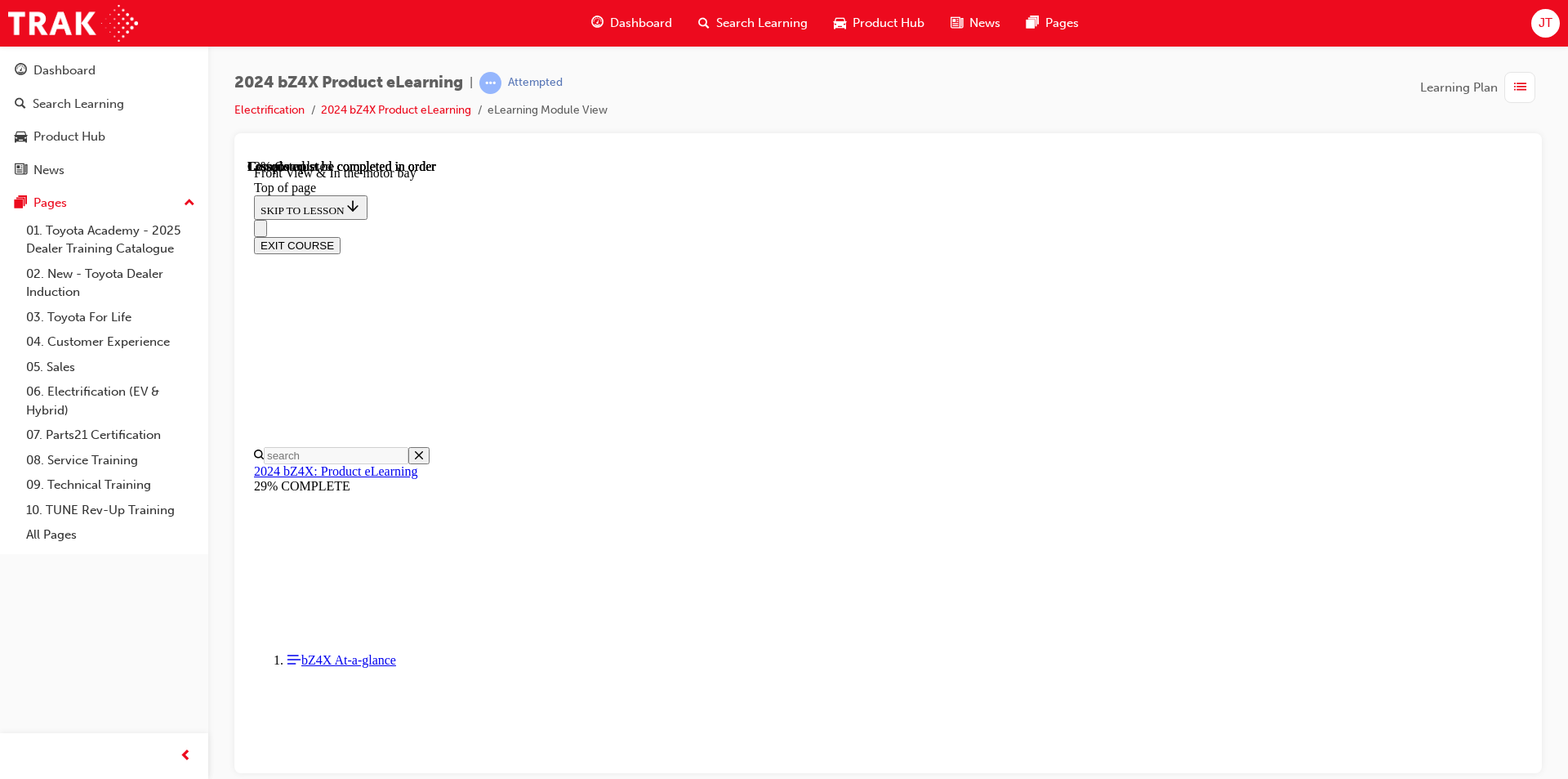
scroll to position [459, 0]
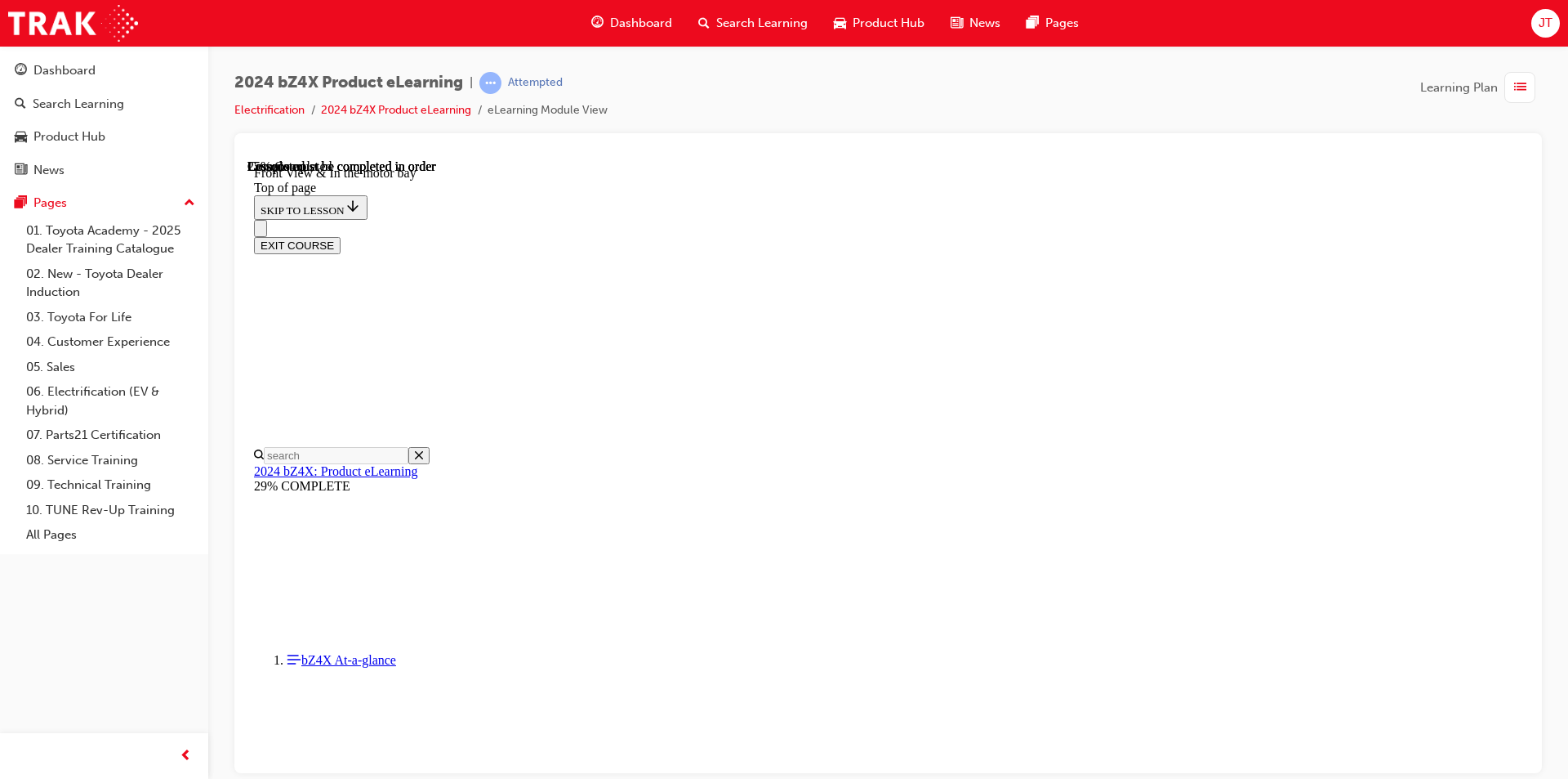
scroll to position [228, 0]
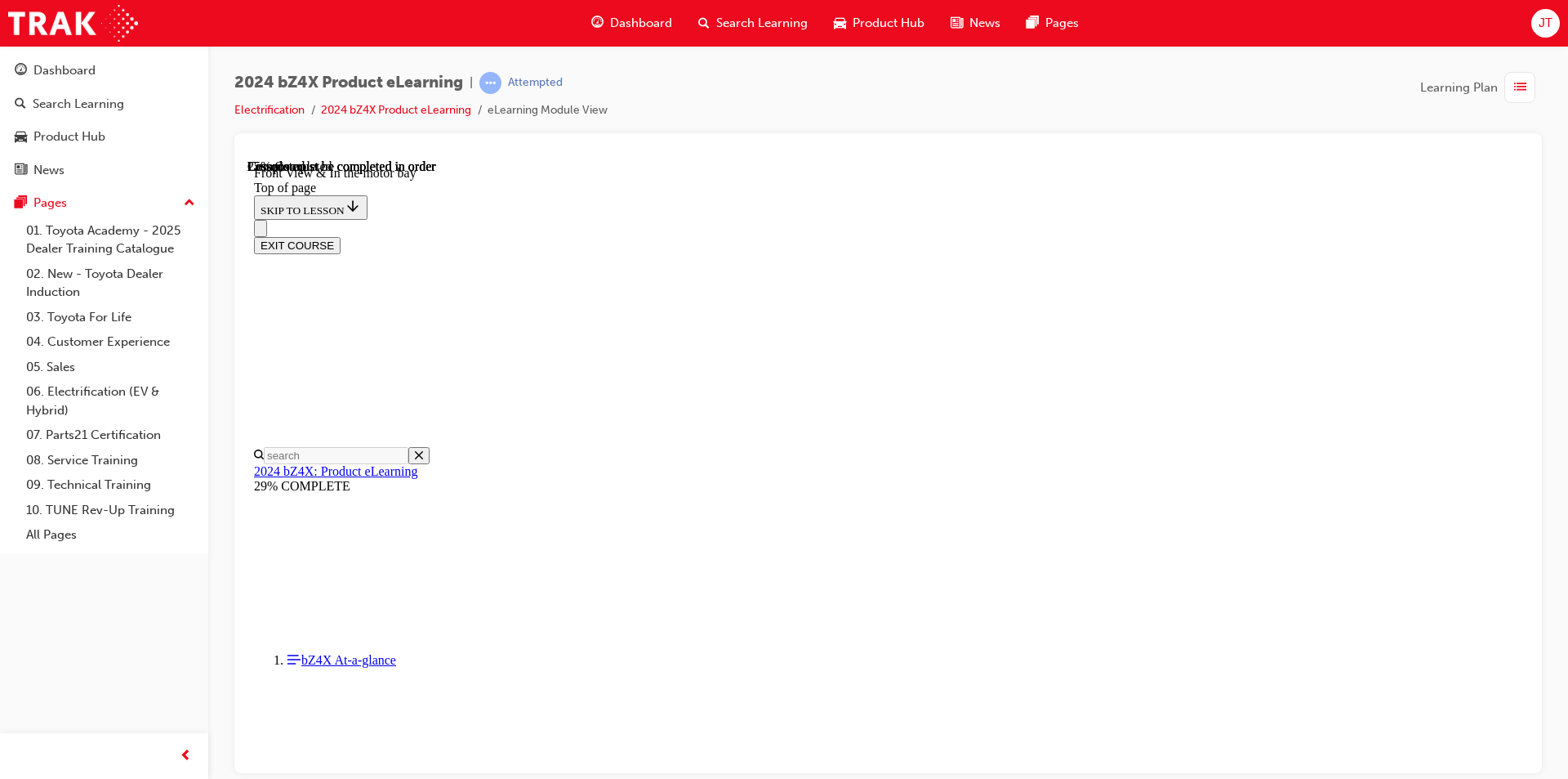
scroll to position [113, 0]
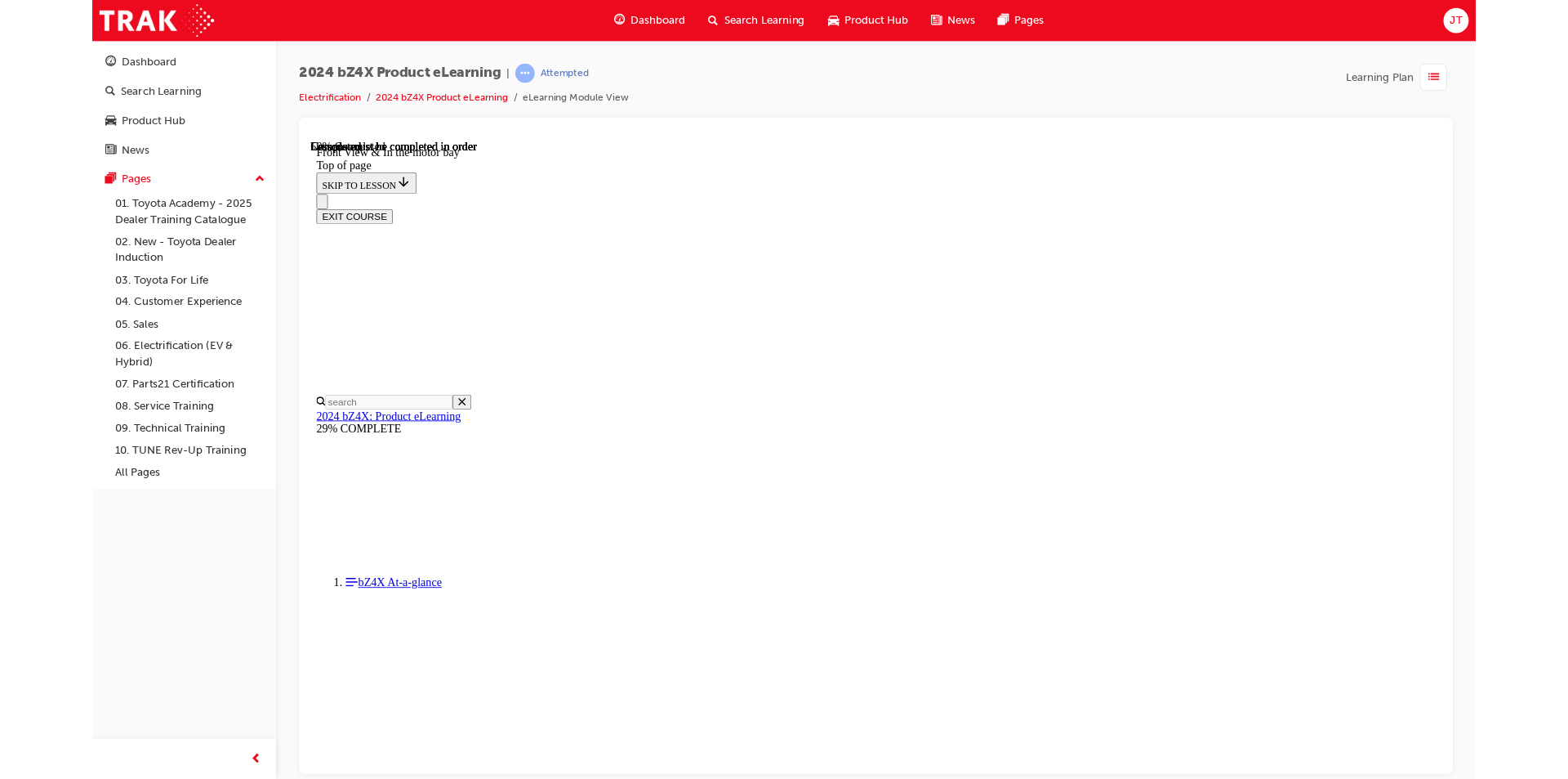
scroll to position [2158, 0]
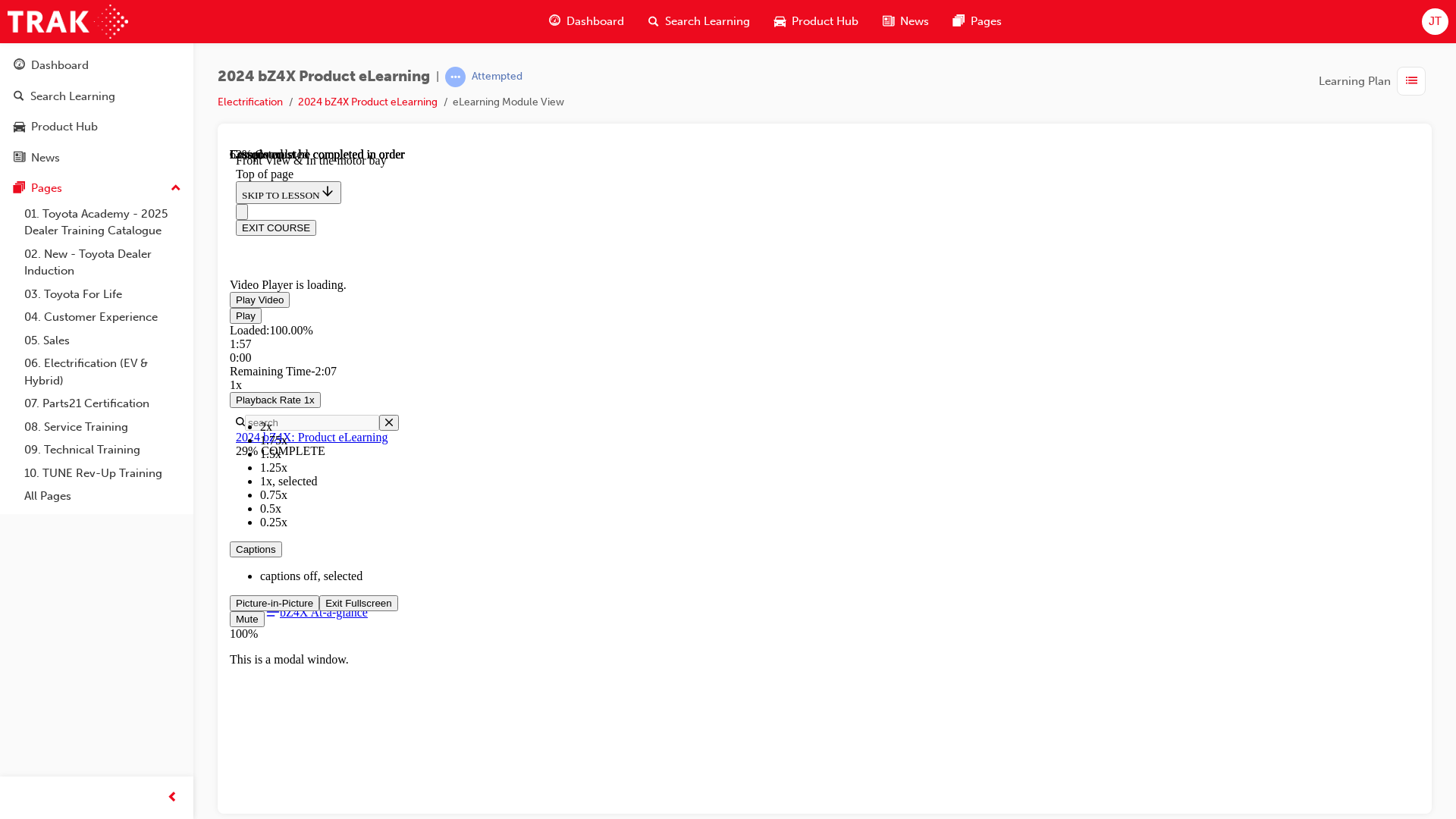
click at [325, 608] on span "Video player" at bounding box center [325, 603] width 0 height 12
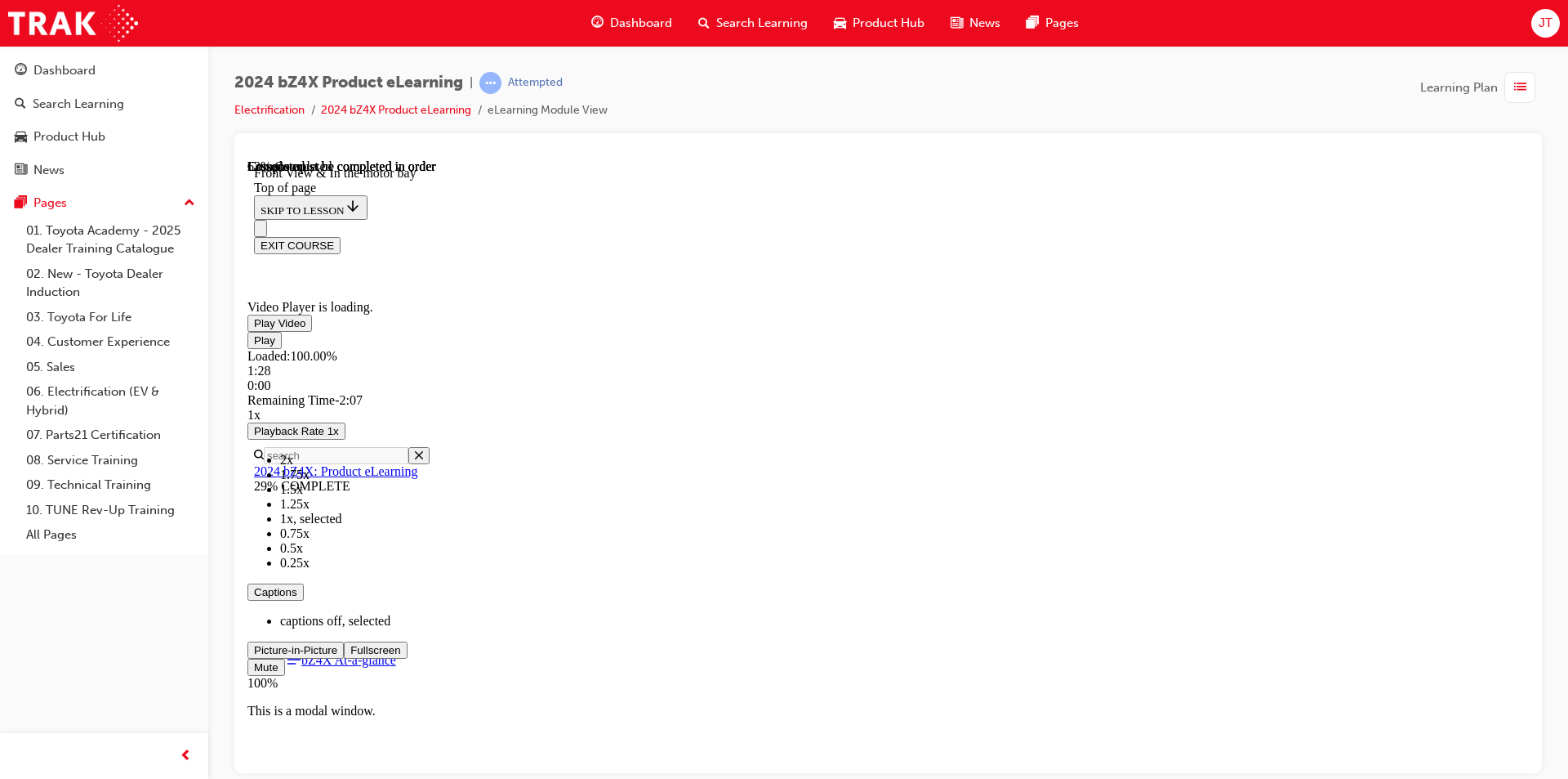
scroll to position [1121, 0]
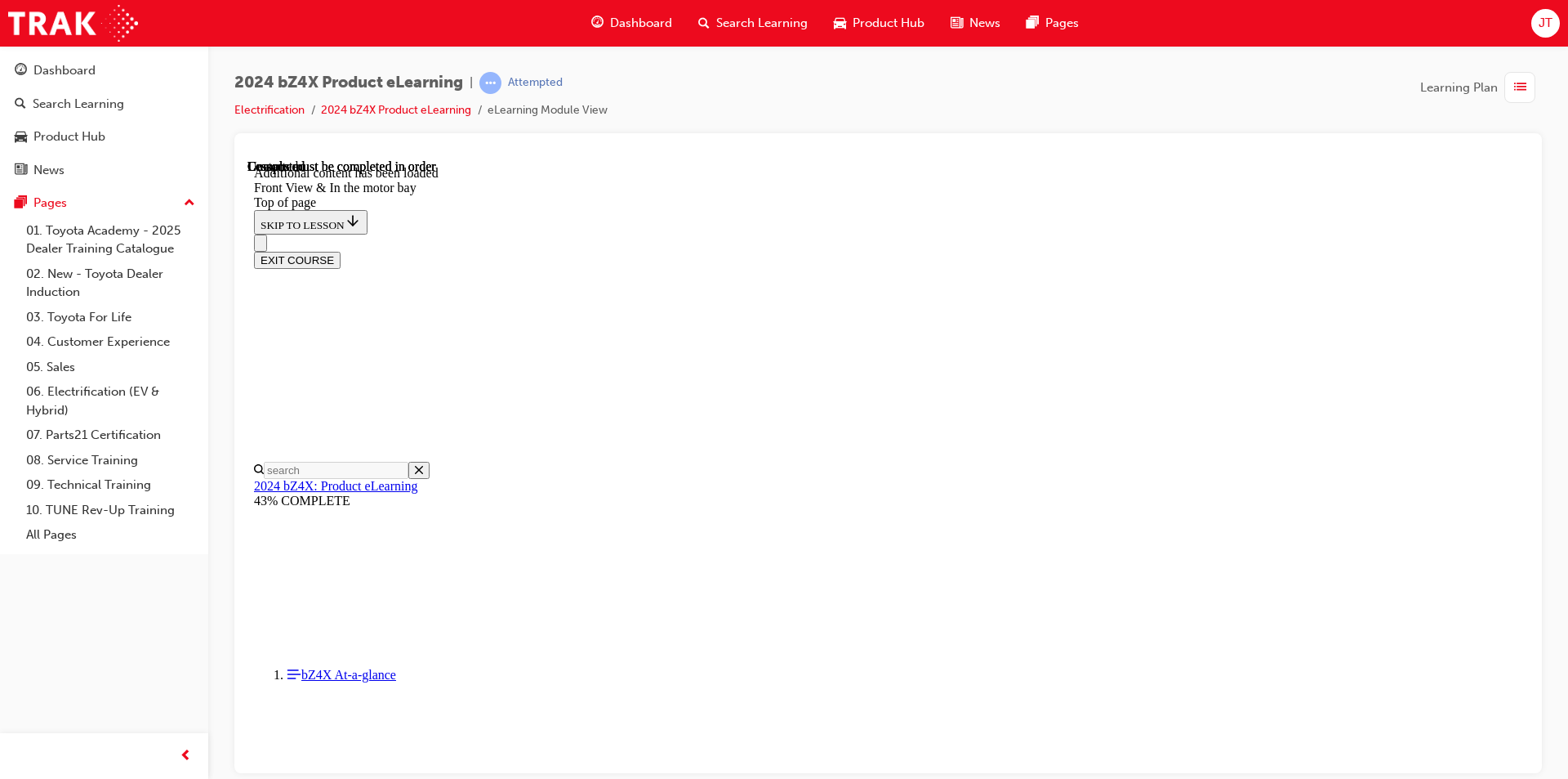
scroll to position [2817, 0]
drag, startPoint x: 885, startPoint y: 390, endPoint x: 1158, endPoint y: 461, distance: 282.1
drag, startPoint x: 899, startPoint y: 395, endPoint x: 939, endPoint y: 396, distance: 40.0
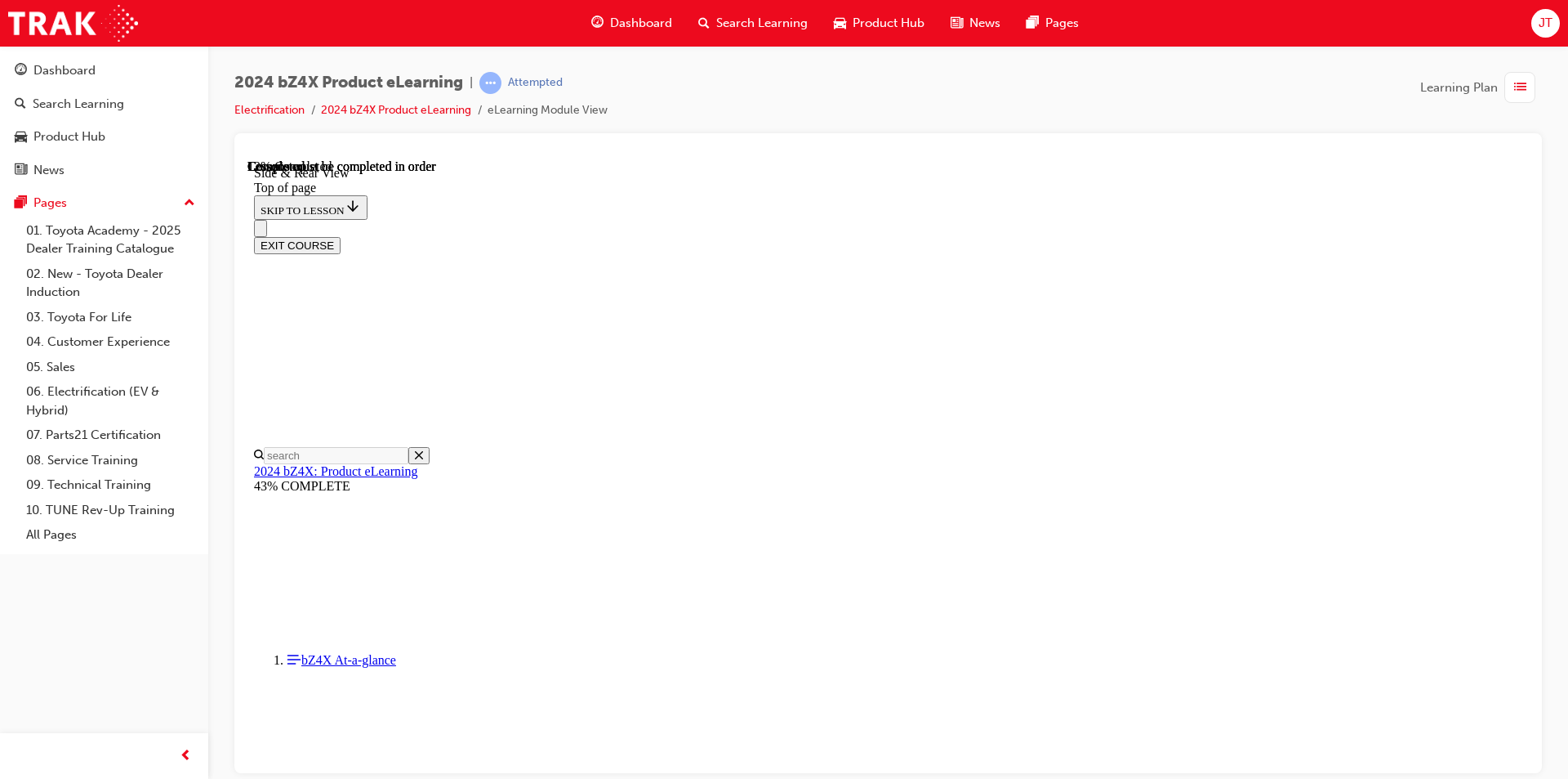
scroll to position [459, 0]
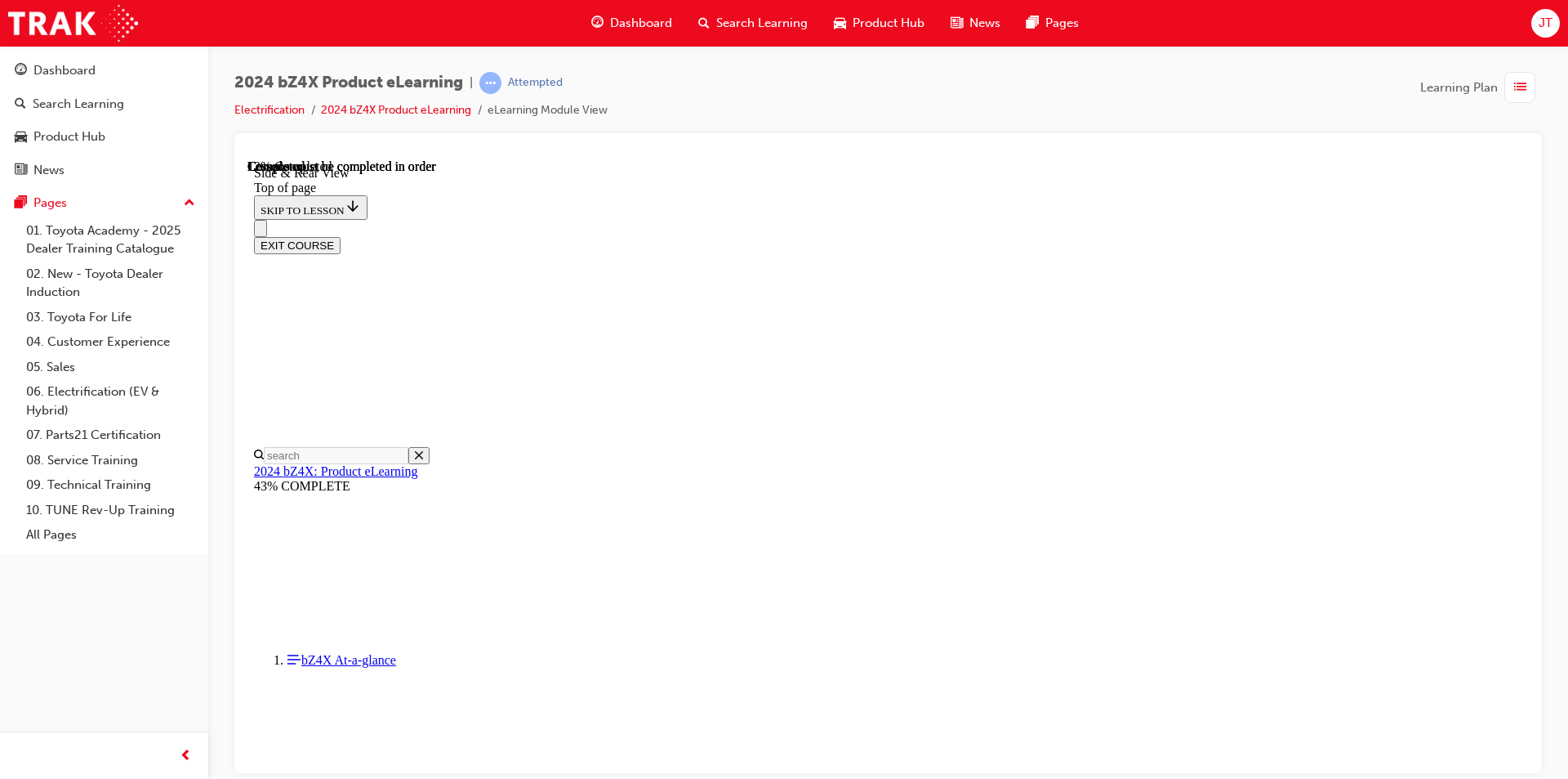
scroll to position [0, 0]
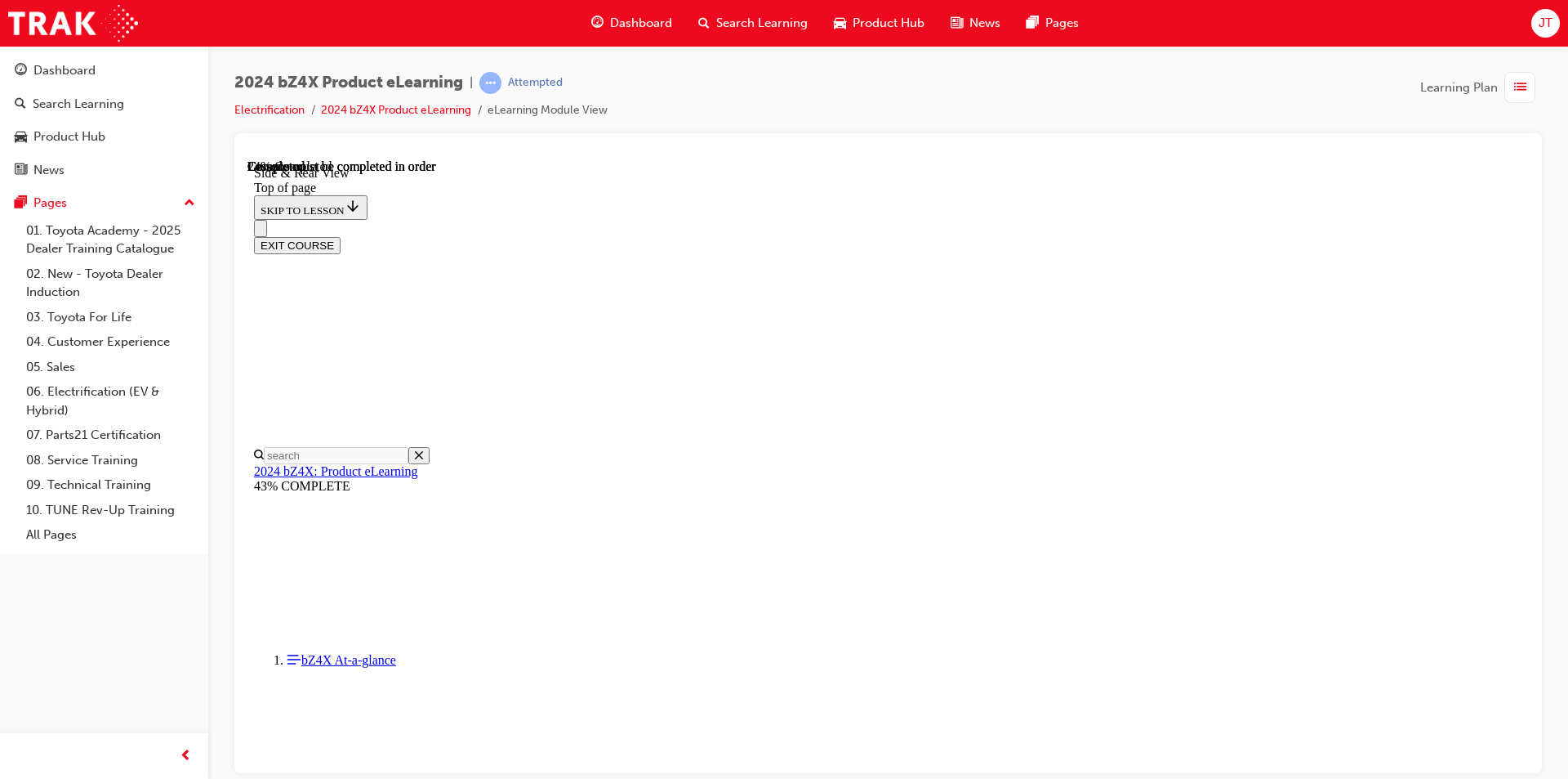
scroll to position [1573, 0]
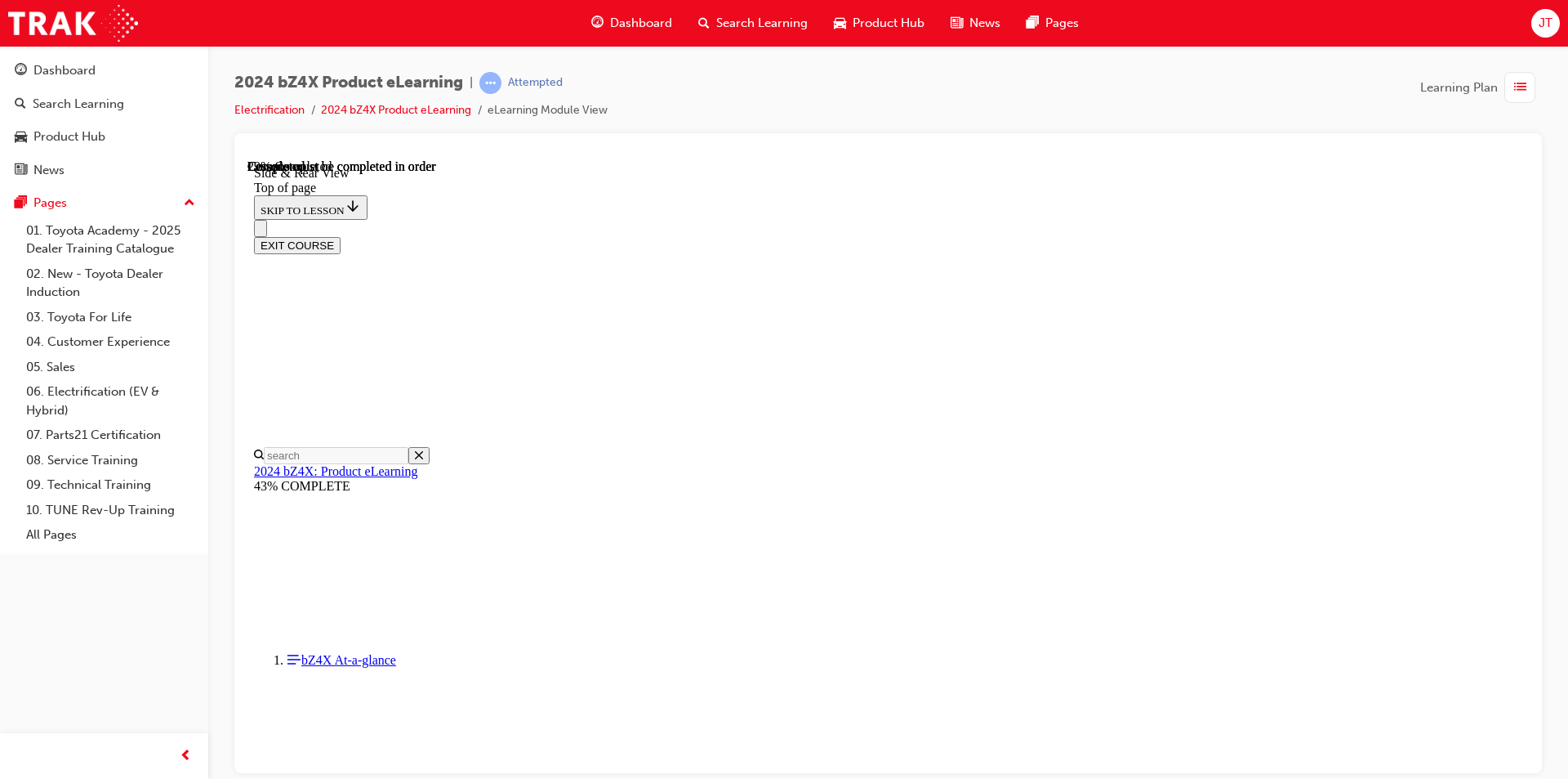
click at [1549, 17] on span "JT" at bounding box center [1546, 23] width 14 height 19
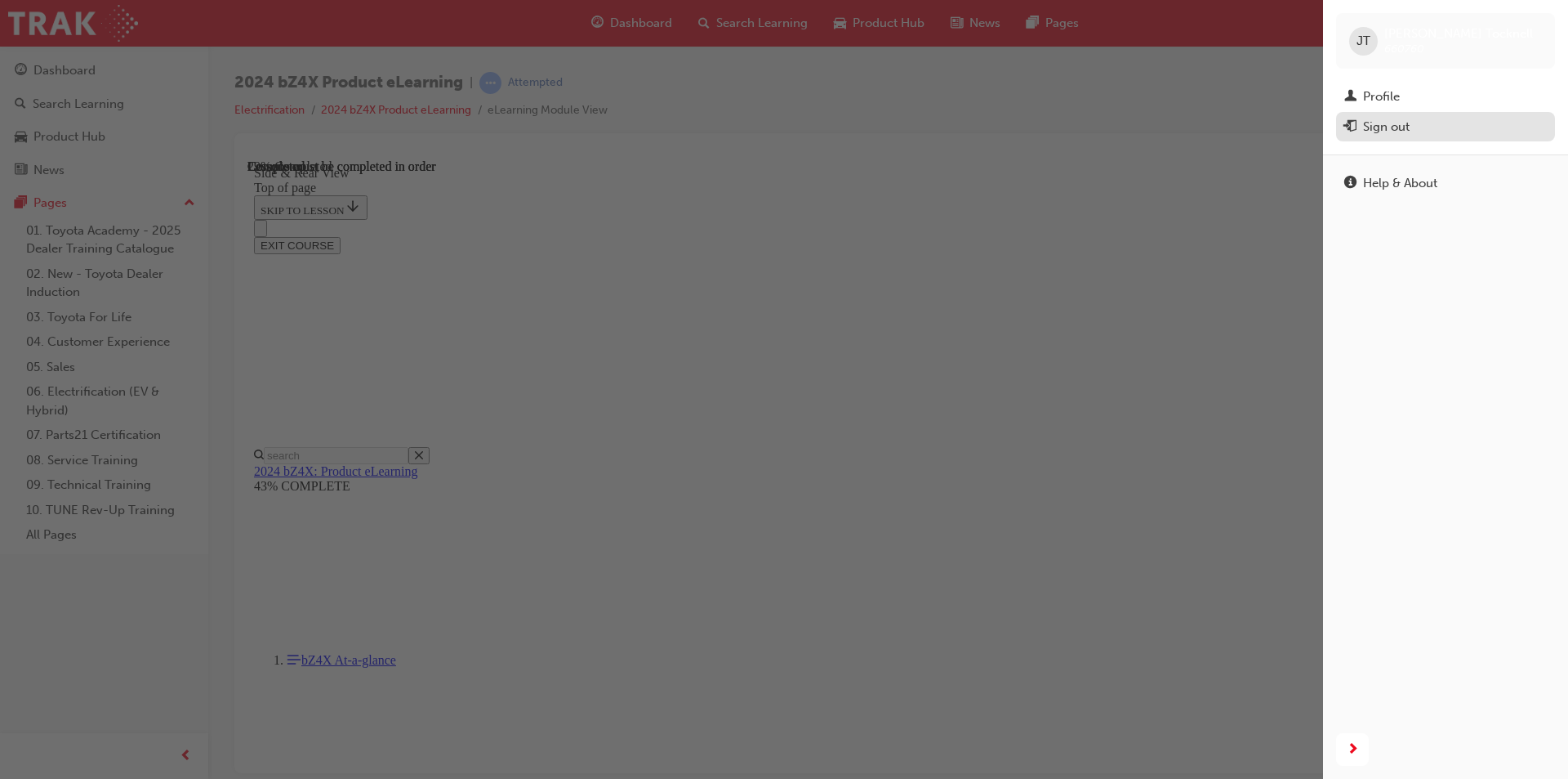
click at [1410, 130] on div "Sign out" at bounding box center [1445, 127] width 203 height 21
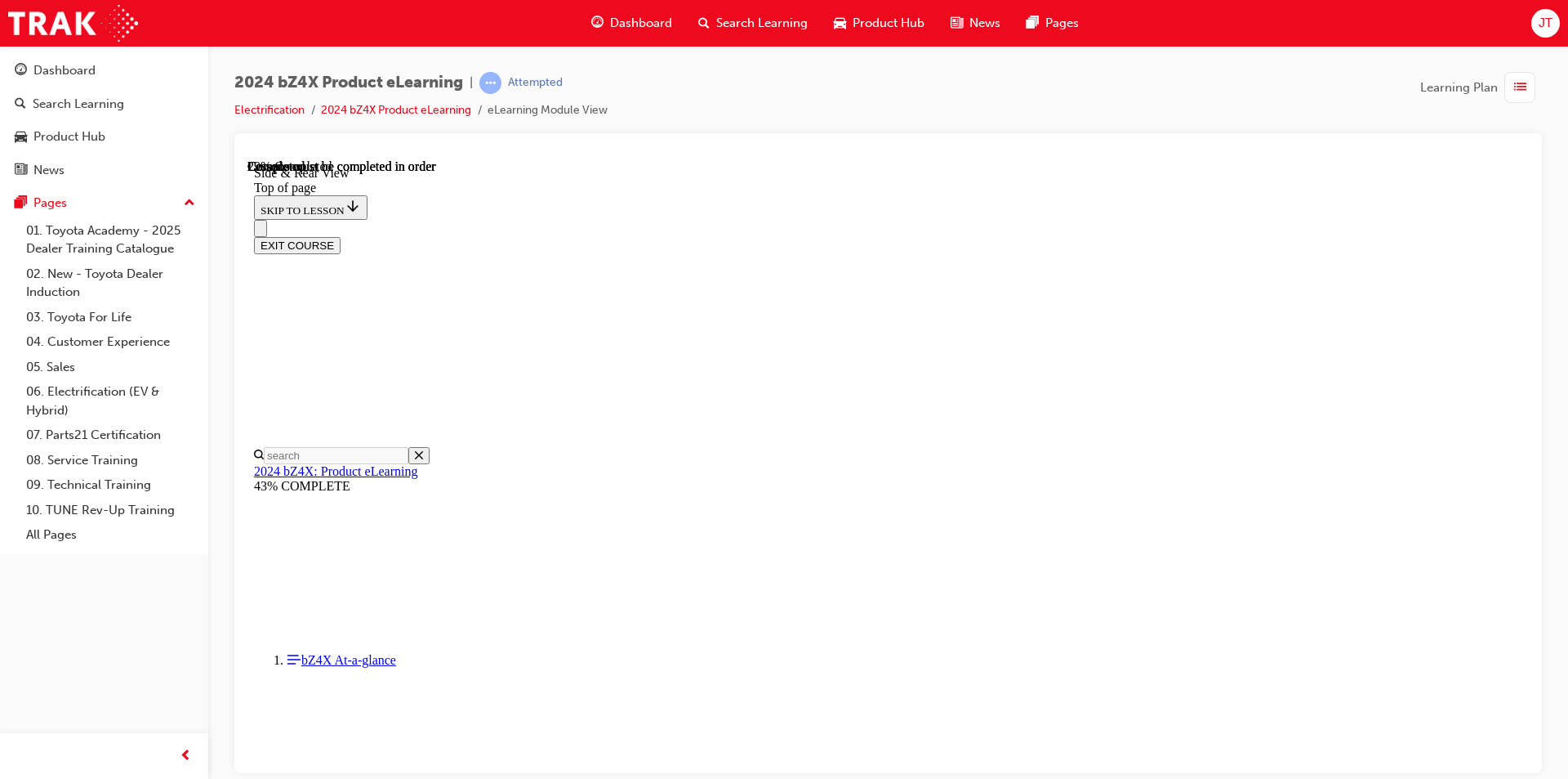
scroll to position [1555, 0]
click at [341, 237] on button "EXIT COURSE" at bounding box center [297, 245] width 87 height 17
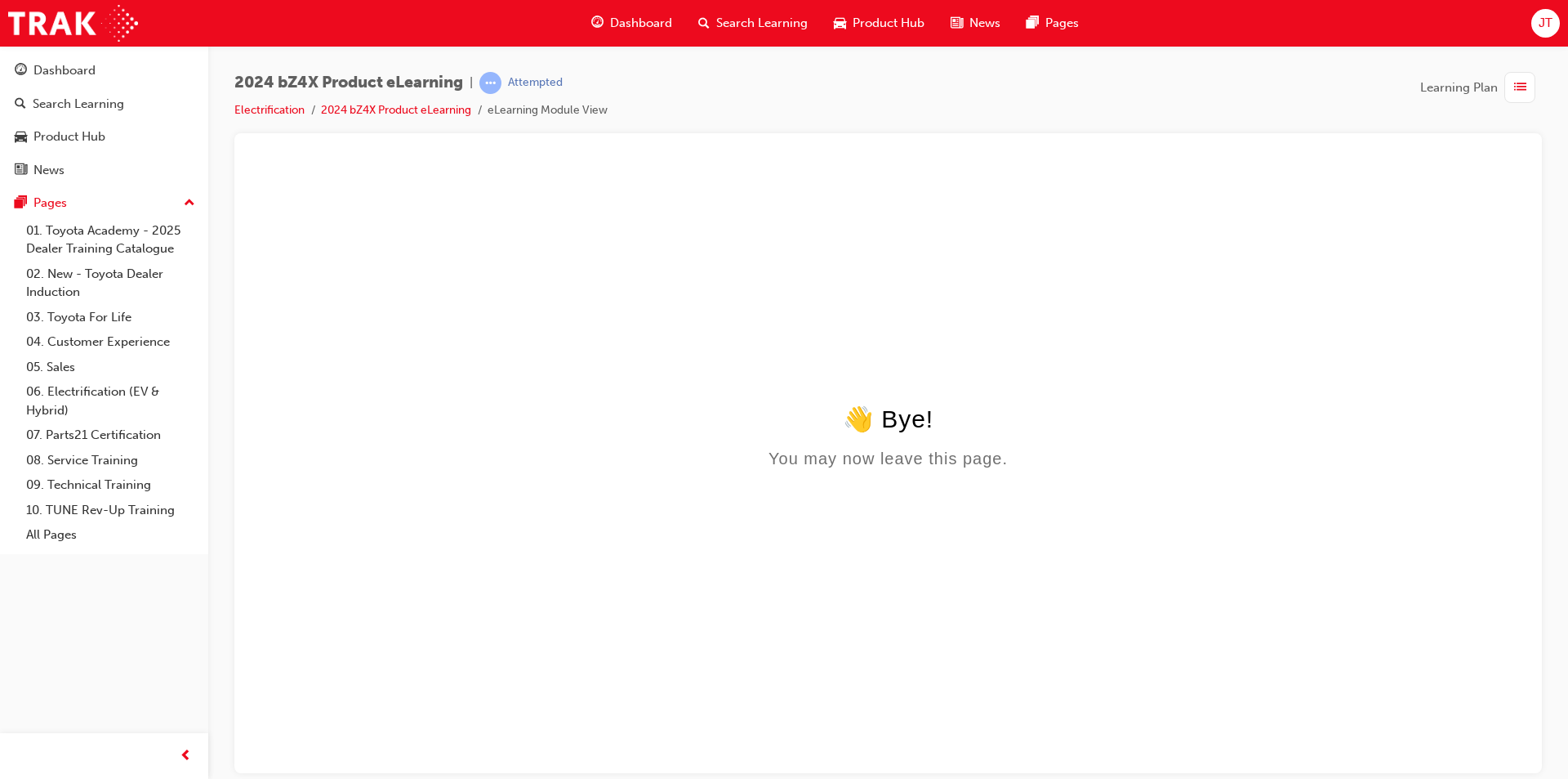
scroll to position [0, 0]
click at [1542, 31] on span "JT" at bounding box center [1546, 23] width 14 height 19
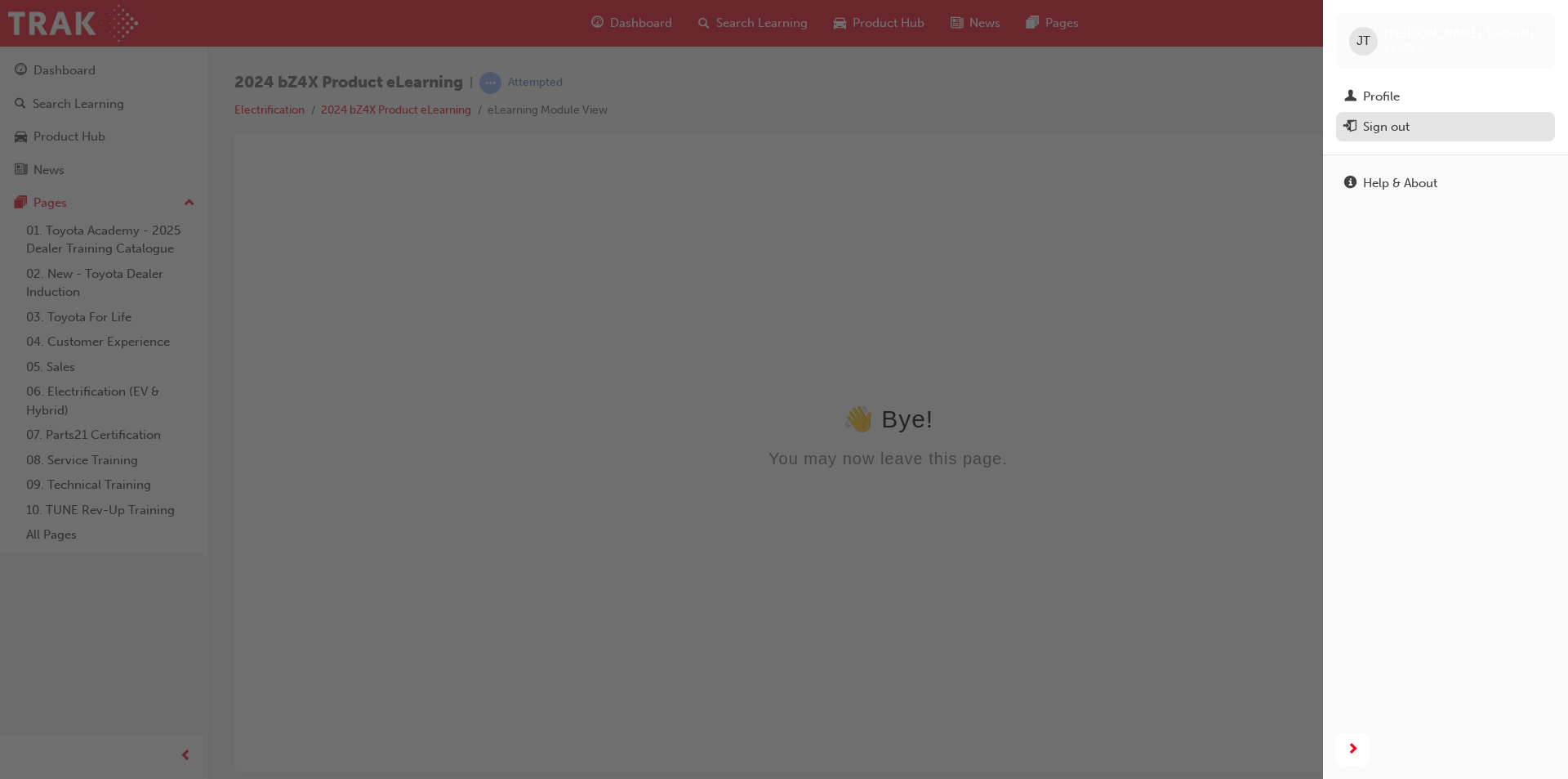
click at [1370, 128] on div "Sign out" at bounding box center [1386, 127] width 46 height 19
